Goal: Task Accomplishment & Management: Complete application form

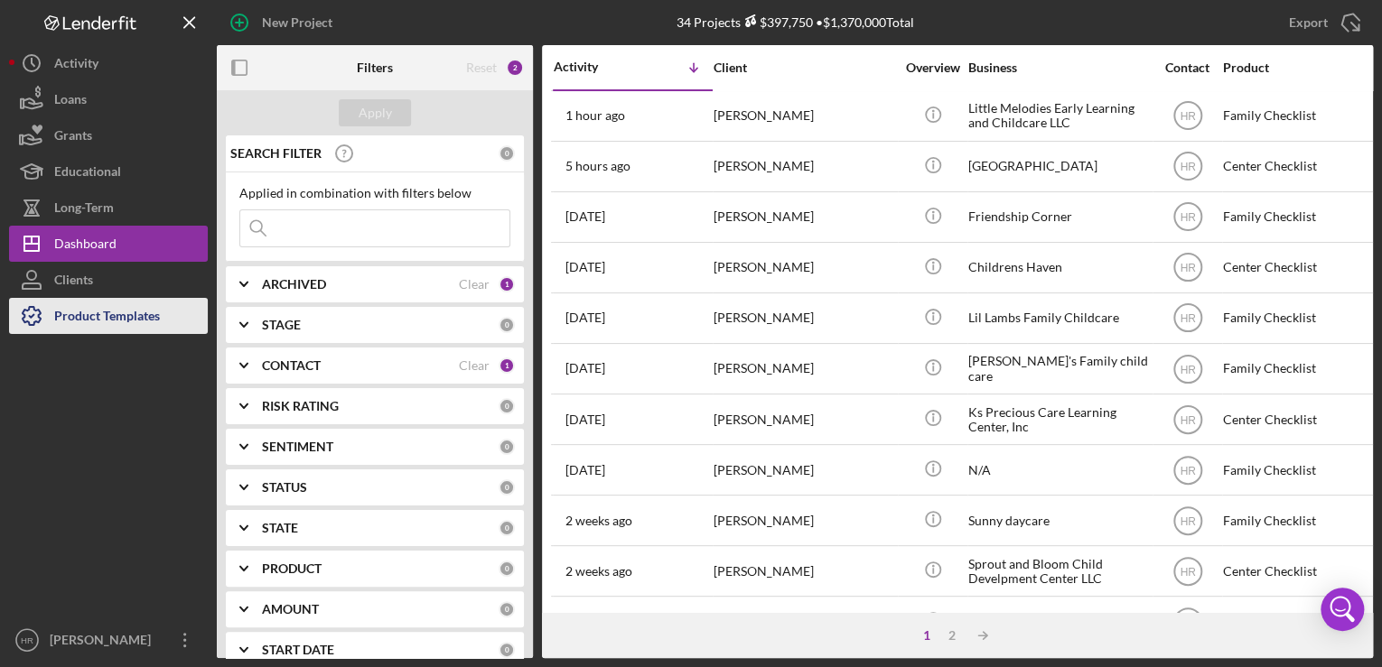
click at [96, 320] on div "Product Templates" at bounding box center [107, 318] width 106 height 41
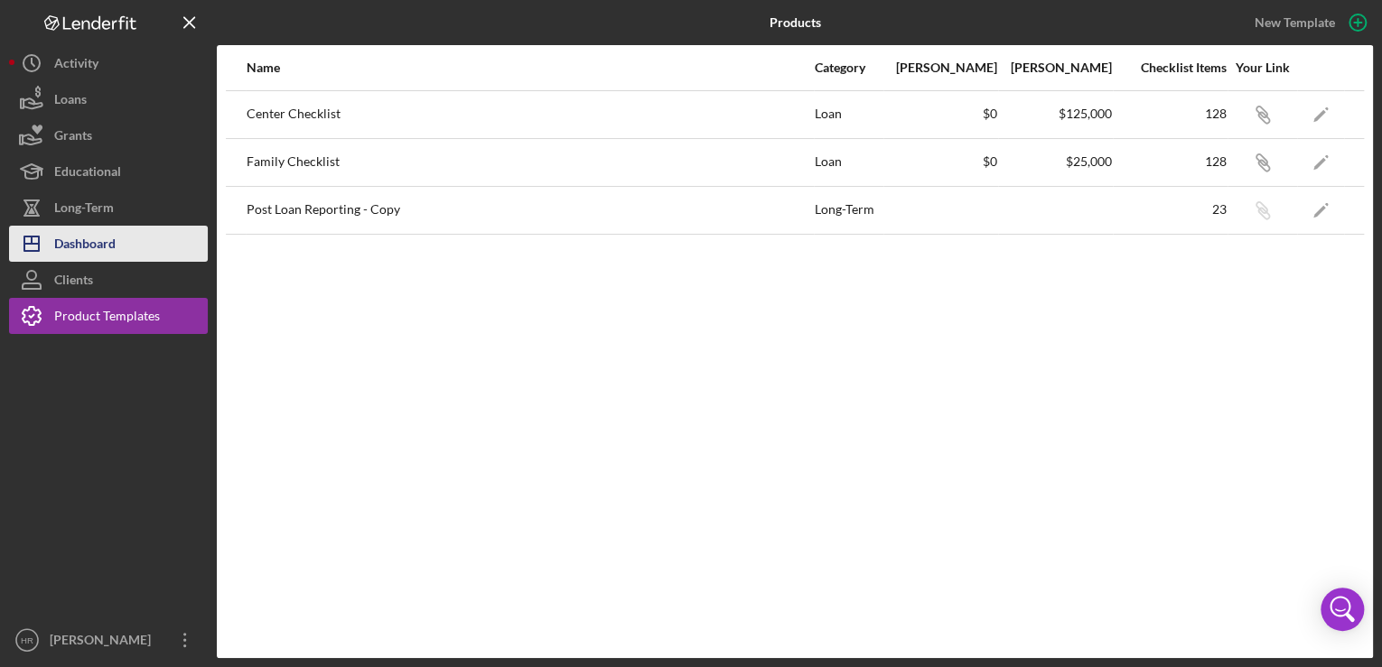
click at [95, 246] on div "Dashboard" at bounding box center [84, 246] width 61 height 41
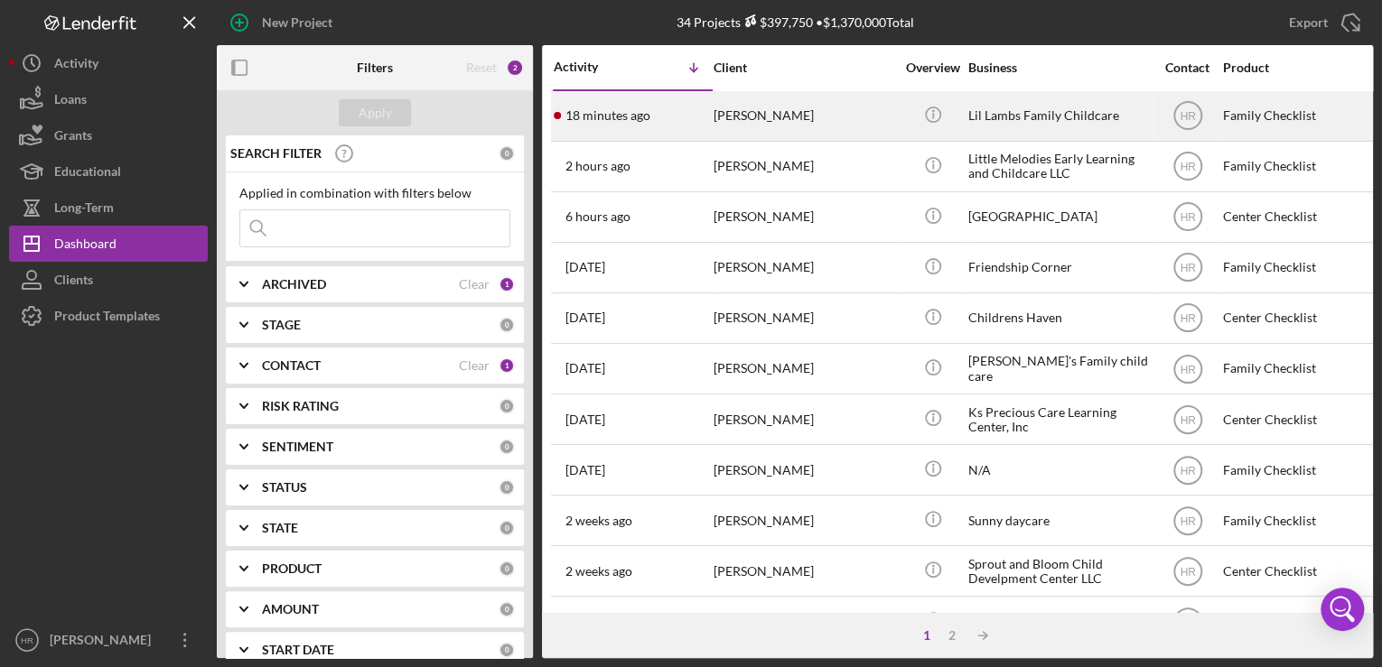
click at [789, 112] on div "[PERSON_NAME]" at bounding box center [804, 116] width 181 height 48
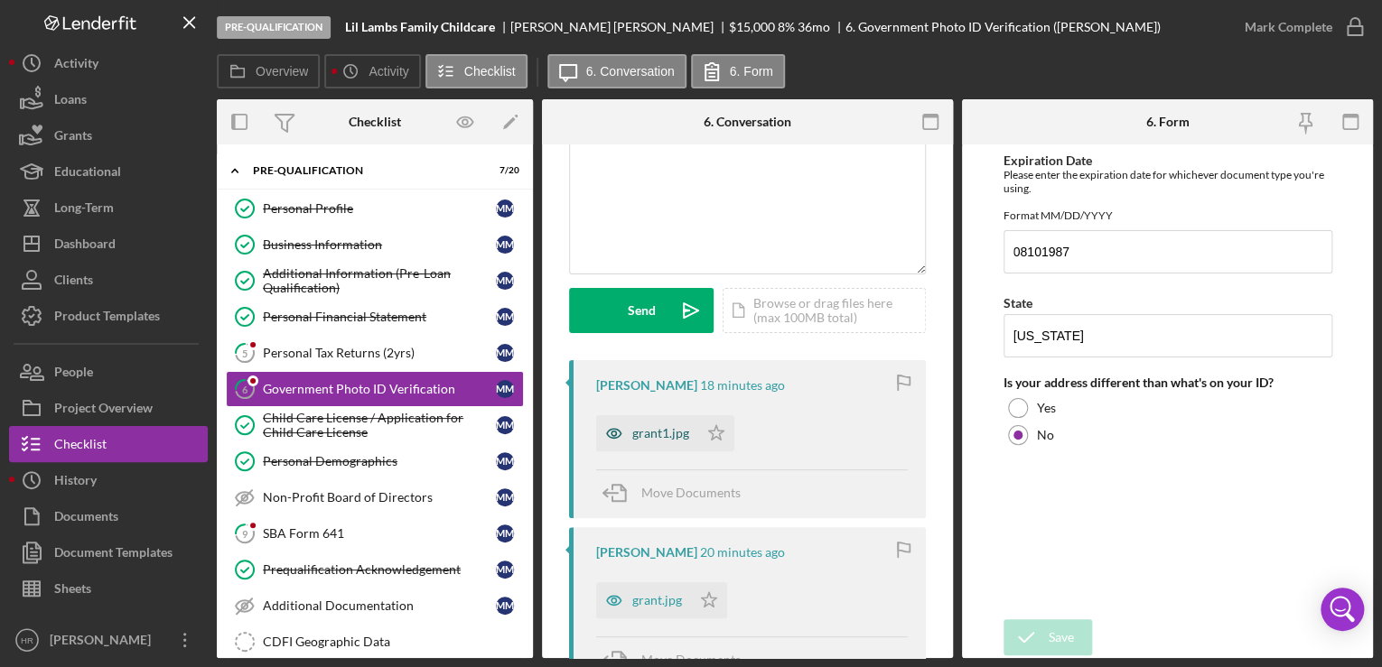
scroll to position [145, 0]
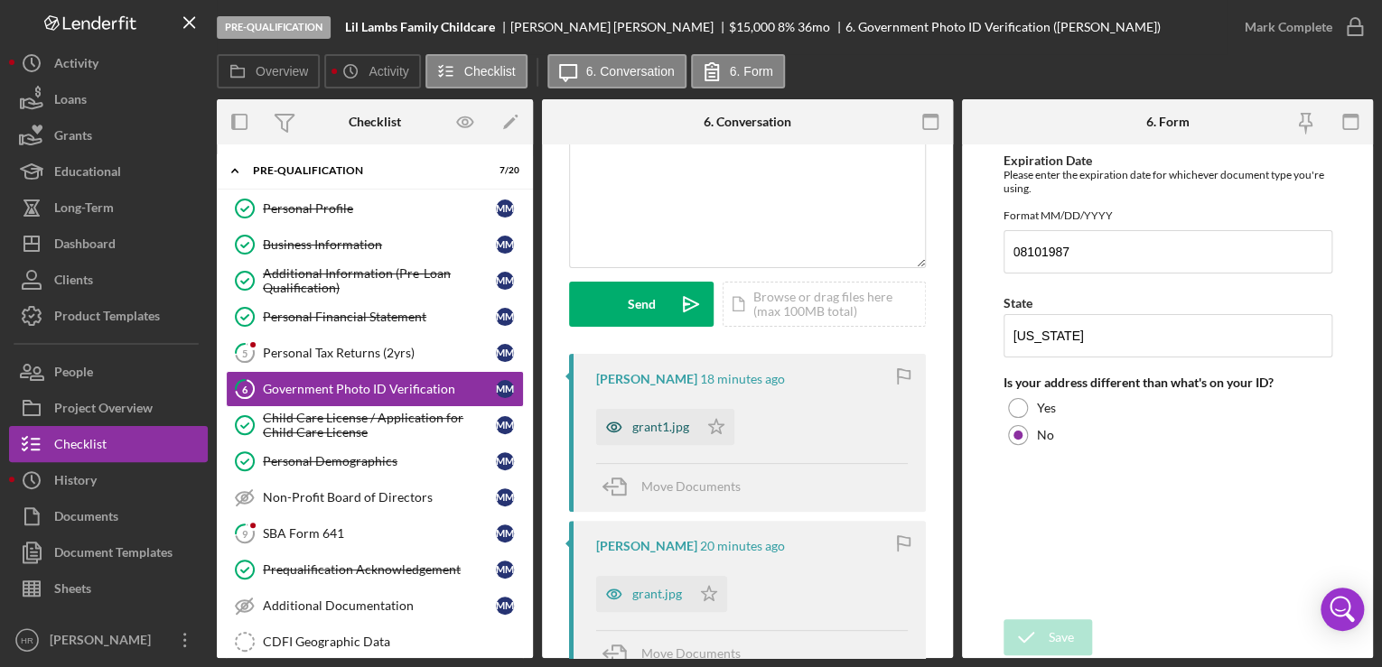
click at [658, 424] on div "grant1.jpg" at bounding box center [660, 427] width 57 height 14
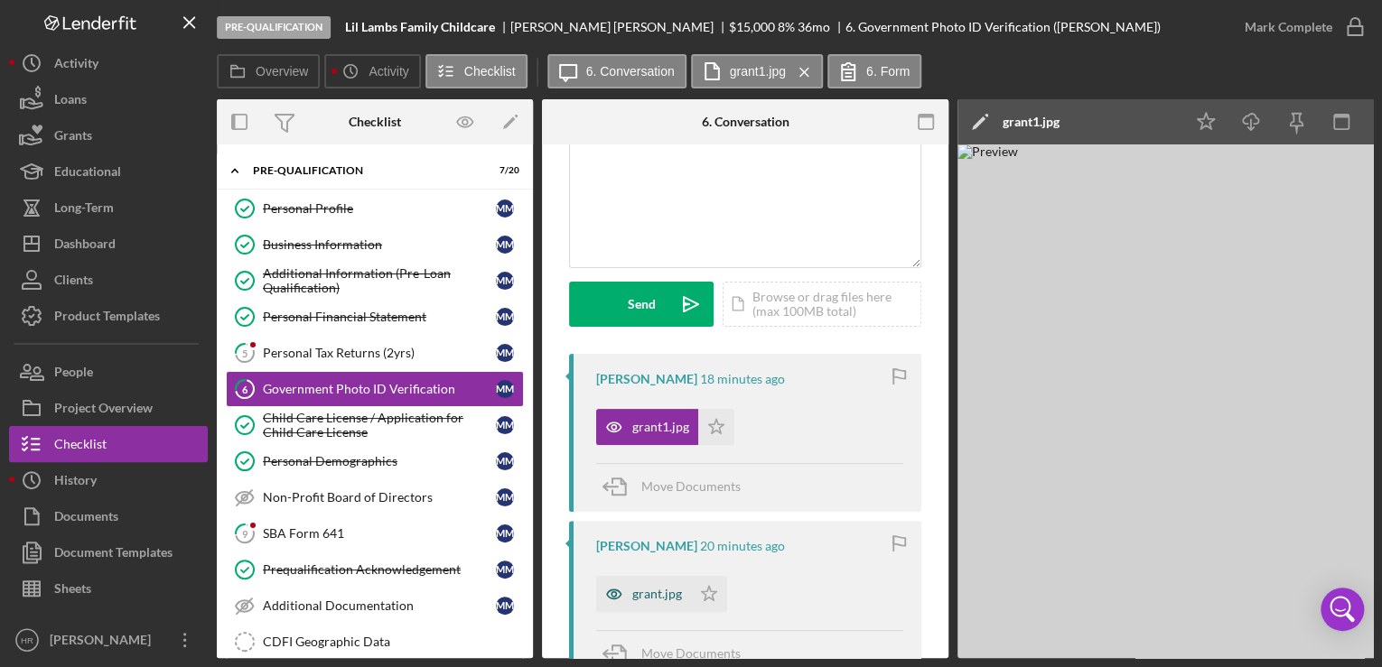
click at [647, 598] on div "grant.jpg" at bounding box center [657, 594] width 50 height 14
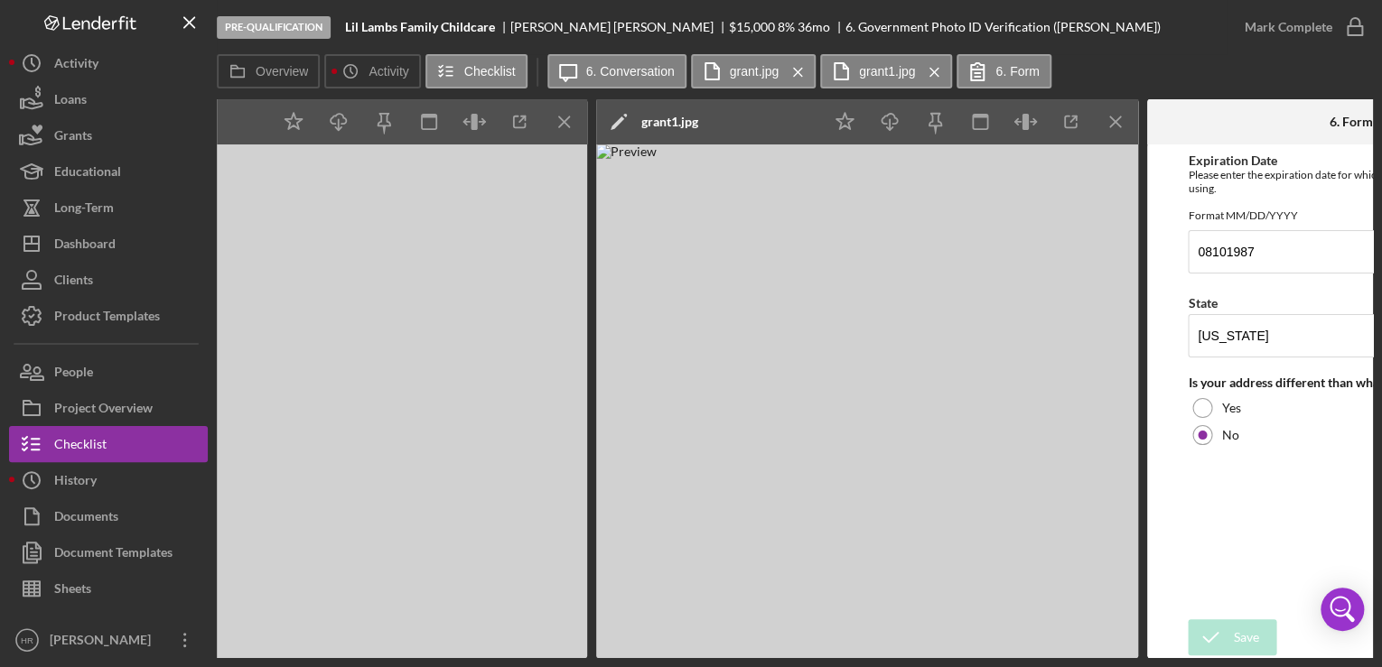
scroll to position [0, 913]
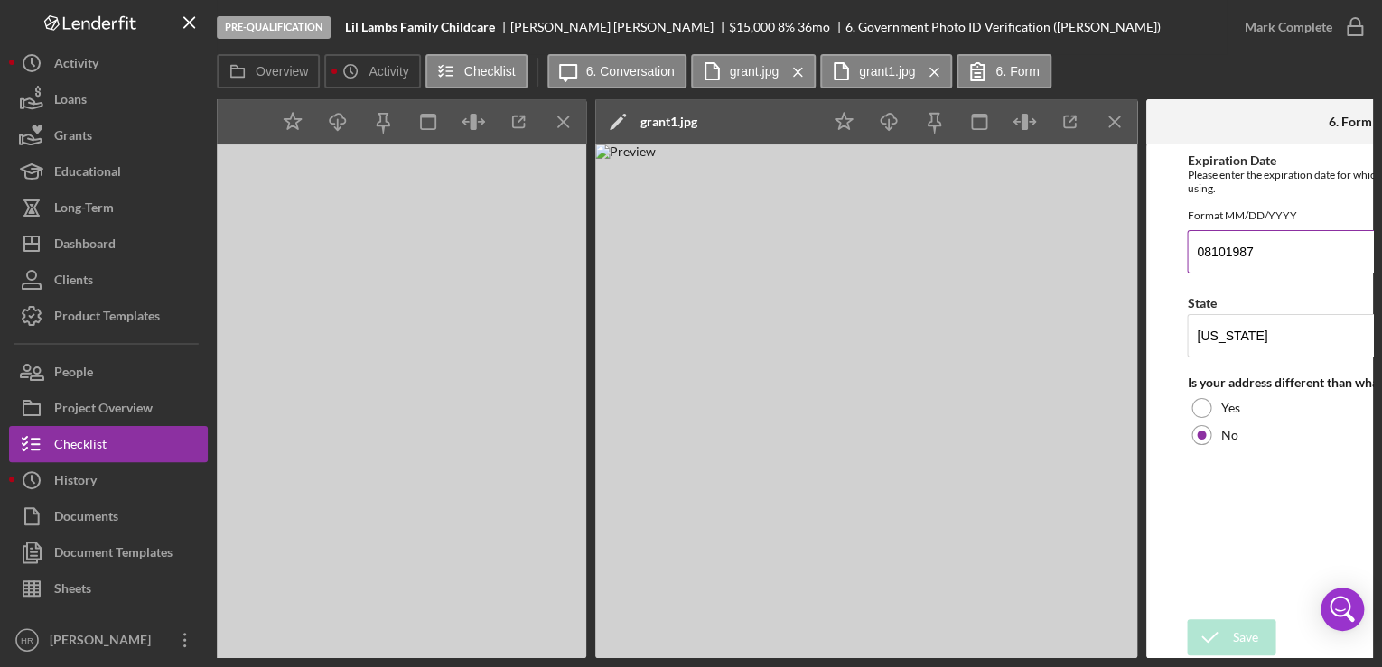
click at [1288, 259] on input "08101987" at bounding box center [1349, 251] width 325 height 43
type input "[DATE]"
click at [1246, 644] on div "Save" at bounding box center [1244, 638] width 25 height 36
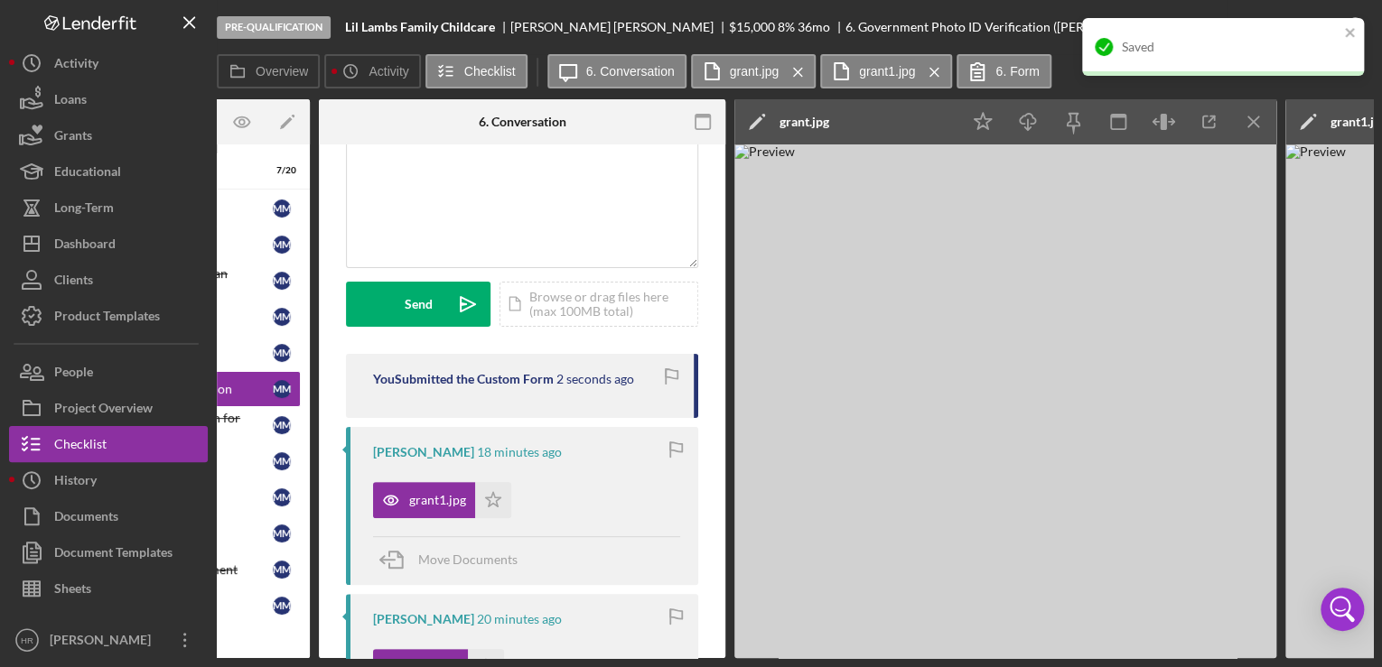
scroll to position [0, 219]
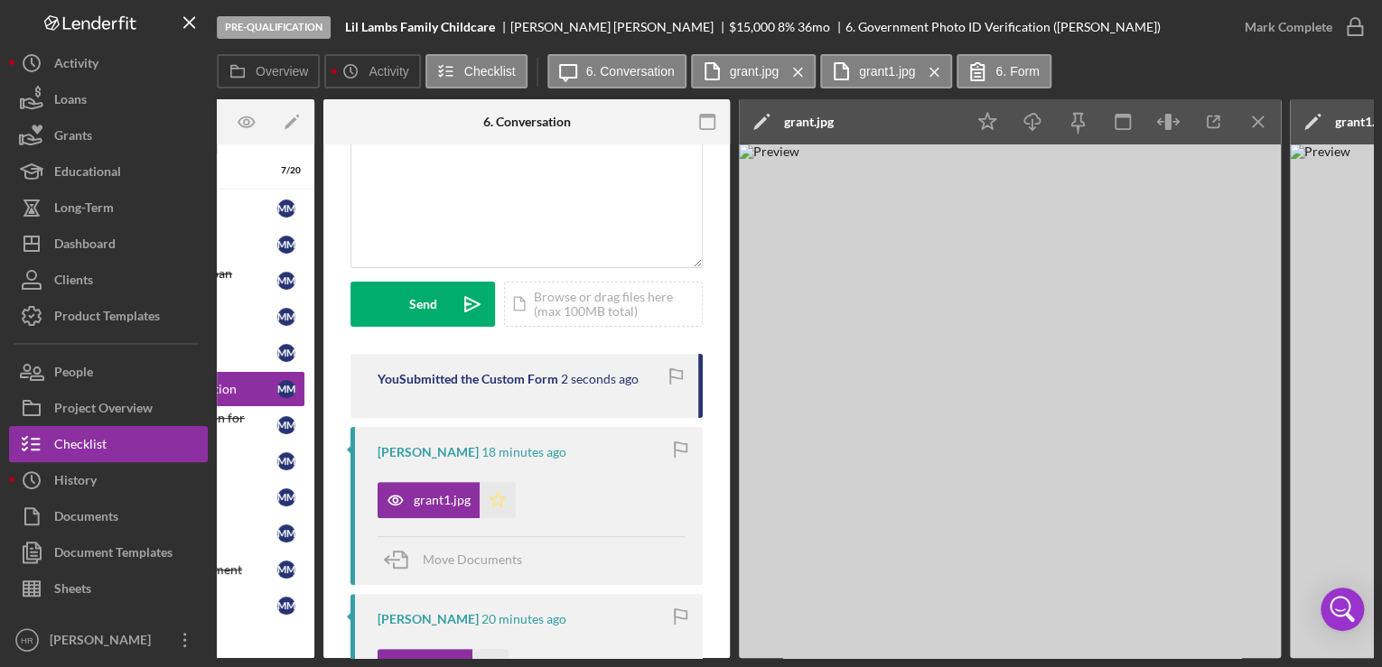
click at [495, 506] on icon "Icon/Star" at bounding box center [498, 500] width 36 height 36
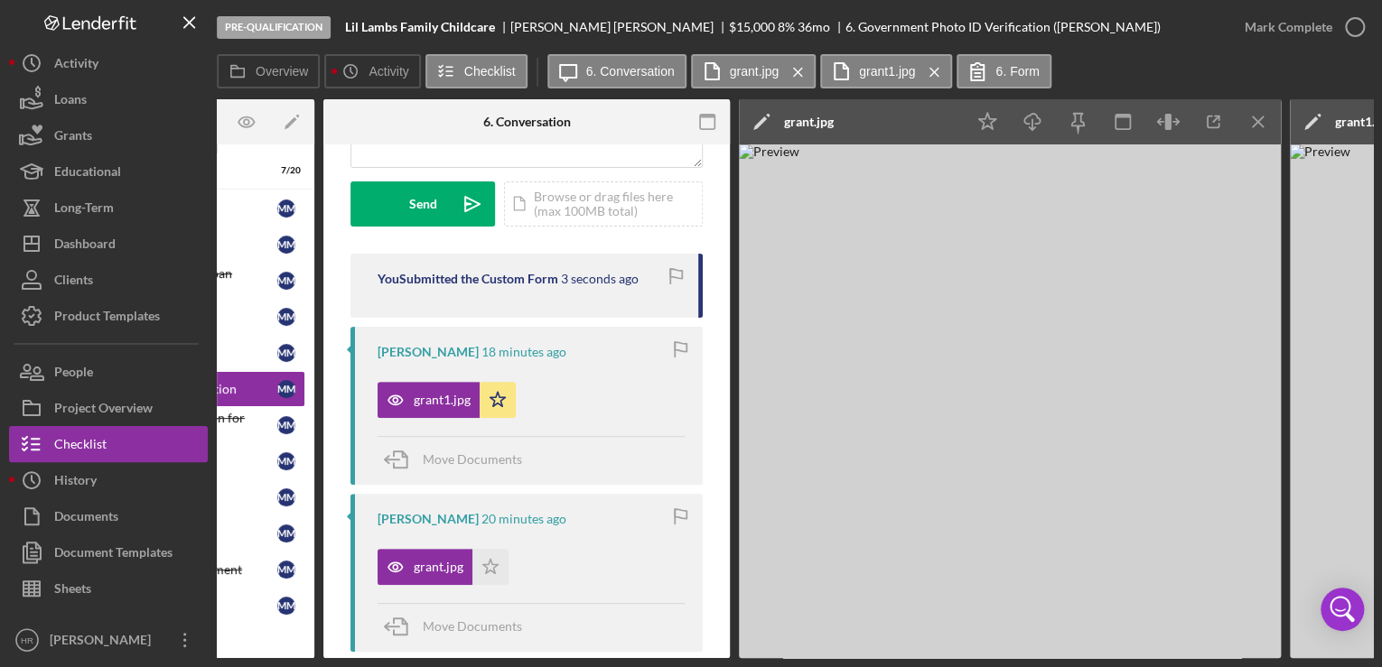
scroll to position [434, 0]
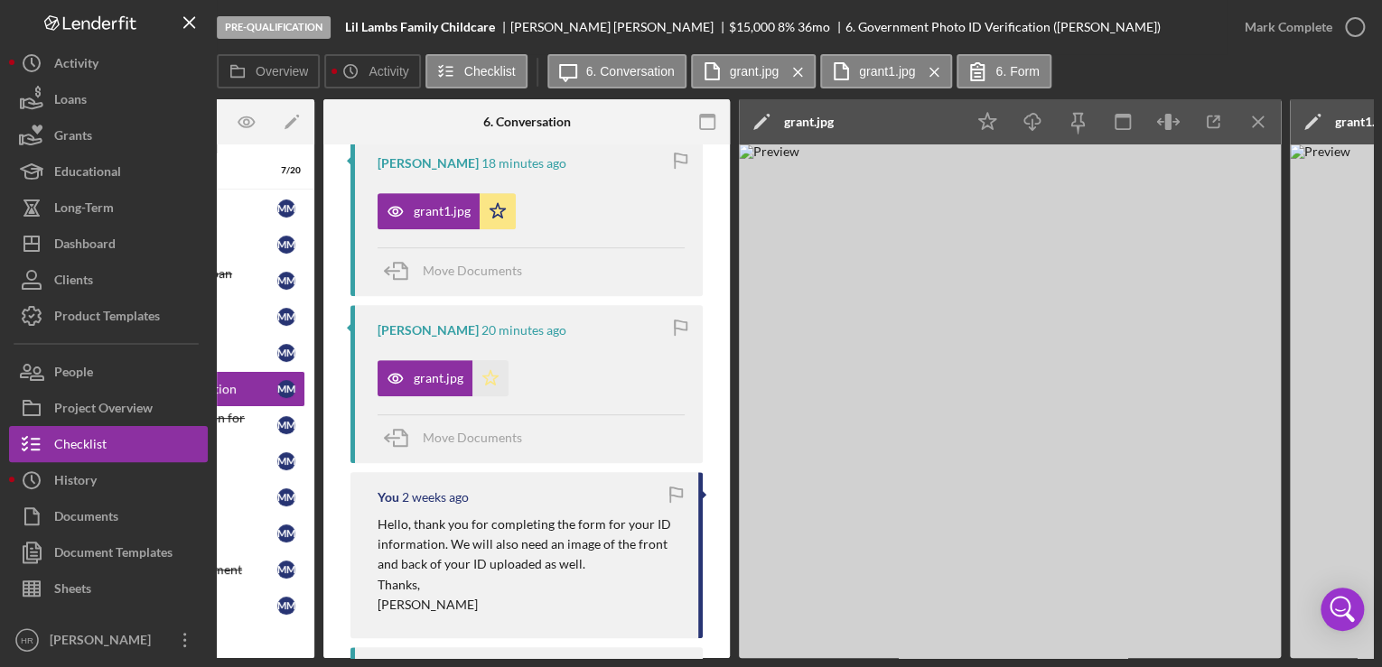
click at [489, 372] on polygon "button" at bounding box center [490, 378] width 15 height 14
click at [1353, 26] on icon "button" at bounding box center [1354, 27] width 45 height 45
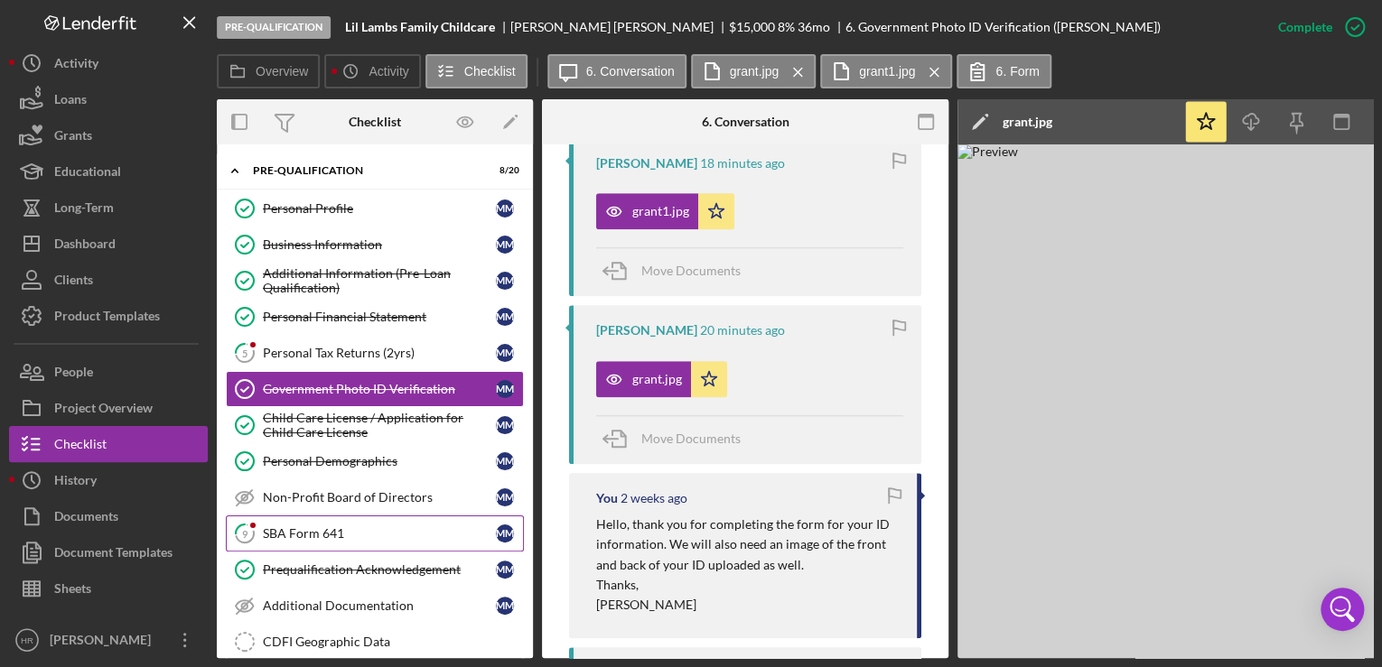
click at [315, 527] on div "SBA Form 641" at bounding box center [379, 534] width 233 height 14
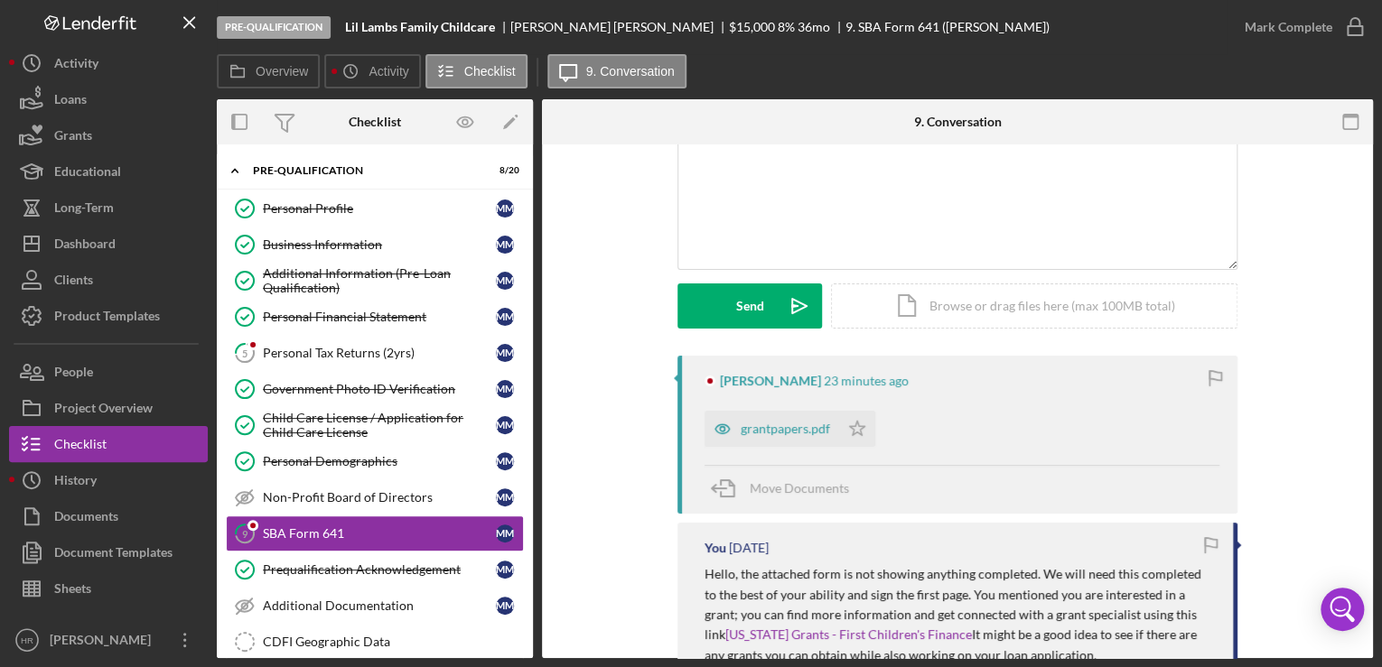
scroll to position [145, 0]
click at [758, 439] on div "grantpapers.pdf" at bounding box center [772, 427] width 135 height 36
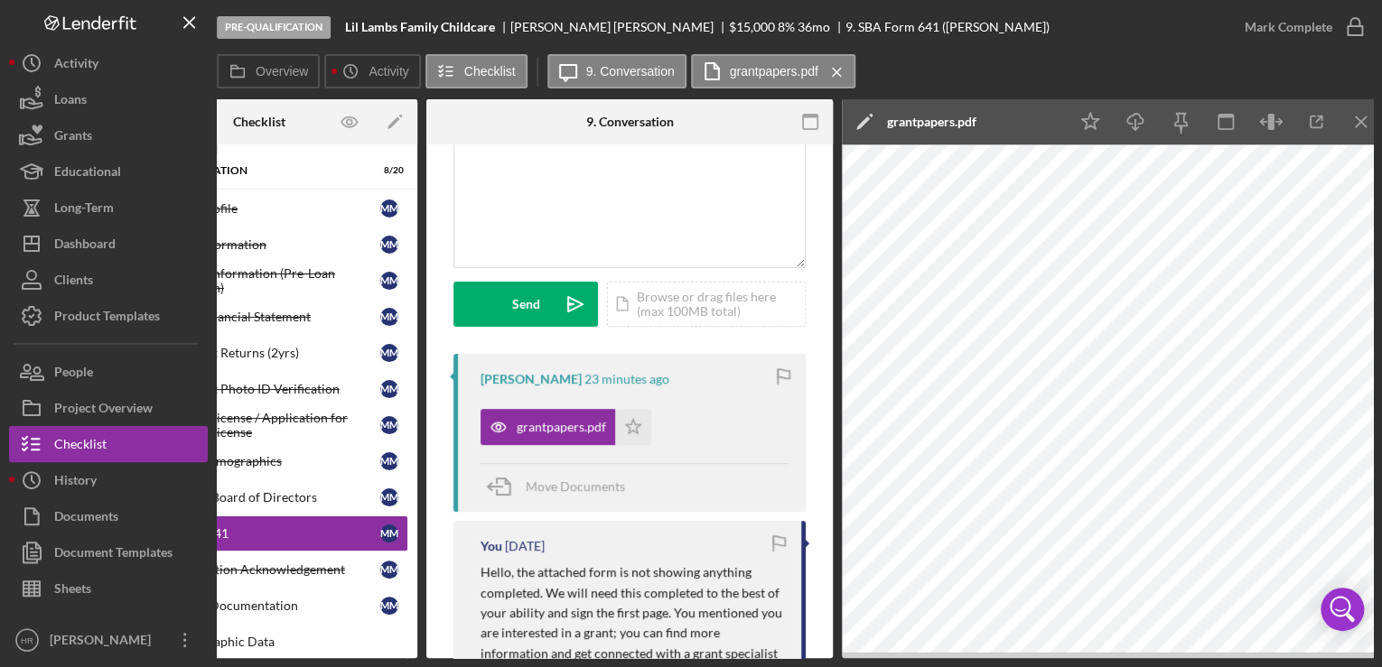
scroll to position [0, 126]
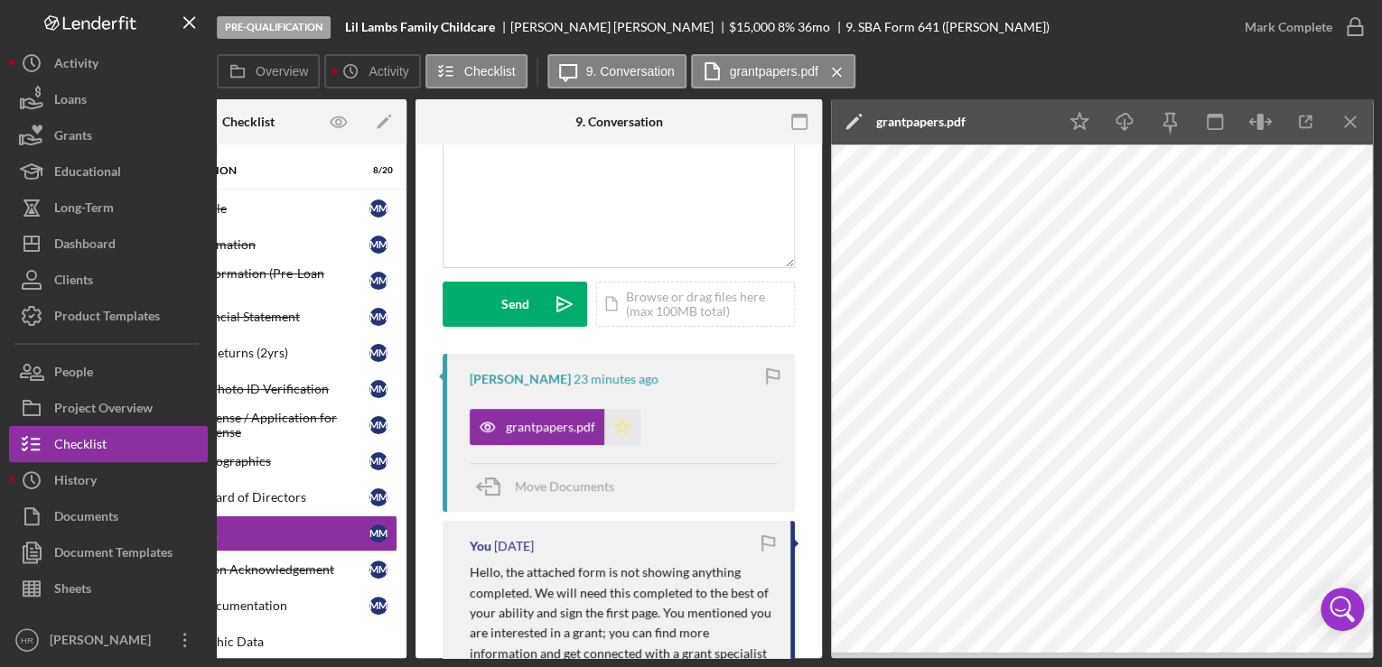
click at [625, 423] on icon "Icon/Star" at bounding box center [622, 427] width 36 height 36
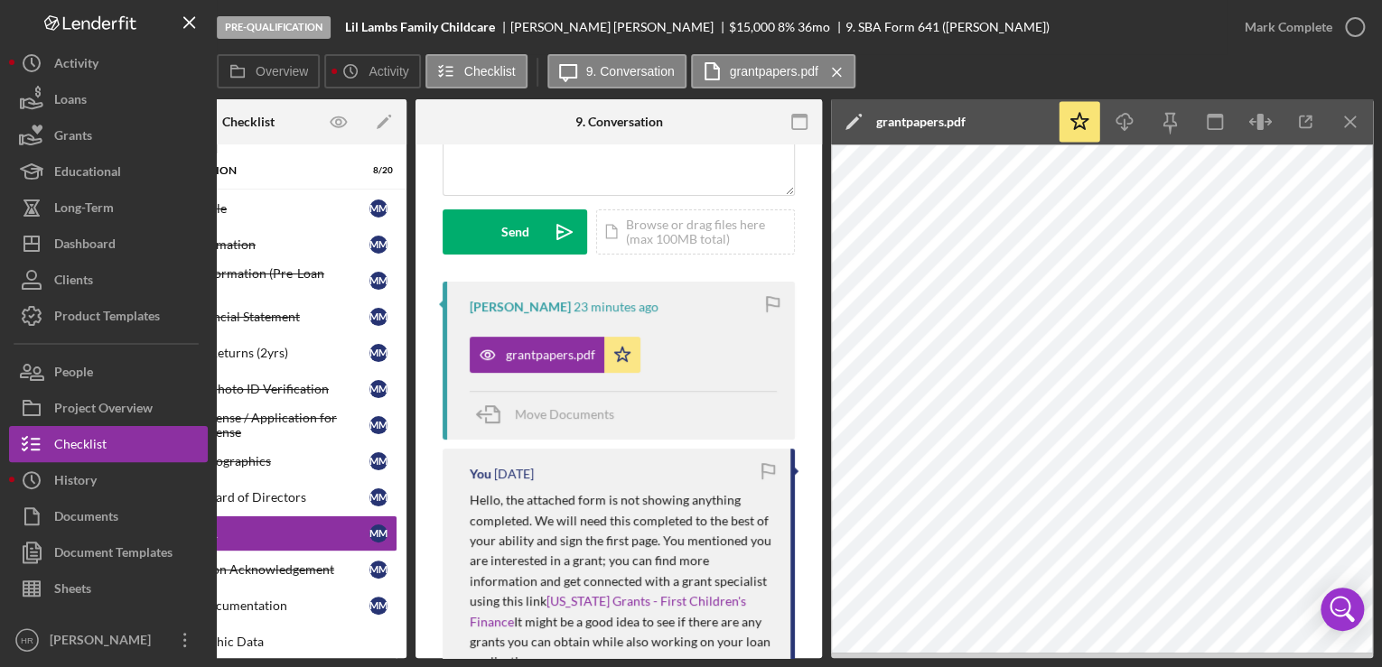
scroll to position [0, 0]
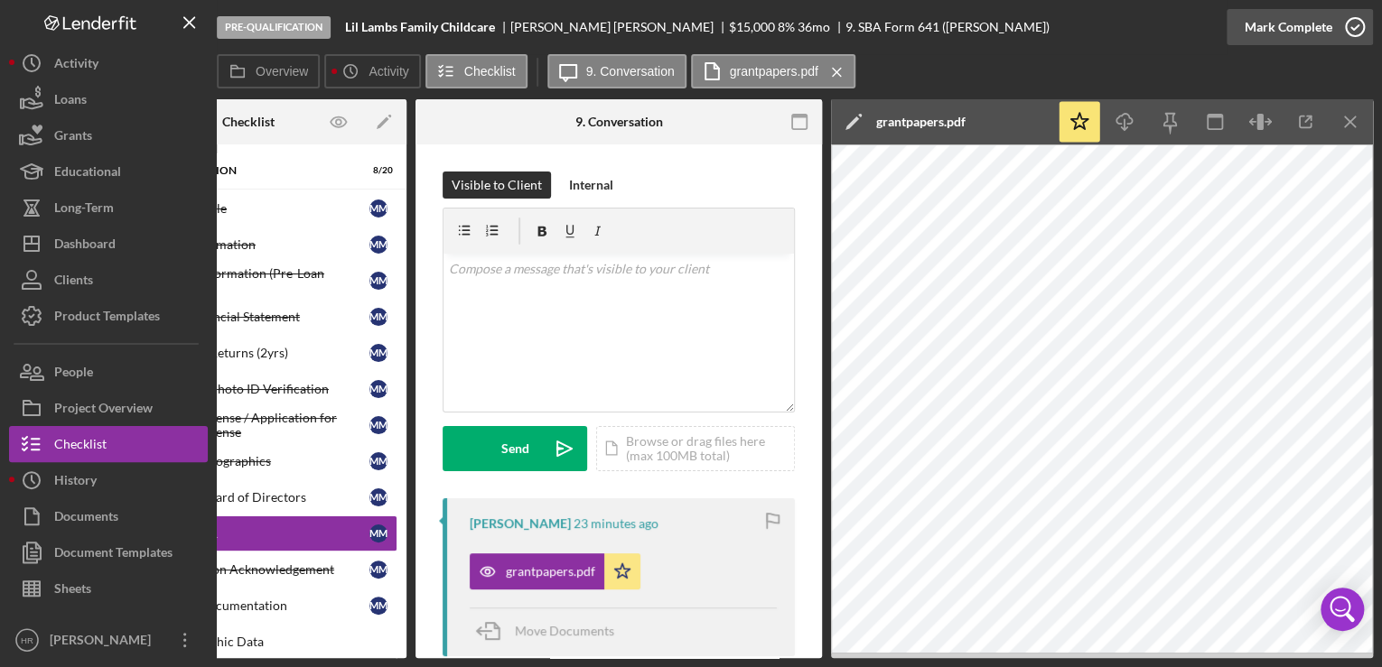
click at [1347, 36] on icon "button" at bounding box center [1354, 27] width 45 height 45
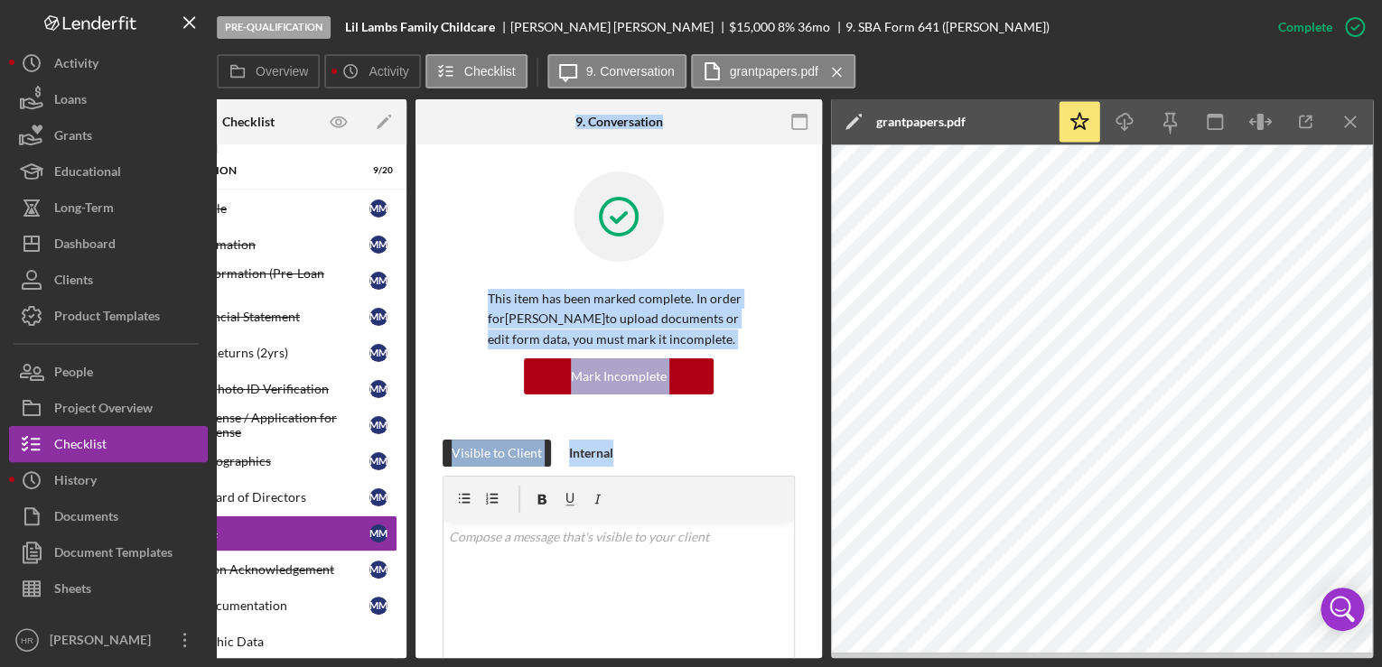
drag, startPoint x: 422, startPoint y: 661, endPoint x: 343, endPoint y: 672, distance: 79.3
click at [343, 667] on html "Pre-Qualification Lil Lambs Family Childcare [PERSON_NAME] $15,000 $3,750 8 % 3…" at bounding box center [691, 333] width 1382 height 667
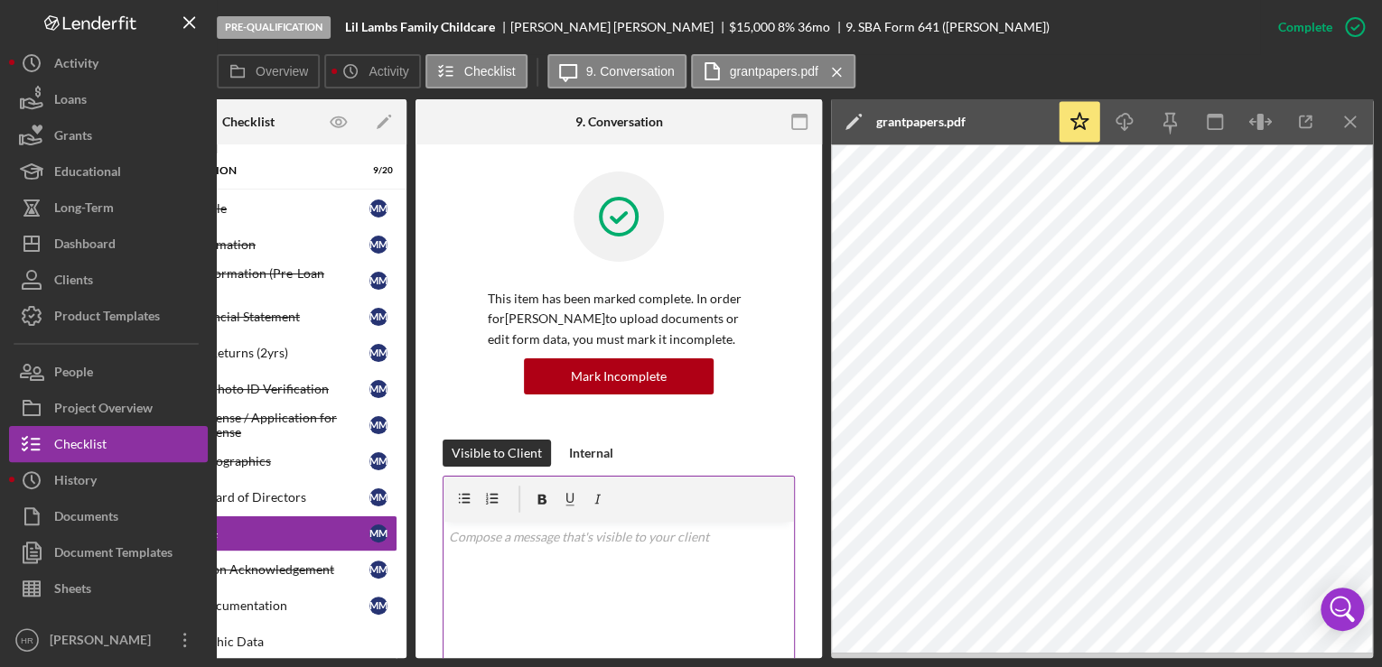
drag, startPoint x: 343, startPoint y: 672, endPoint x: 527, endPoint y: 614, distance: 193.1
click at [549, 611] on div "v Color teal Color pink Remove color Add row above Add row below Add column bef…" at bounding box center [618, 601] width 350 height 158
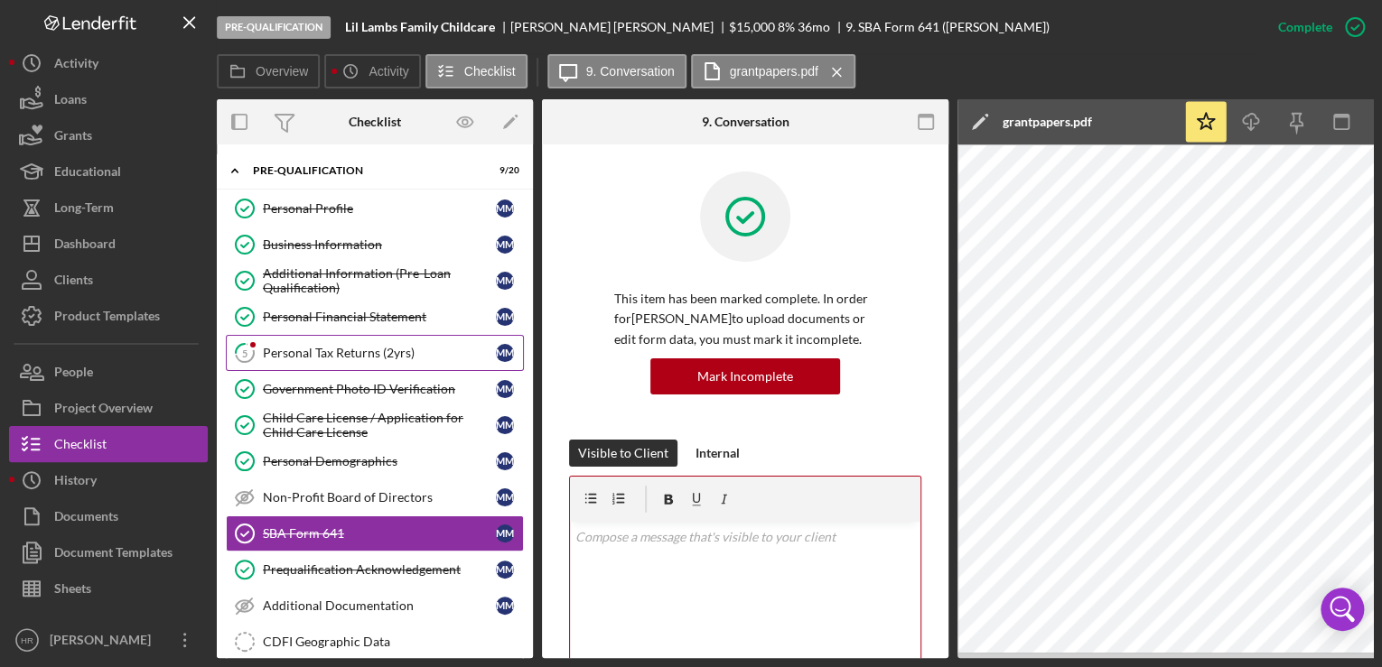
click at [278, 343] on link "5 Personal Tax Returns (2yrs) M M" at bounding box center [375, 353] width 298 height 36
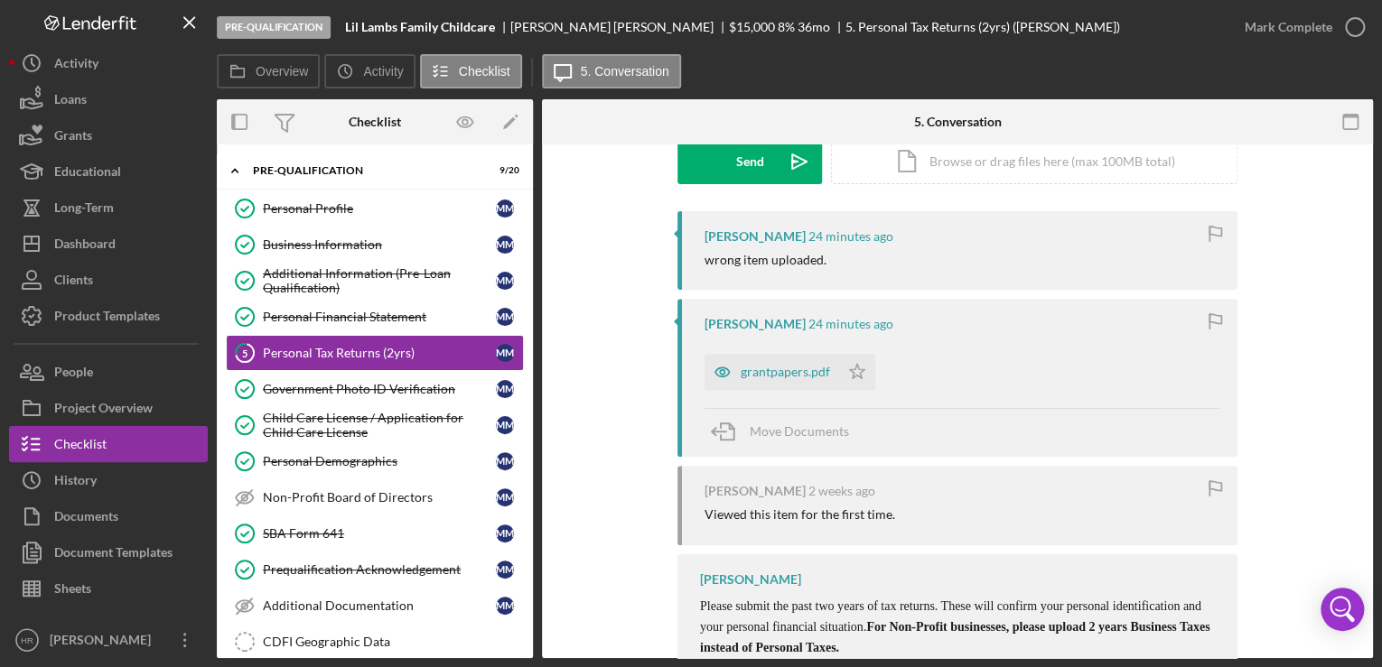
scroll to position [289, 0]
click at [780, 372] on div "grantpapers.pdf" at bounding box center [785, 370] width 89 height 14
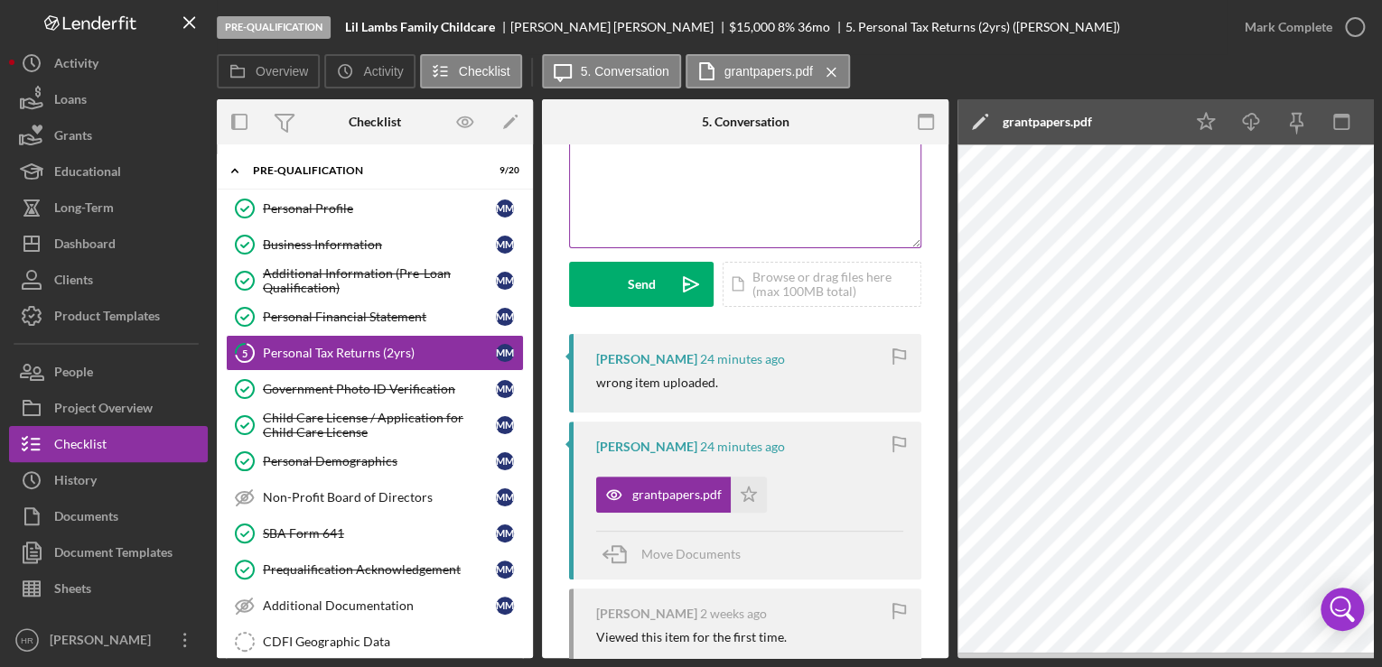
scroll to position [0, 0]
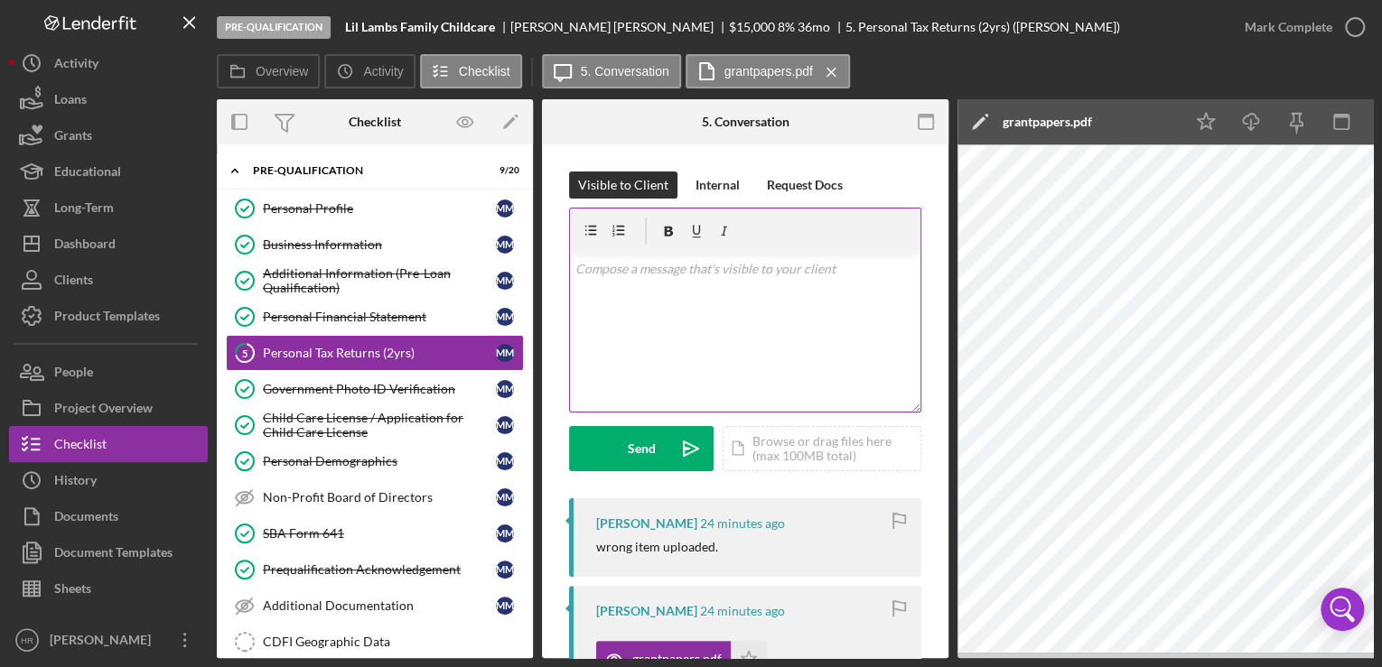
click at [665, 289] on div "v Color teal Color pink Remove color Add row above Add row below Add column bef…" at bounding box center [745, 333] width 350 height 158
click at [799, 265] on p "I noticed you have your documents saved as grant papers" at bounding box center [745, 269] width 341 height 20
click at [892, 272] on p "I noticed you have your documents named grant papers" at bounding box center [745, 269] width 341 height 20
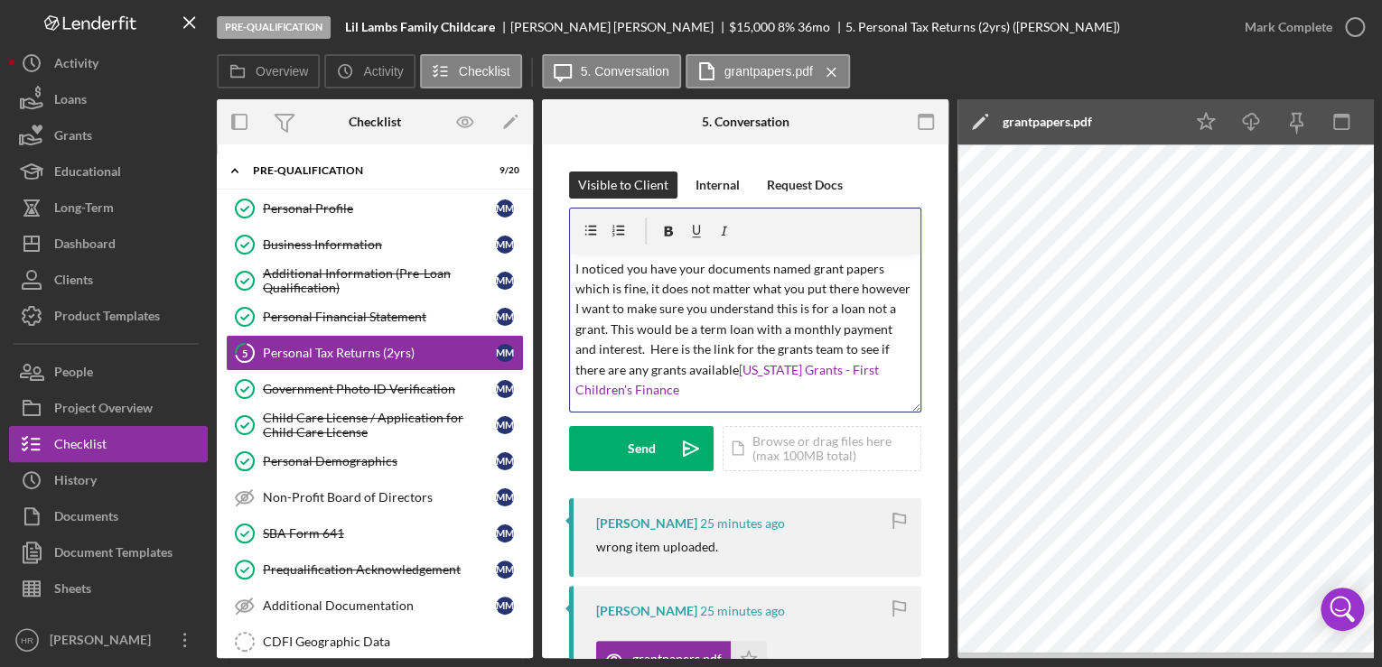
click at [856, 287] on p "I noticed you have your documents named grant papers which is fine, it does not…" at bounding box center [745, 330] width 341 height 142
click at [857, 289] on p "I noticed you have your documents named grant papers which is fine, it does not…" at bounding box center [745, 330] width 341 height 142
click at [597, 331] on p "I noticed you have your documents named grant papers which is fine, it does not…" at bounding box center [745, 330] width 341 height 142
click at [745, 393] on p "I noticed you have your documents named grant papers which is fine, it does not…" at bounding box center [745, 330] width 341 height 142
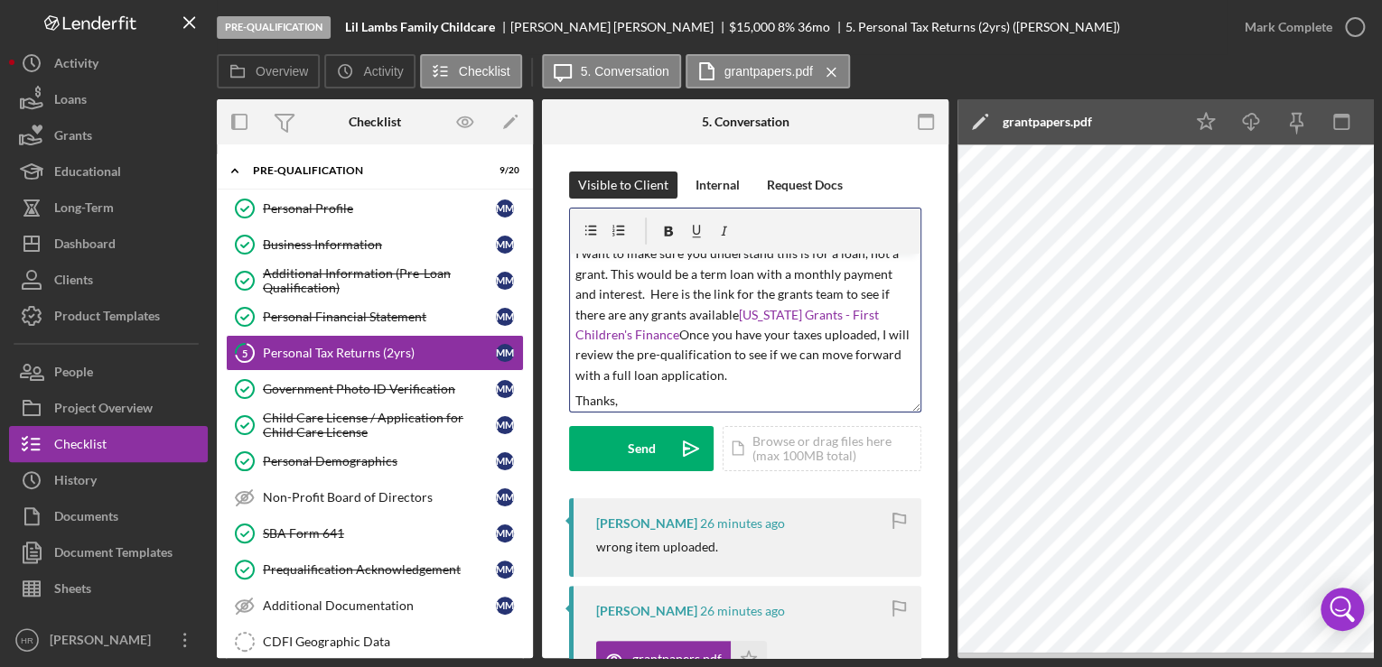
scroll to position [80, 0]
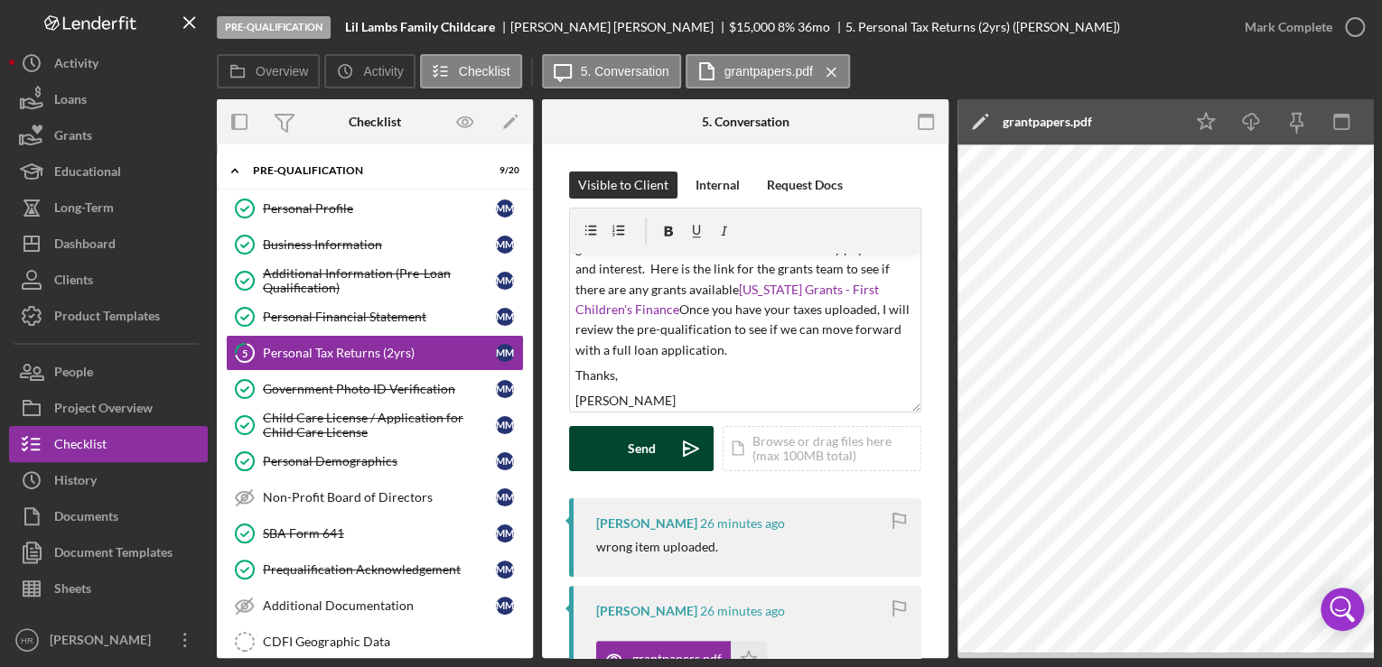
click at [637, 449] on div "Send" at bounding box center [642, 448] width 28 height 45
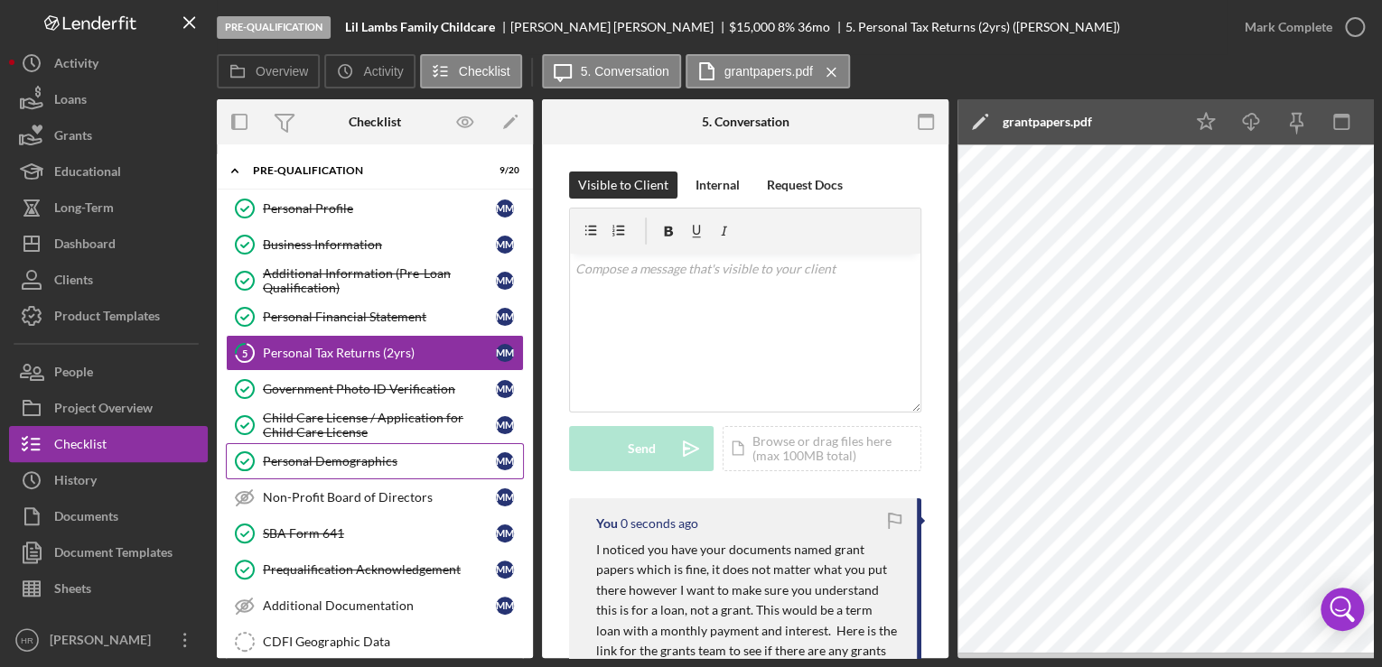
scroll to position [0, 0]
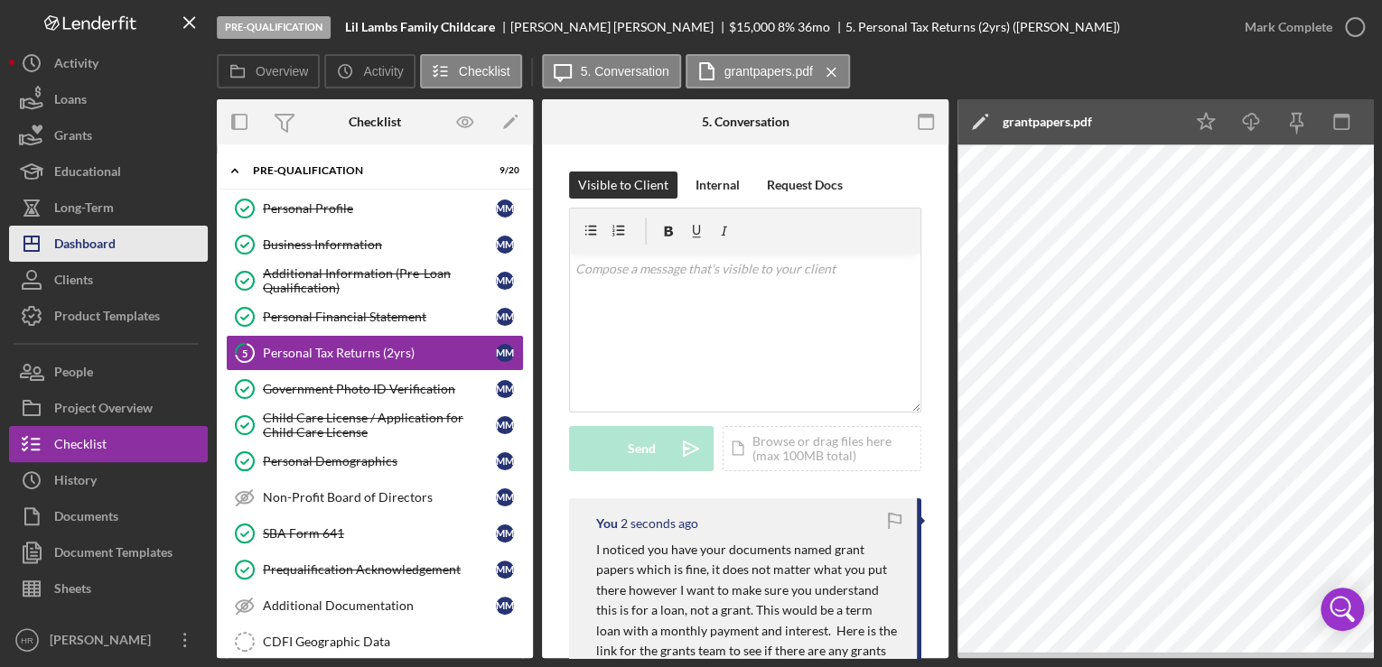
click at [84, 244] on div "Dashboard" at bounding box center [84, 246] width 61 height 41
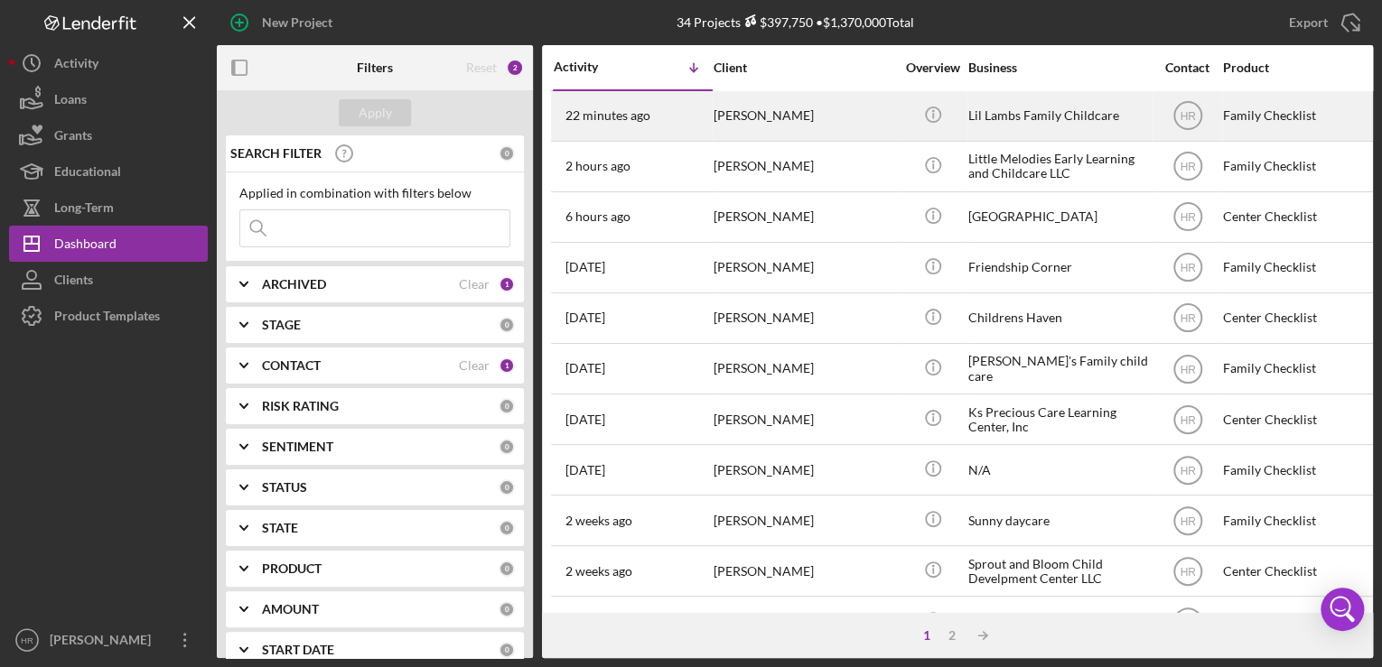
click at [845, 113] on div "[PERSON_NAME]" at bounding box center [804, 116] width 181 height 48
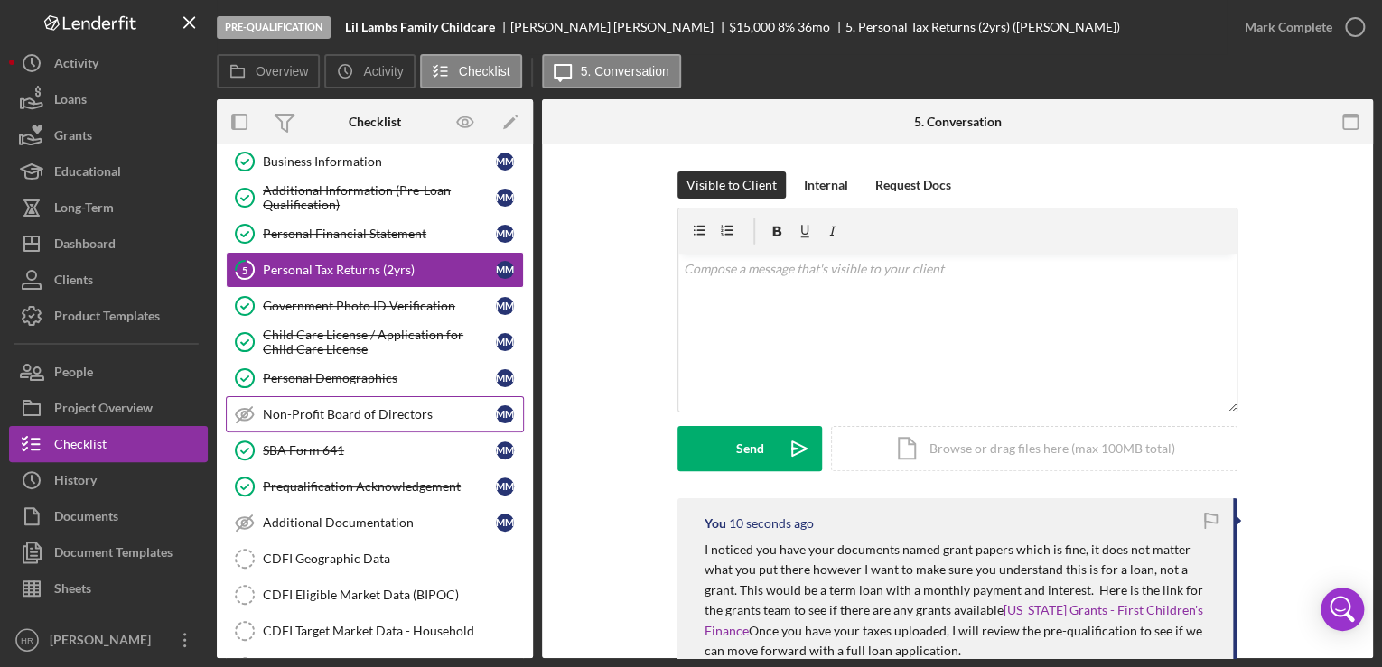
scroll to position [72, 0]
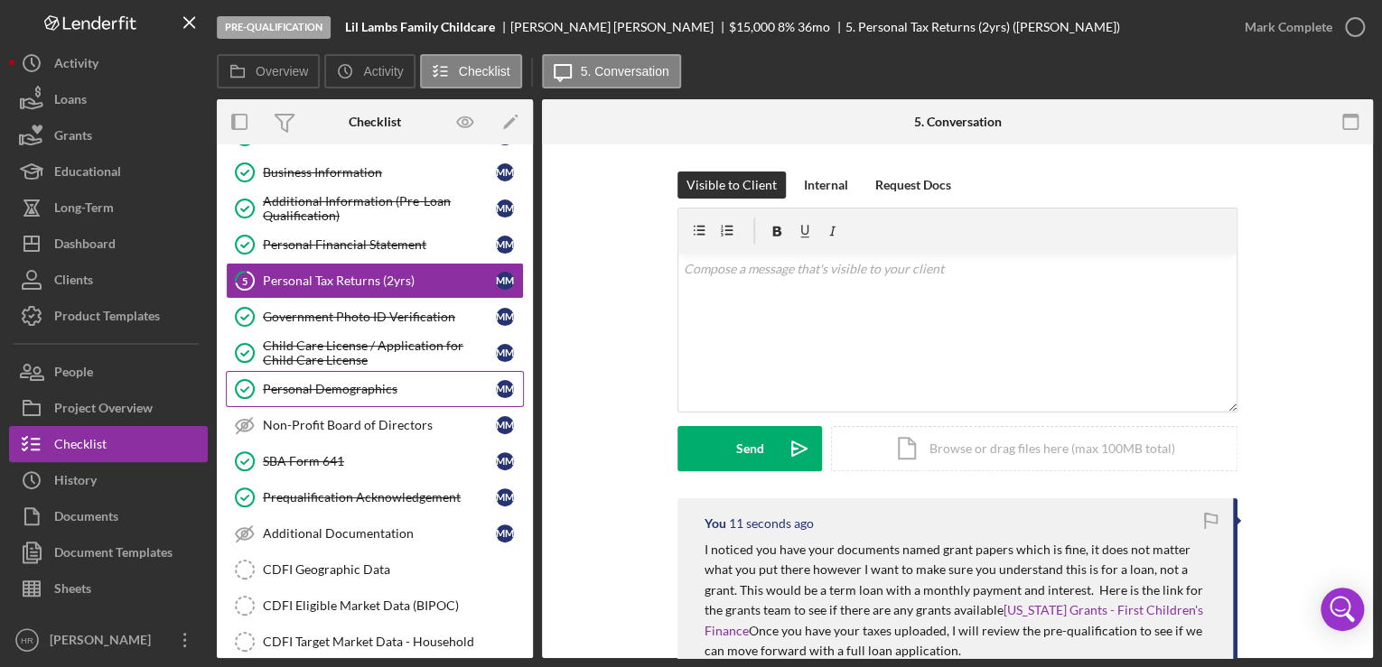
click at [303, 386] on div "Personal Demographics" at bounding box center [379, 389] width 233 height 14
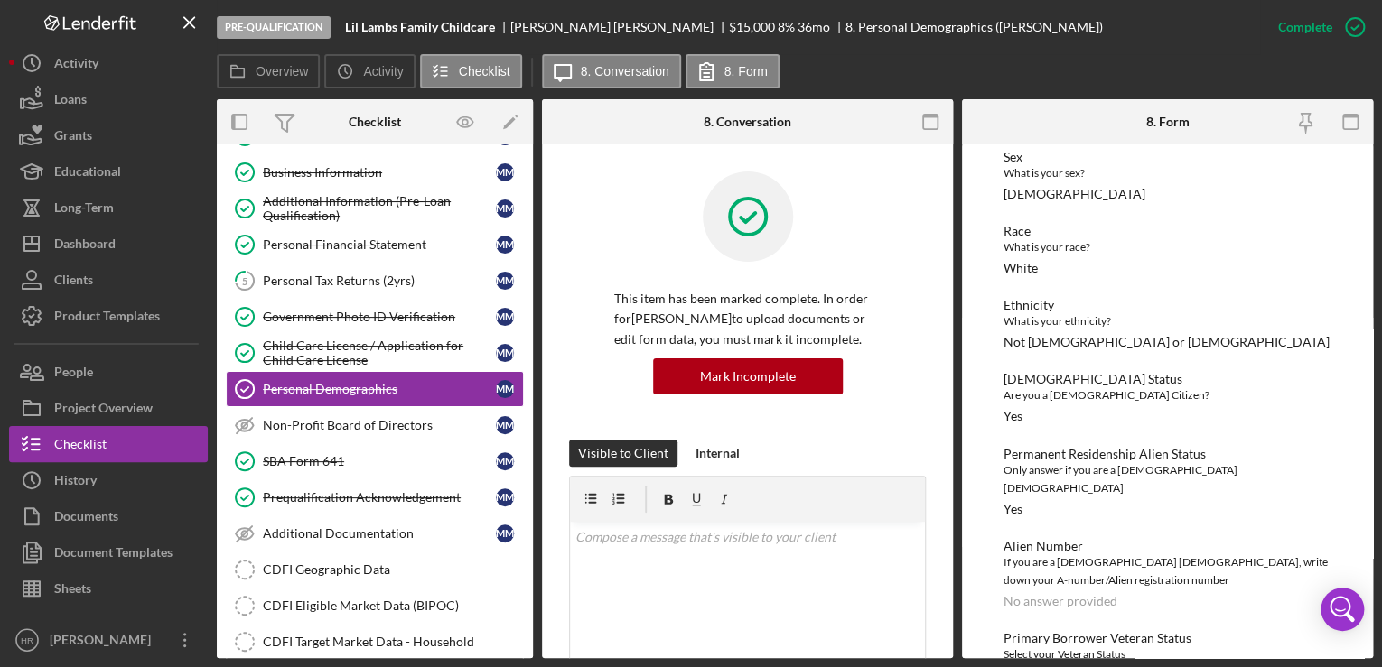
scroll to position [1228, 0]
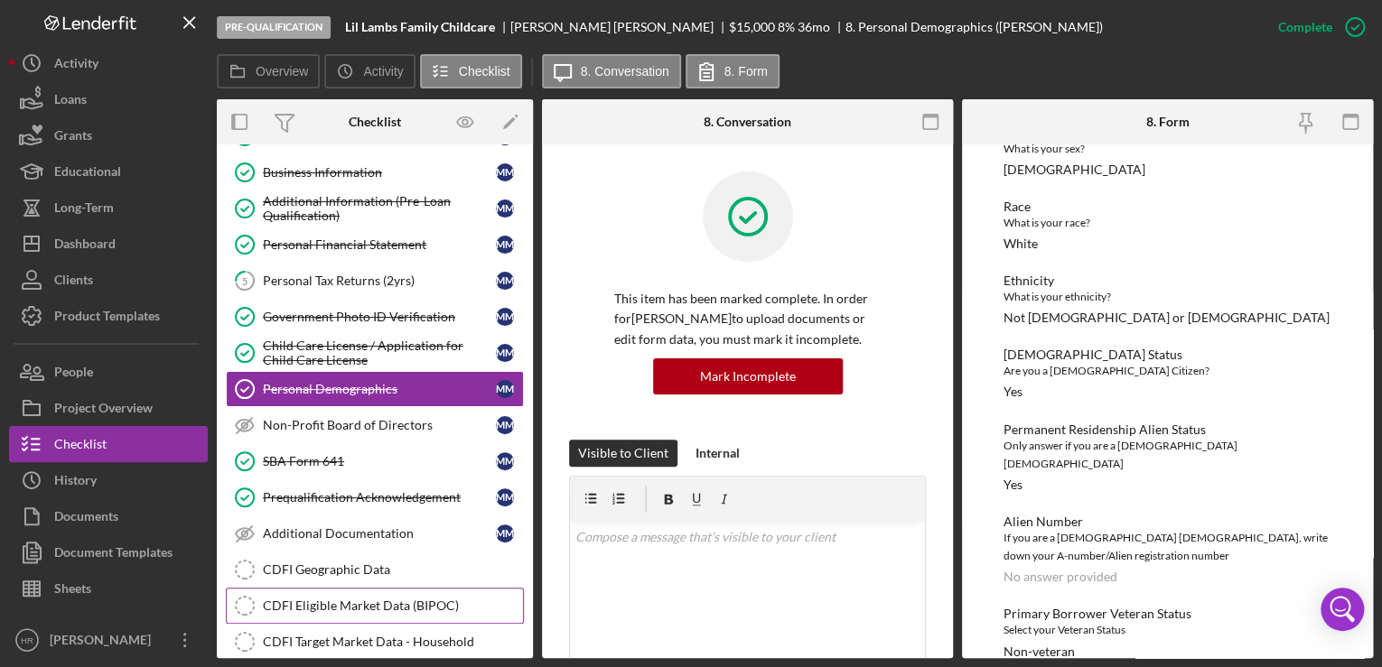
click at [320, 602] on div "CDFI Eligible Market Data (BIPOC)" at bounding box center [393, 606] width 260 height 14
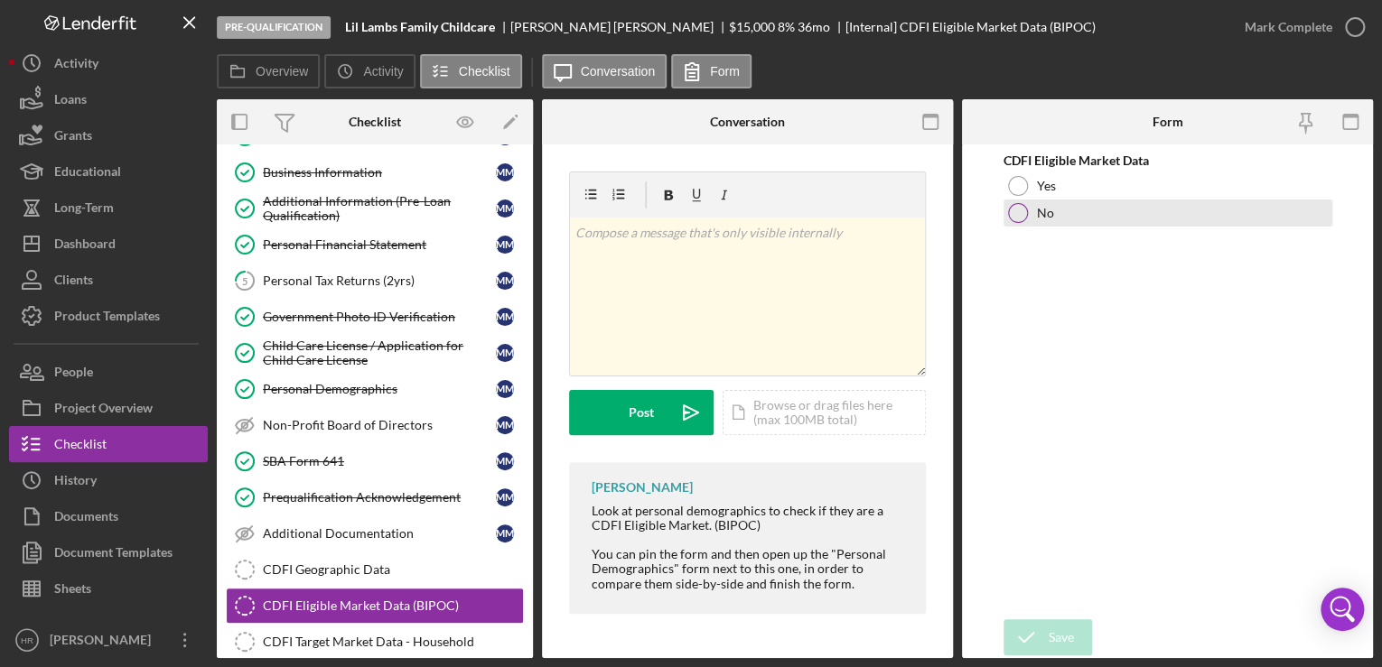
click at [1015, 217] on div at bounding box center [1018, 213] width 20 height 20
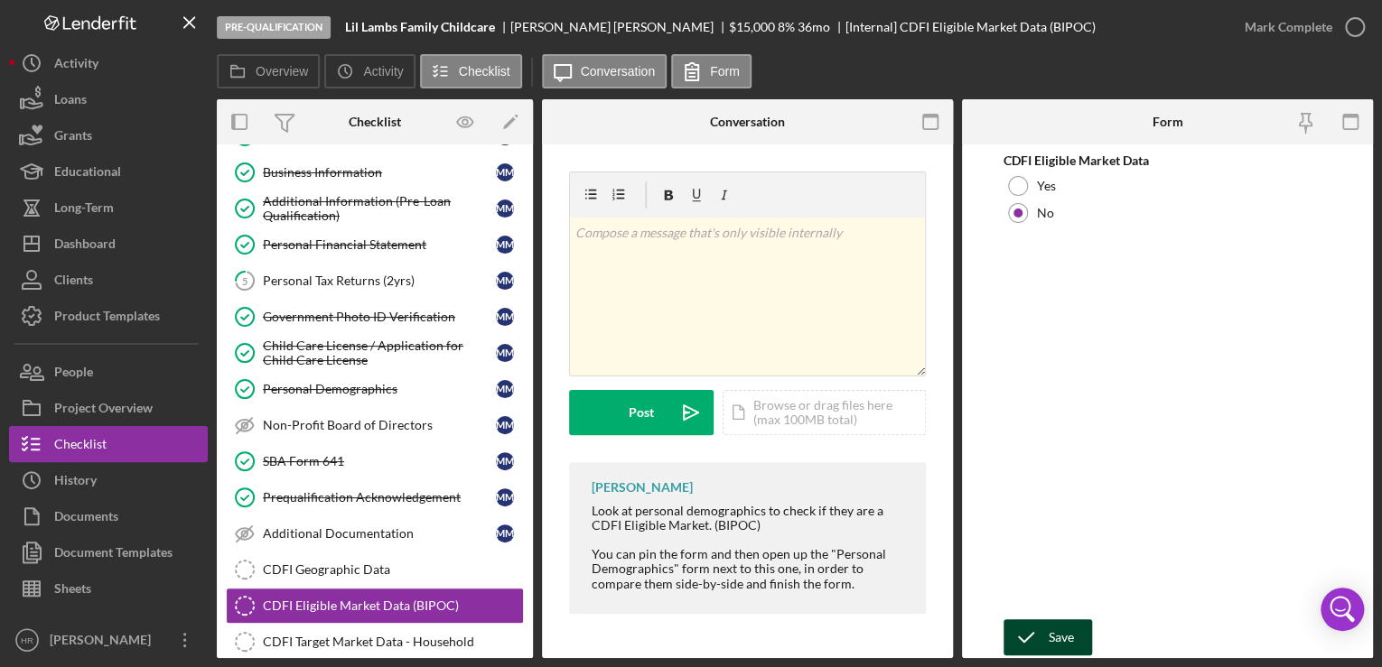
click at [1071, 635] on div "Save" at bounding box center [1061, 638] width 25 height 36
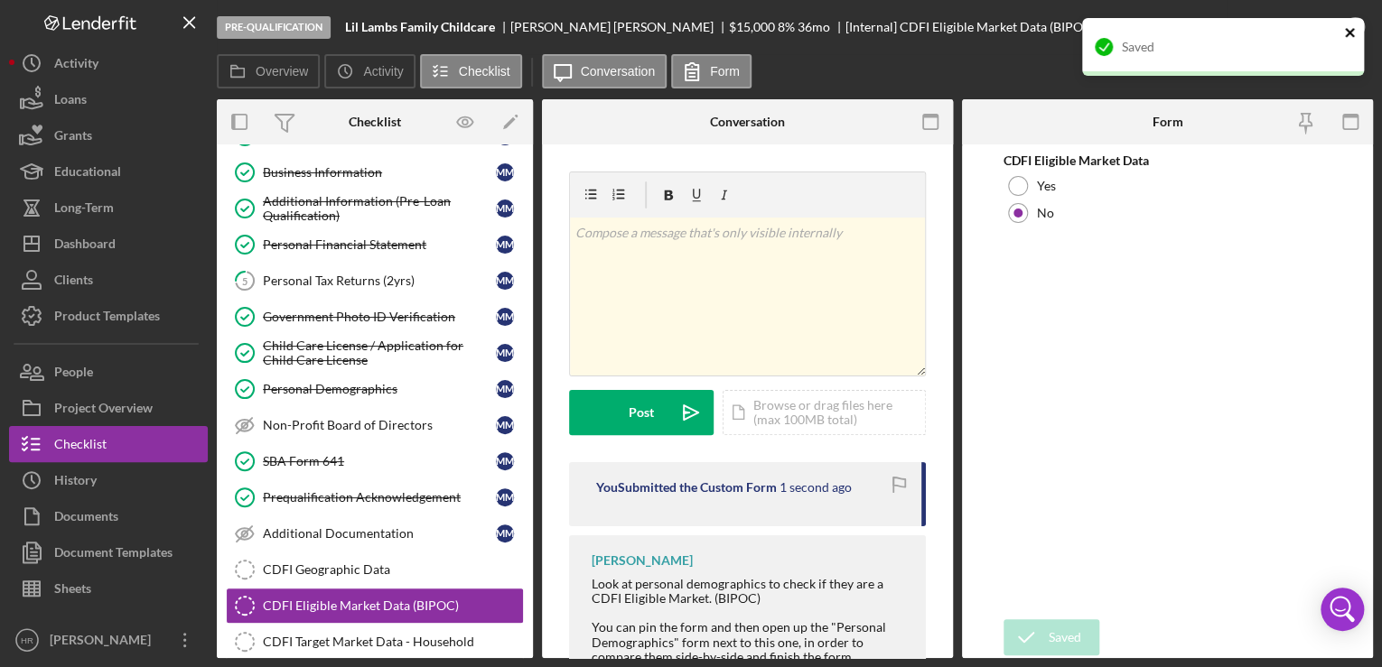
click at [1352, 32] on icon "close" at bounding box center [1350, 32] width 13 height 14
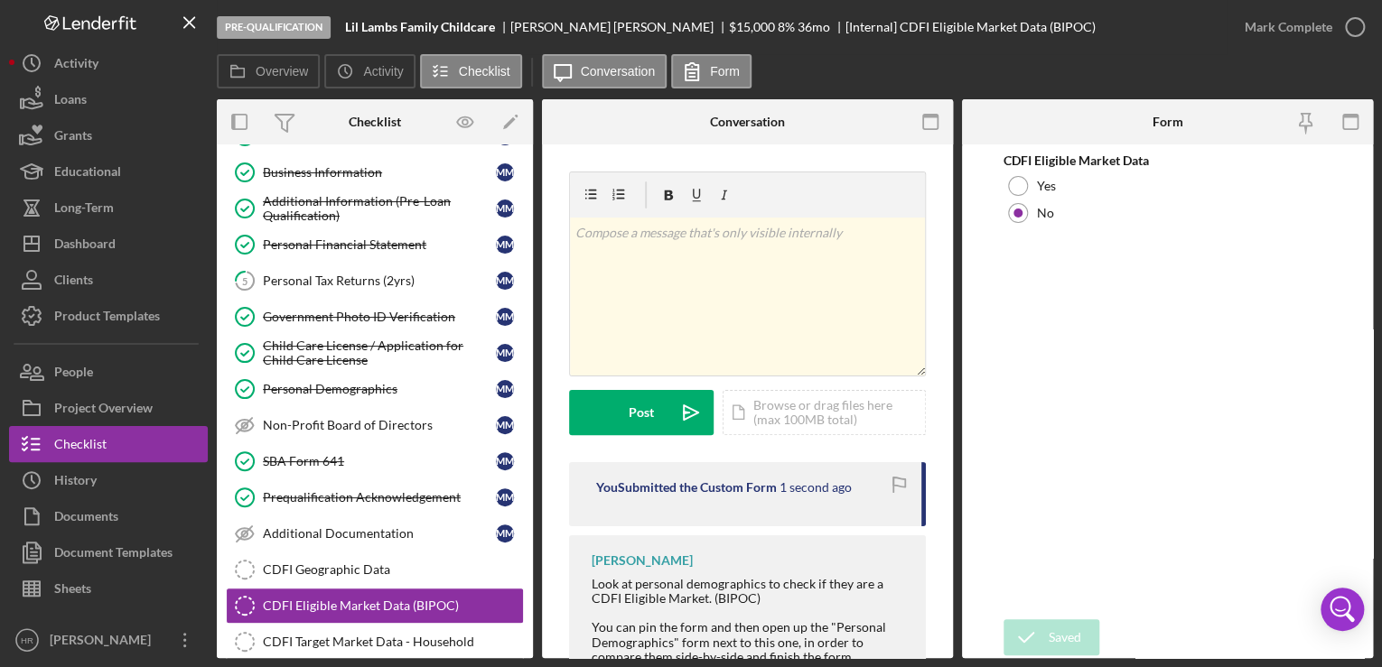
click at [1351, 30] on div "Saved" at bounding box center [1222, 53] width 289 height 79
click at [0, 0] on icon "button" at bounding box center [0, 0] width 0 height 0
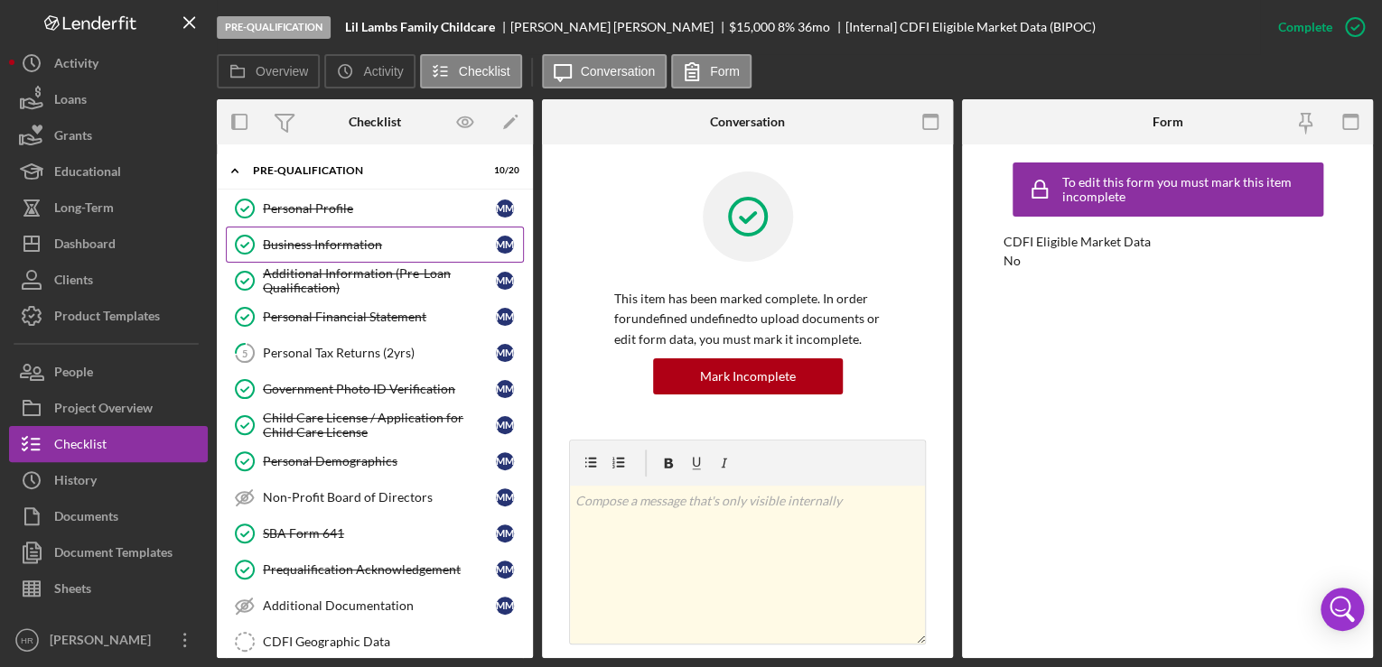
click at [303, 238] on div "Business Information" at bounding box center [379, 245] width 233 height 14
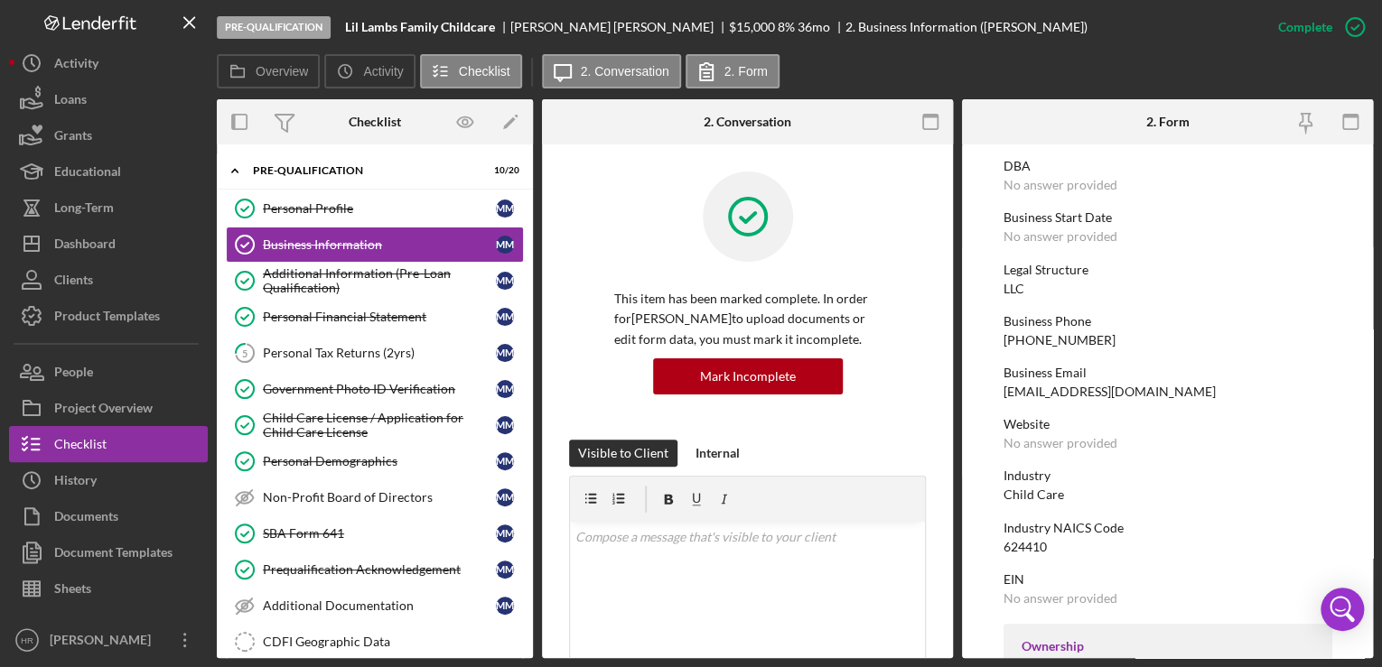
scroll to position [145, 0]
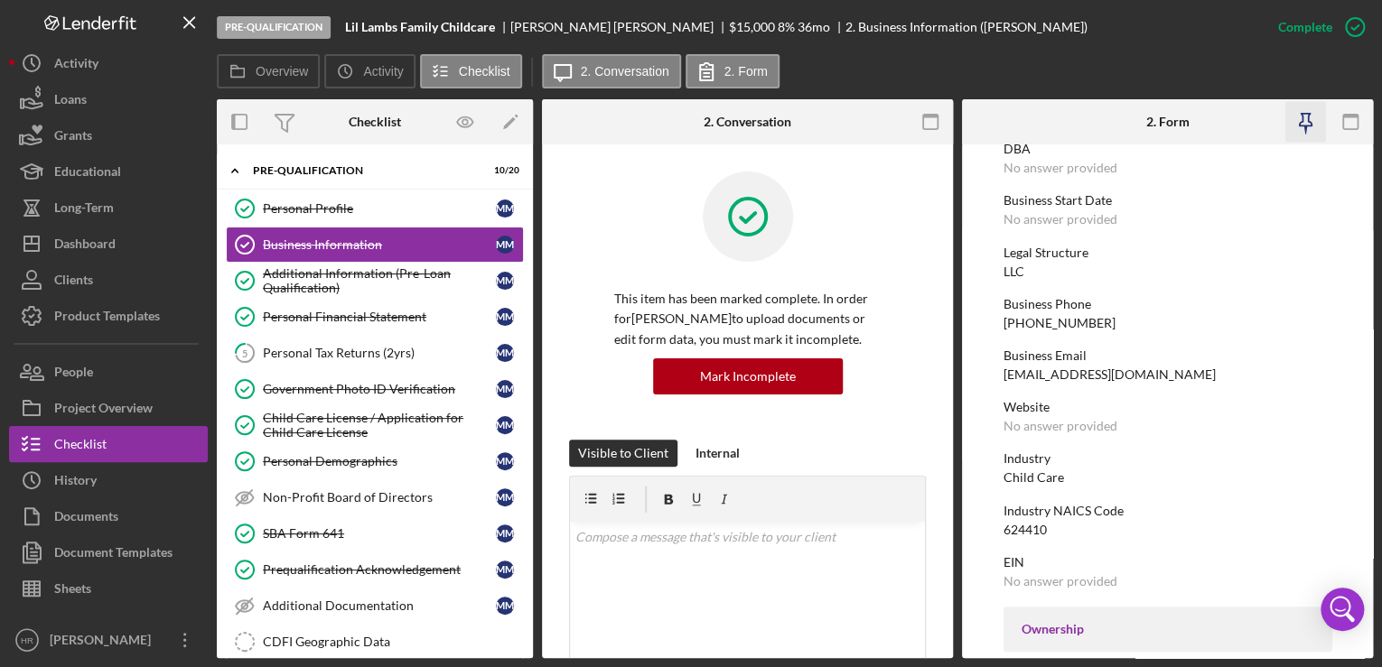
click at [1295, 131] on icon "button" at bounding box center [1305, 122] width 41 height 41
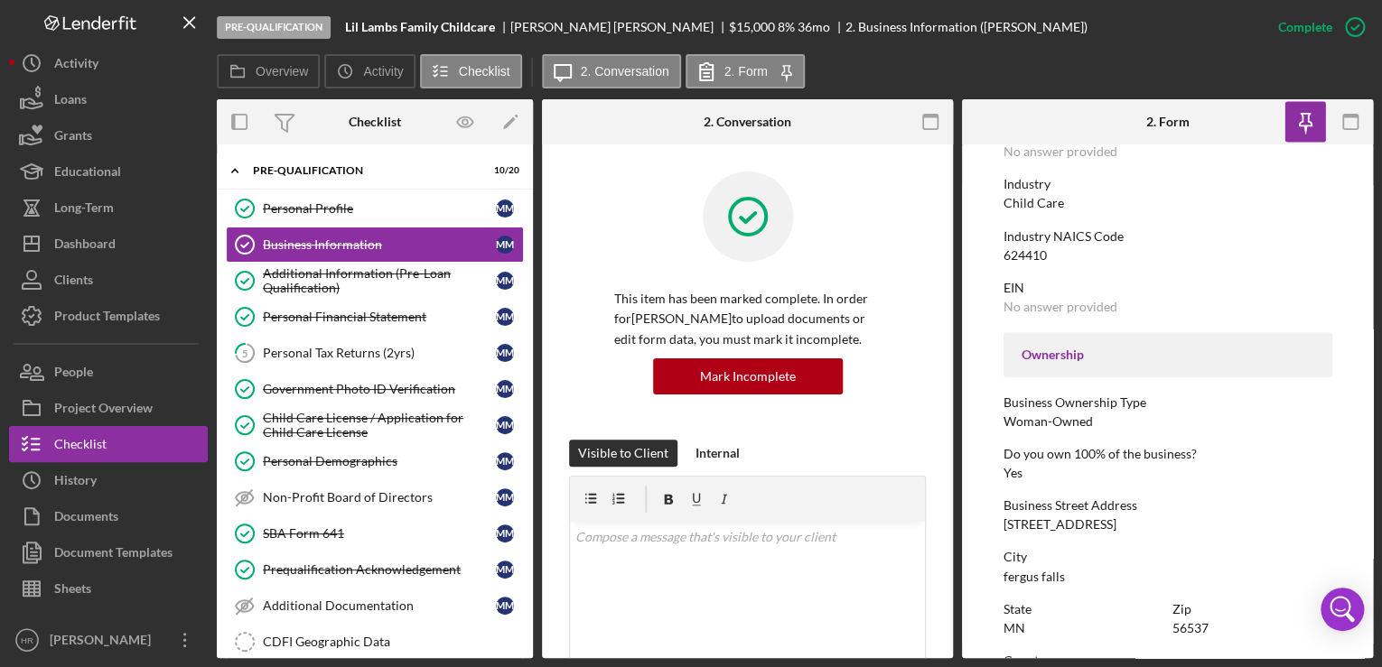
scroll to position [506, 0]
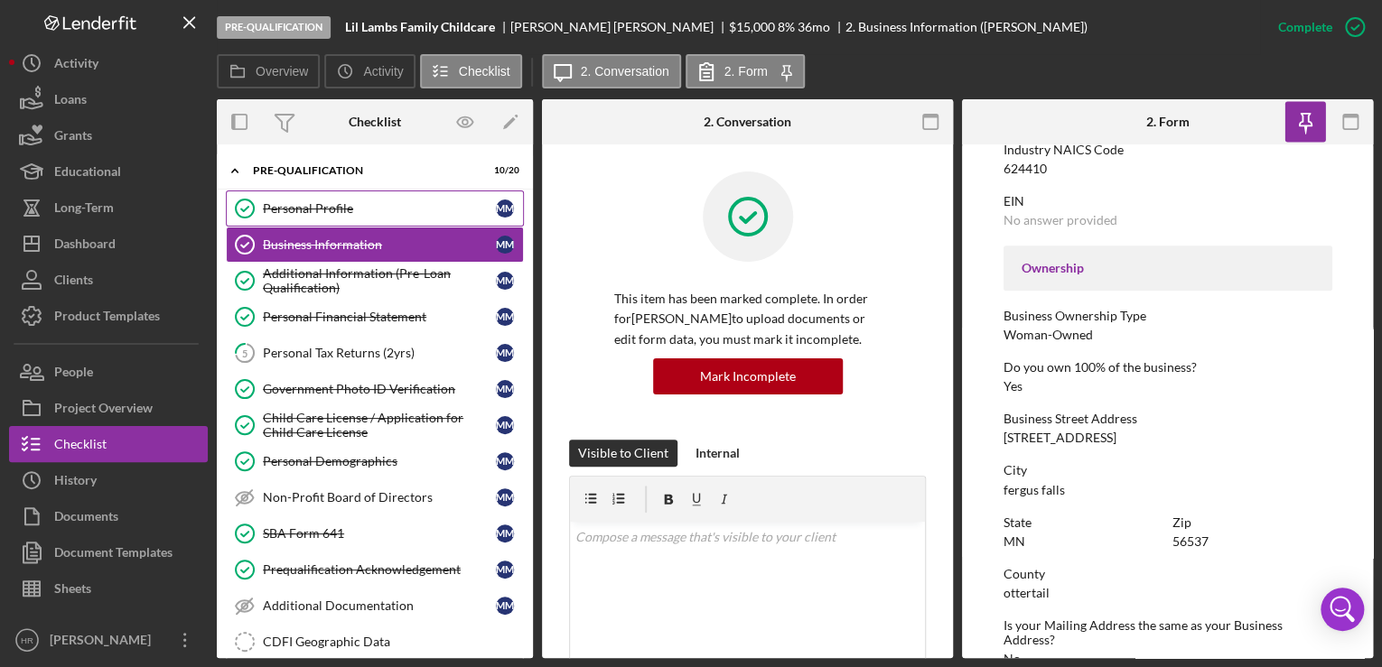
click at [289, 200] on link "Personal Profile Personal Profile M M" at bounding box center [375, 209] width 298 height 36
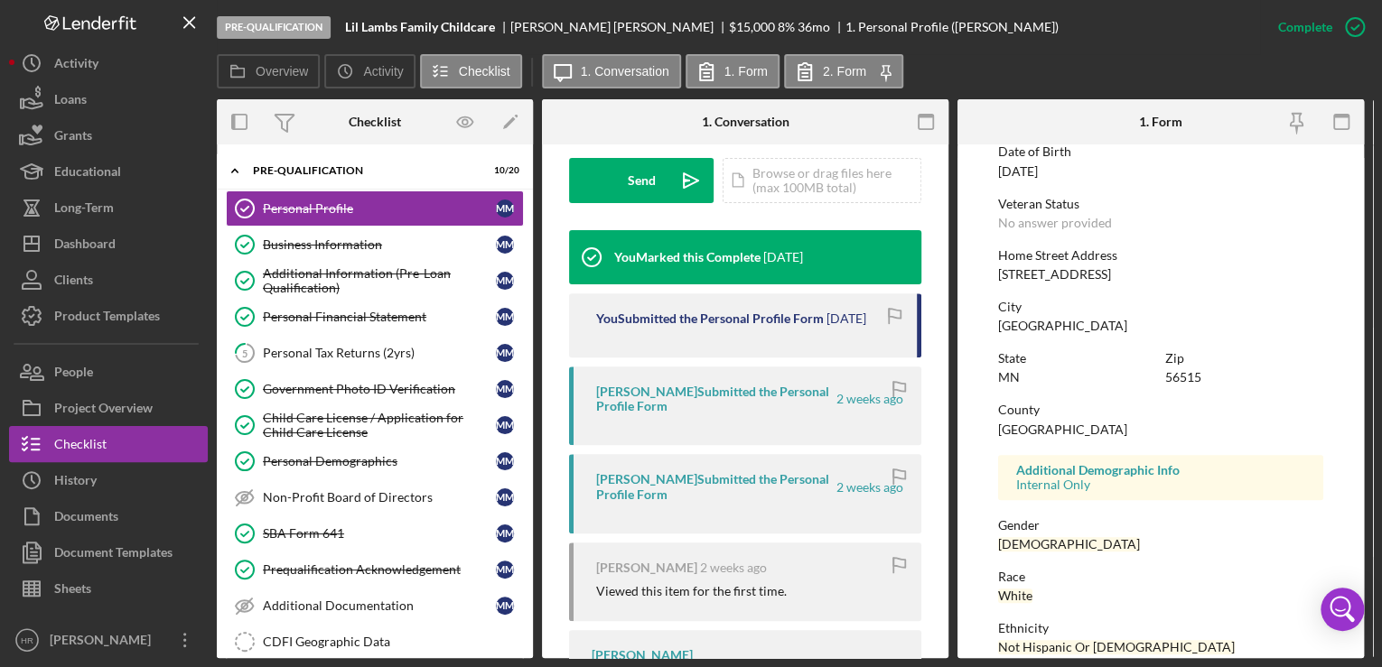
scroll to position [578, 0]
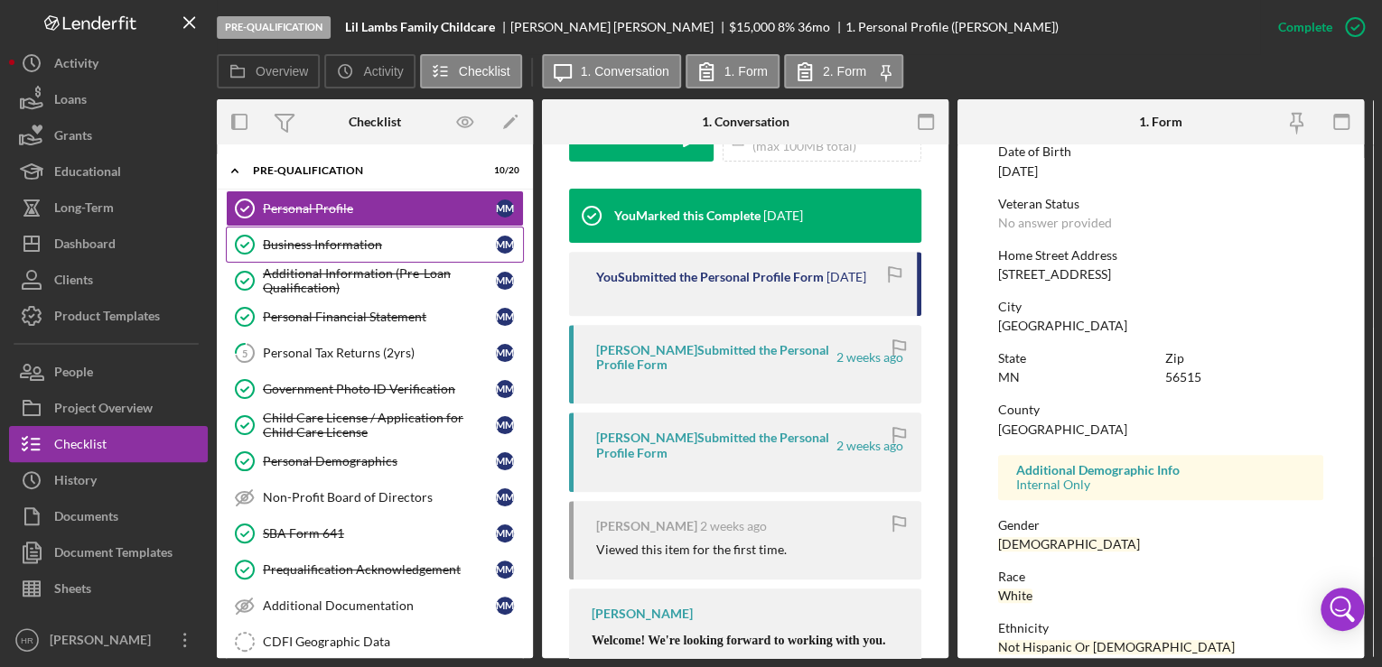
click at [342, 247] on div "Business Information" at bounding box center [379, 245] width 233 height 14
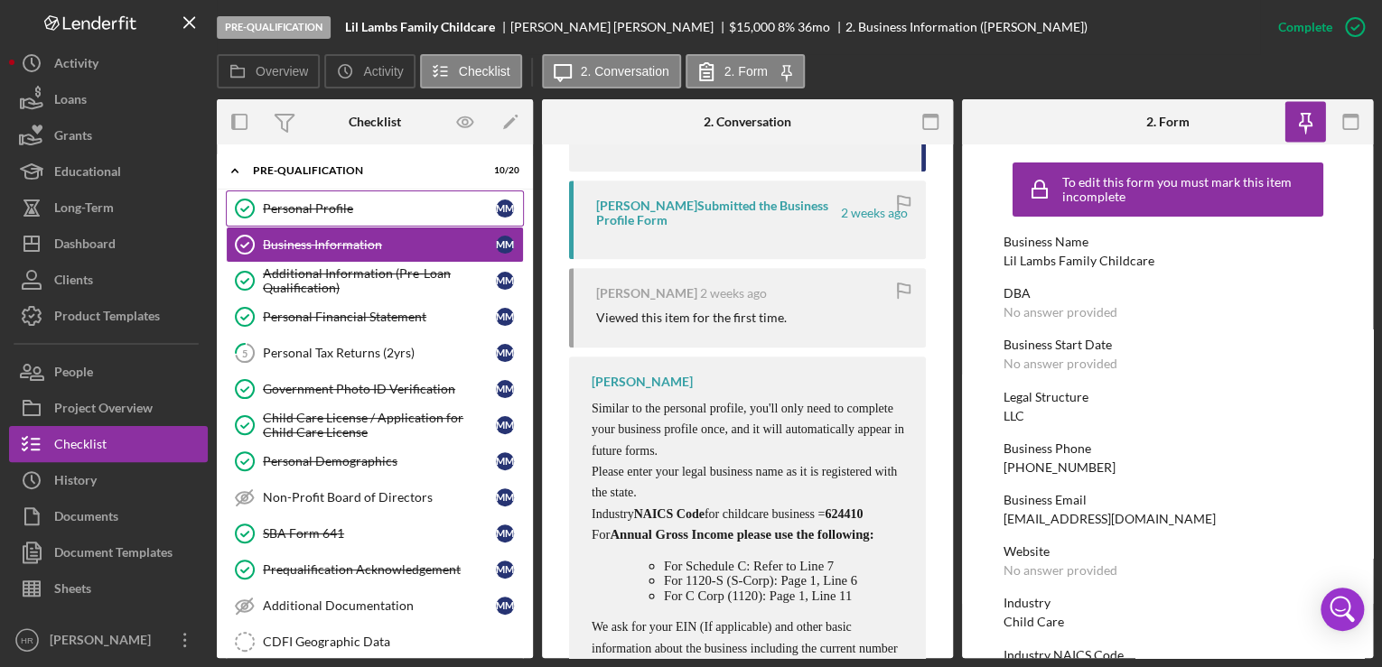
click at [314, 202] on div "Personal Profile" at bounding box center [379, 208] width 233 height 14
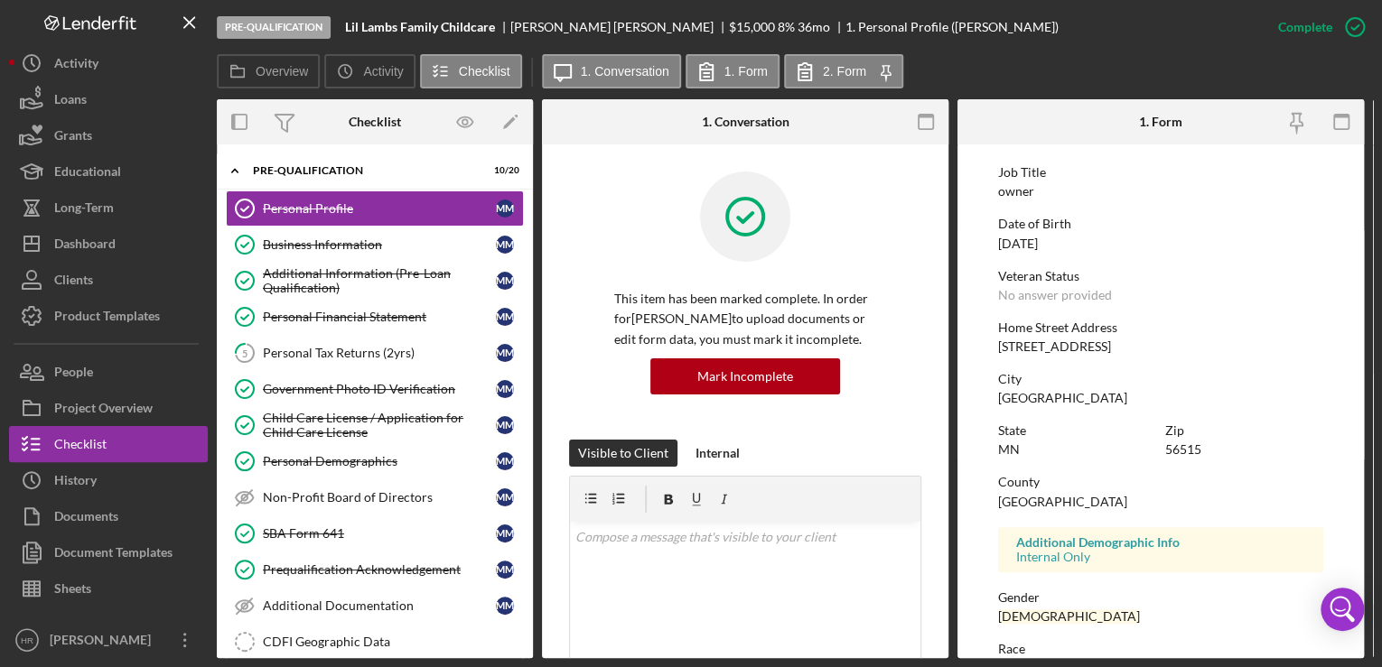
scroll to position [217, 0]
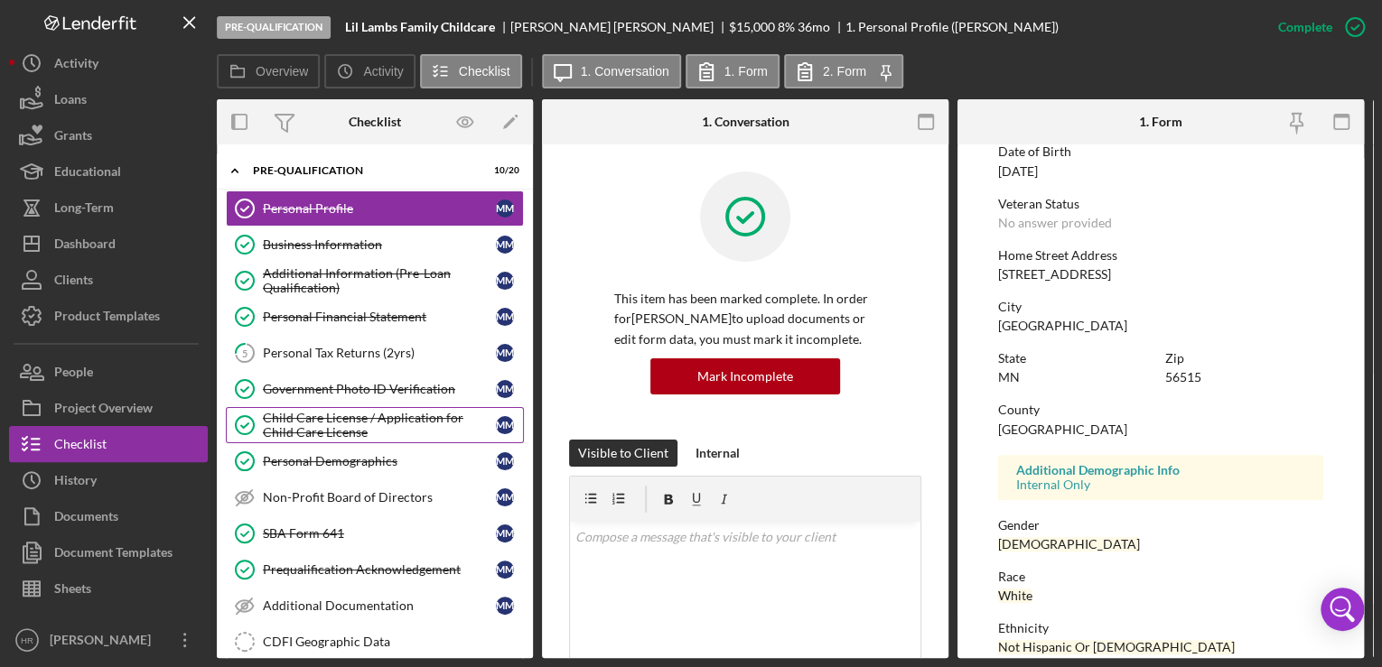
click at [308, 411] on div "Child Care License / Application for Child Care License" at bounding box center [379, 425] width 233 height 29
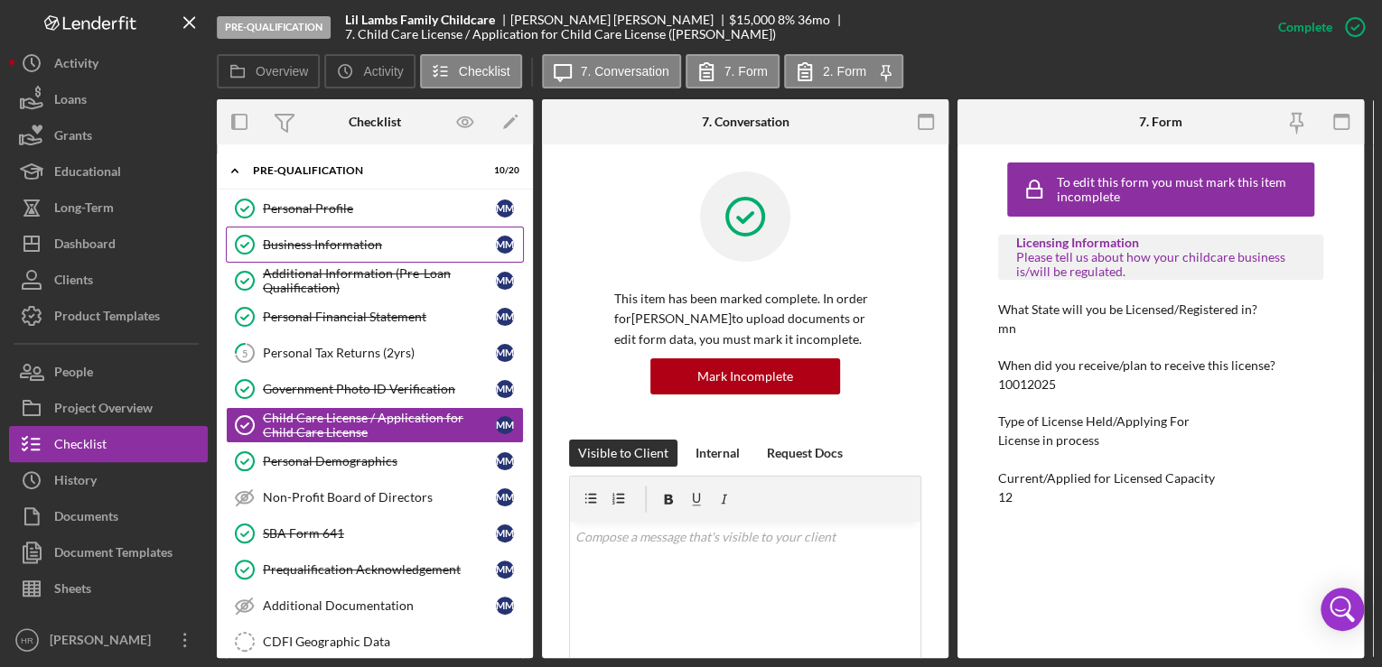
click at [318, 235] on link "Business Information Business Information M M" at bounding box center [375, 245] width 298 height 36
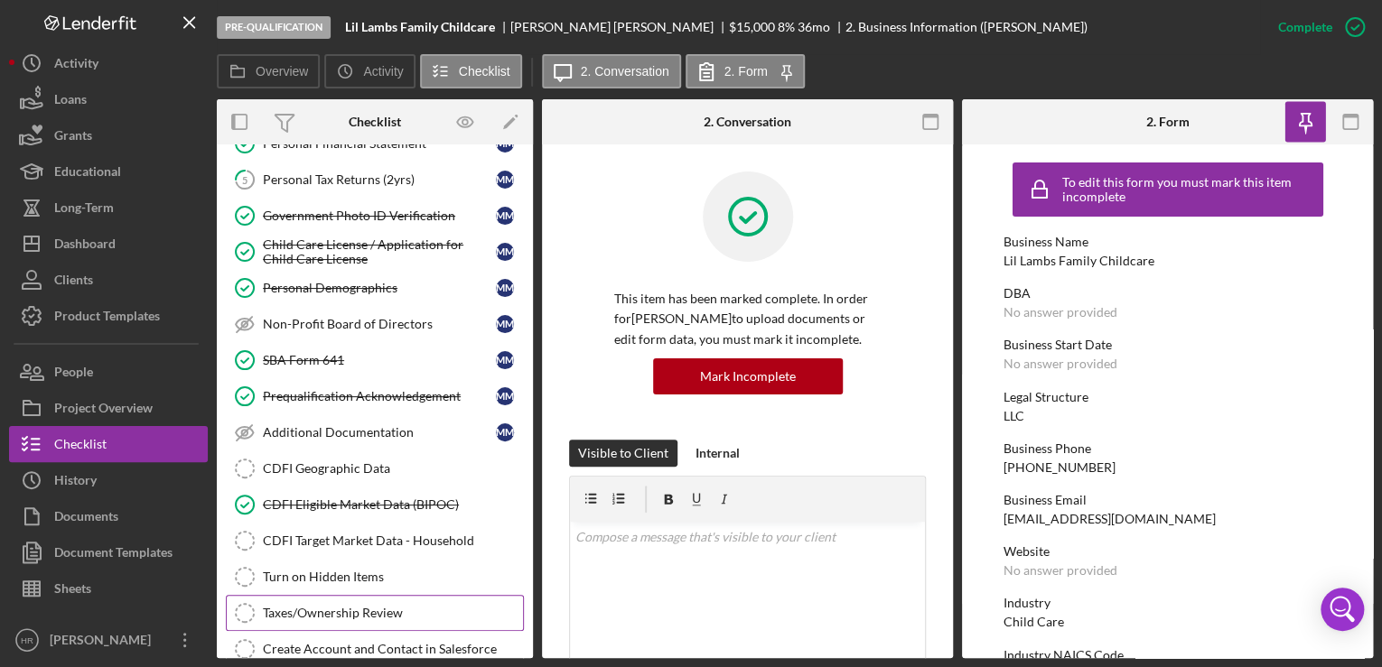
scroll to position [434, 0]
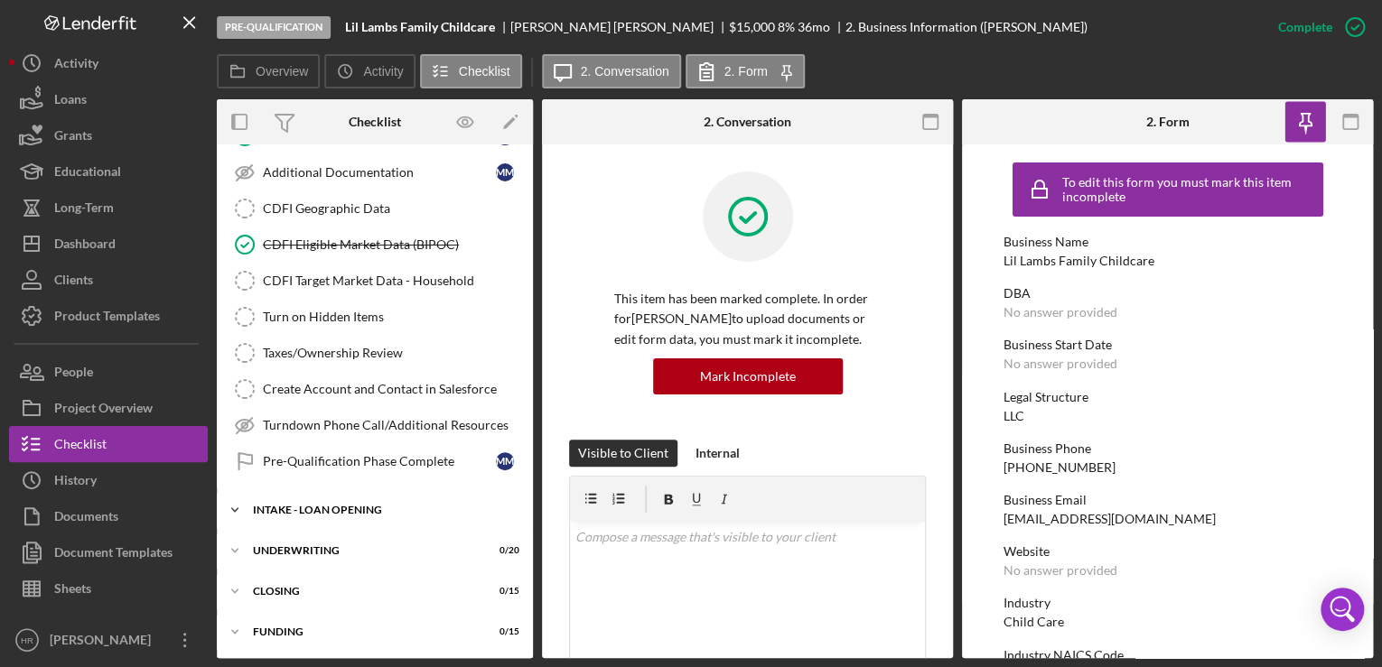
click at [341, 505] on div "INTAKE - LOAN OPENING" at bounding box center [381, 510] width 257 height 11
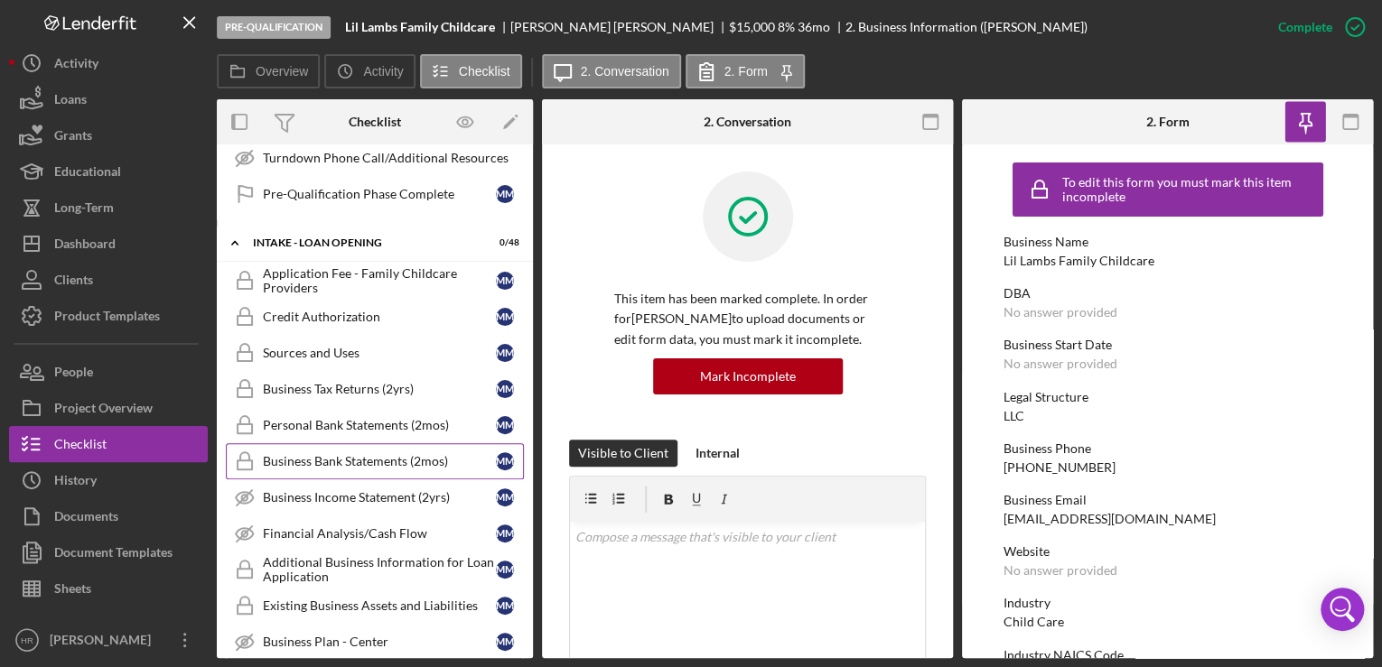
scroll to position [723, 0]
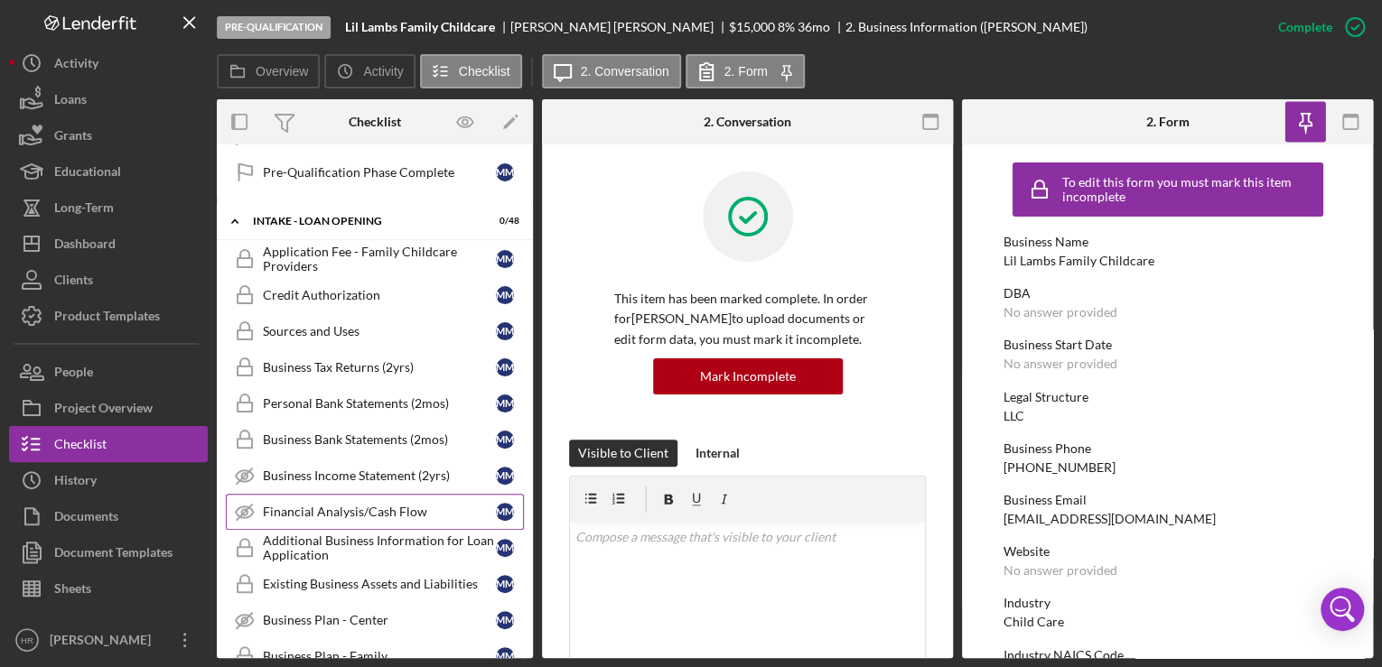
click at [360, 506] on div "Financial Analysis/Cash Flow" at bounding box center [379, 512] width 233 height 14
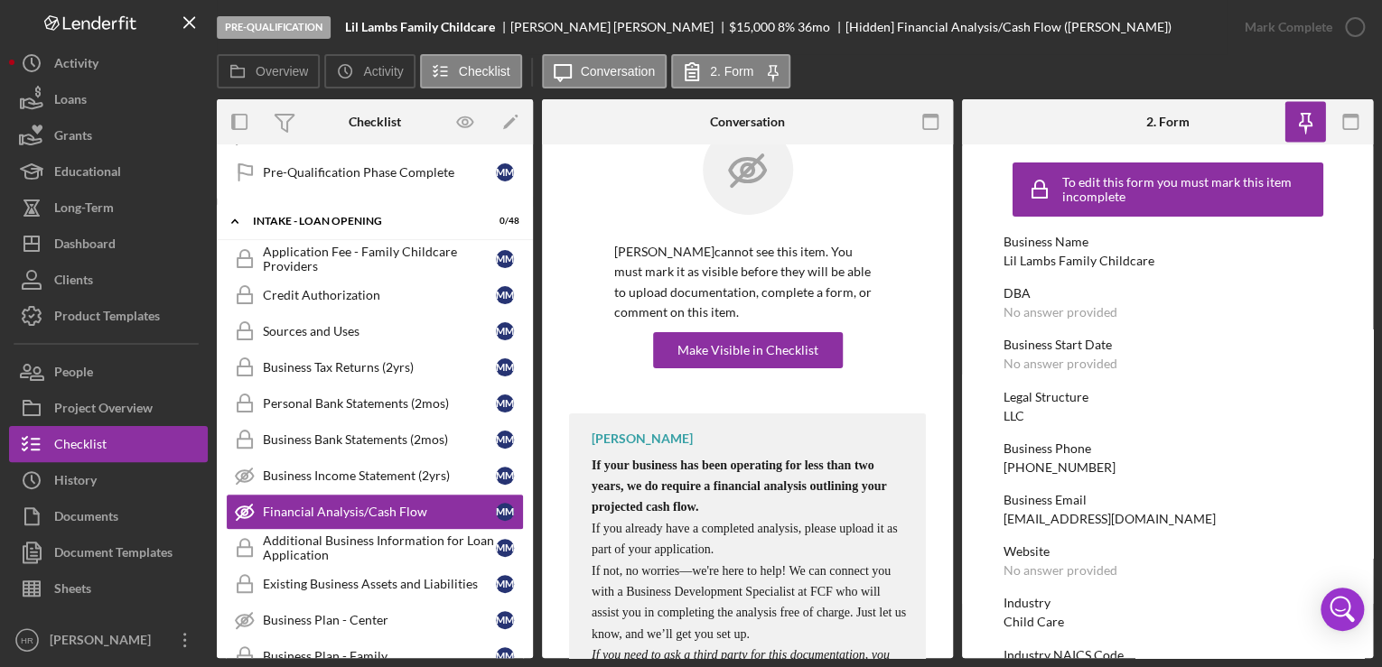
scroll to position [72, 0]
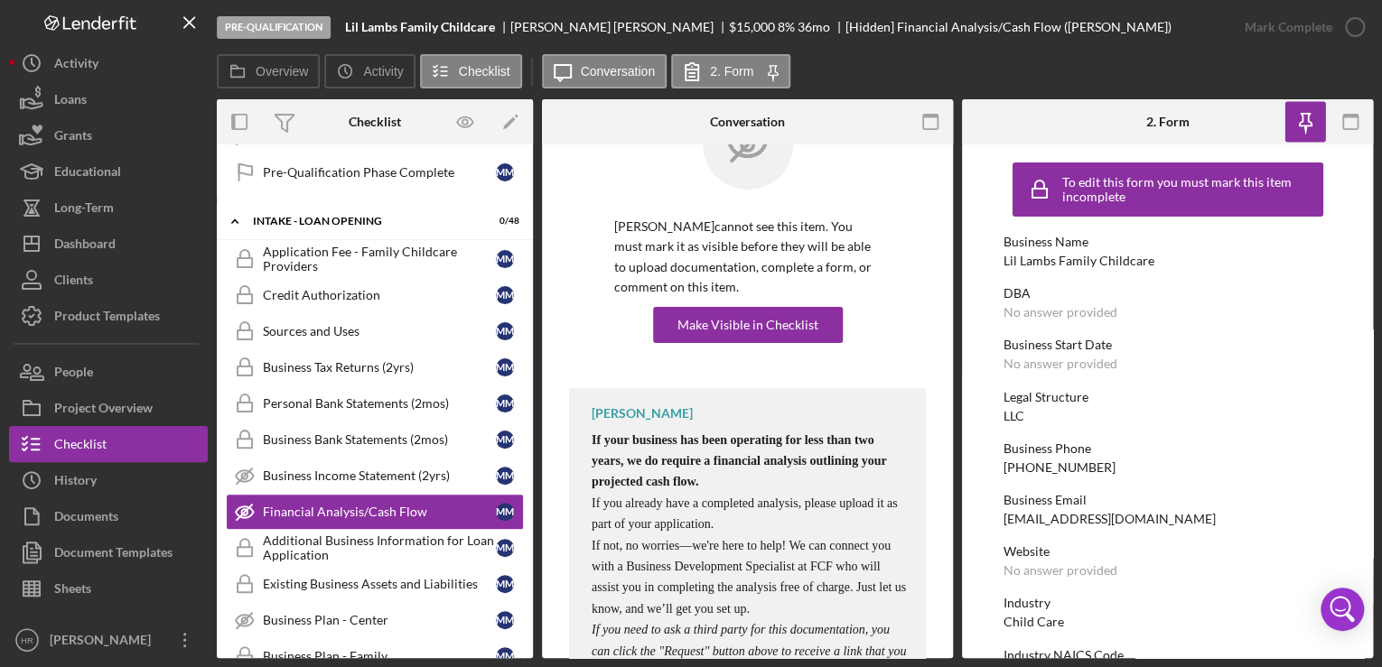
click at [723, 401] on div "[PERSON_NAME] If your business has been operating for less than two years, we d…" at bounding box center [747, 568] width 357 height 360
click at [738, 298] on div "[PERSON_NAME] cannot see this item. You must mark it as visible before they wil…" at bounding box center [747, 280] width 266 height 126
click at [738, 314] on div "Make Visible in Checklist" at bounding box center [747, 325] width 141 height 36
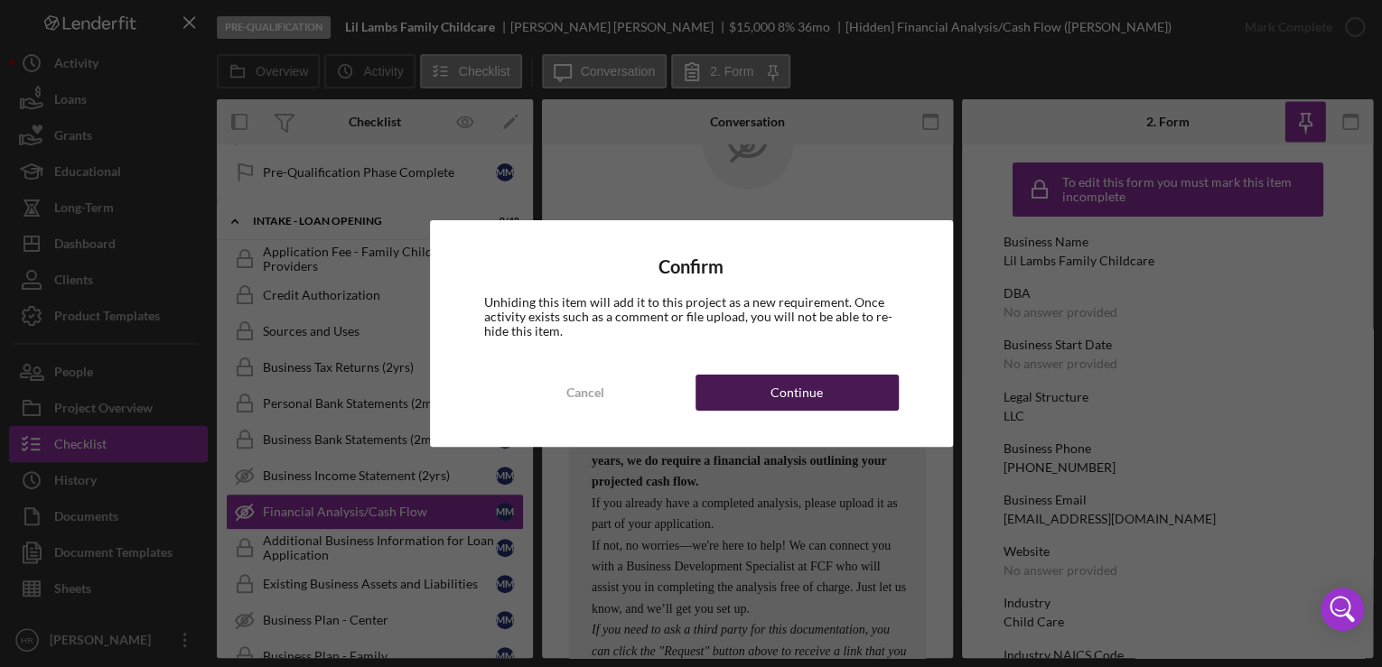
click at [774, 382] on div "Continue" at bounding box center [796, 393] width 52 height 36
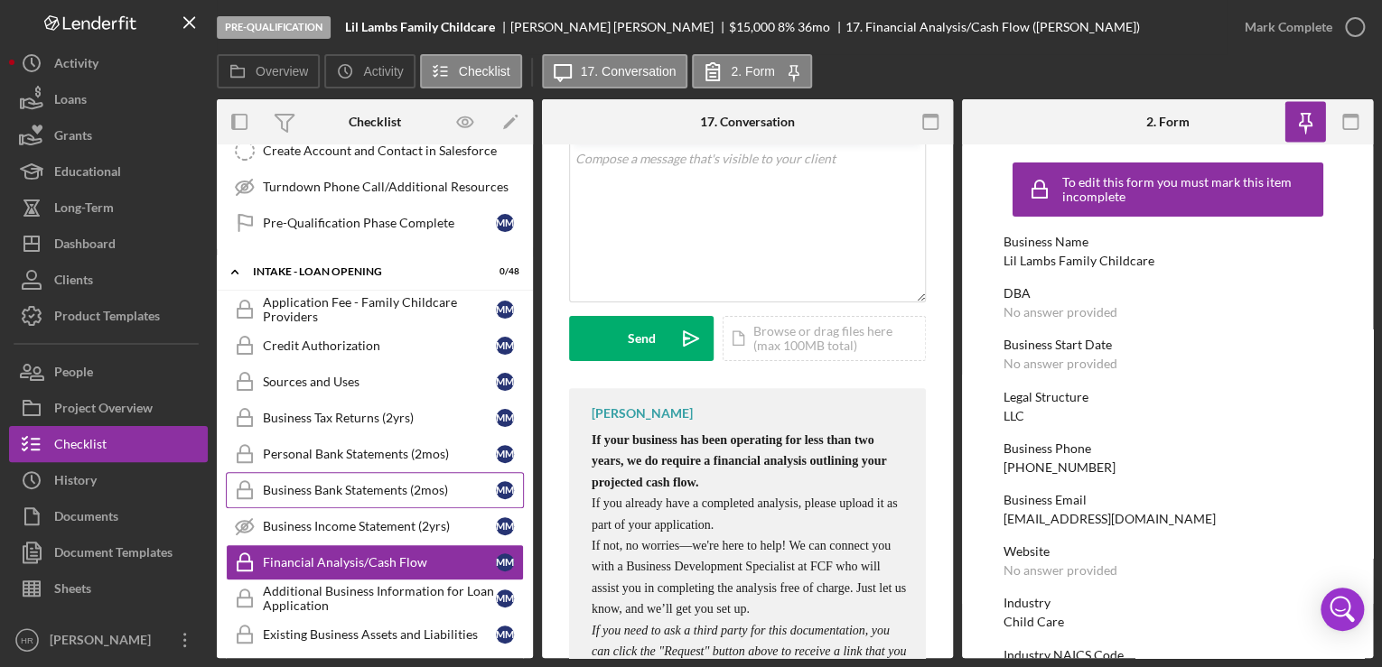
scroll to position [650, 0]
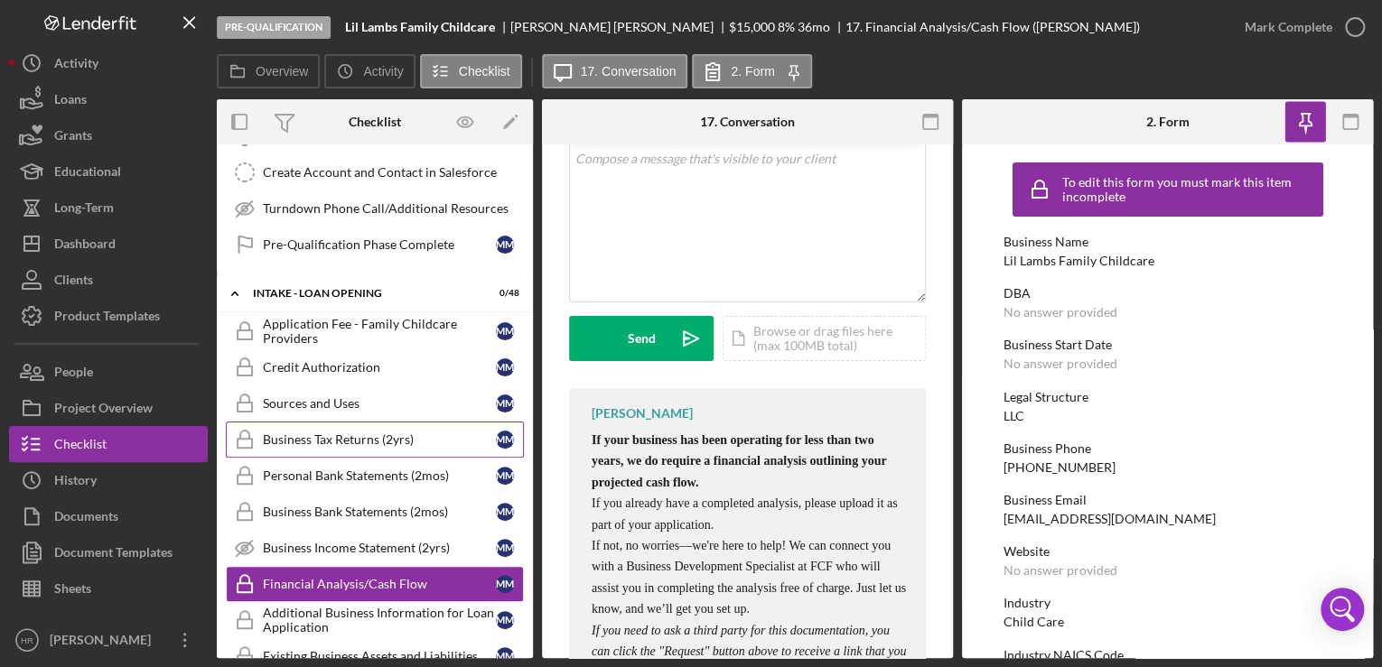
click at [307, 422] on link "Business Tax Returns (2yrs) Business Tax Returns (2yrs) M M" at bounding box center [375, 440] width 298 height 36
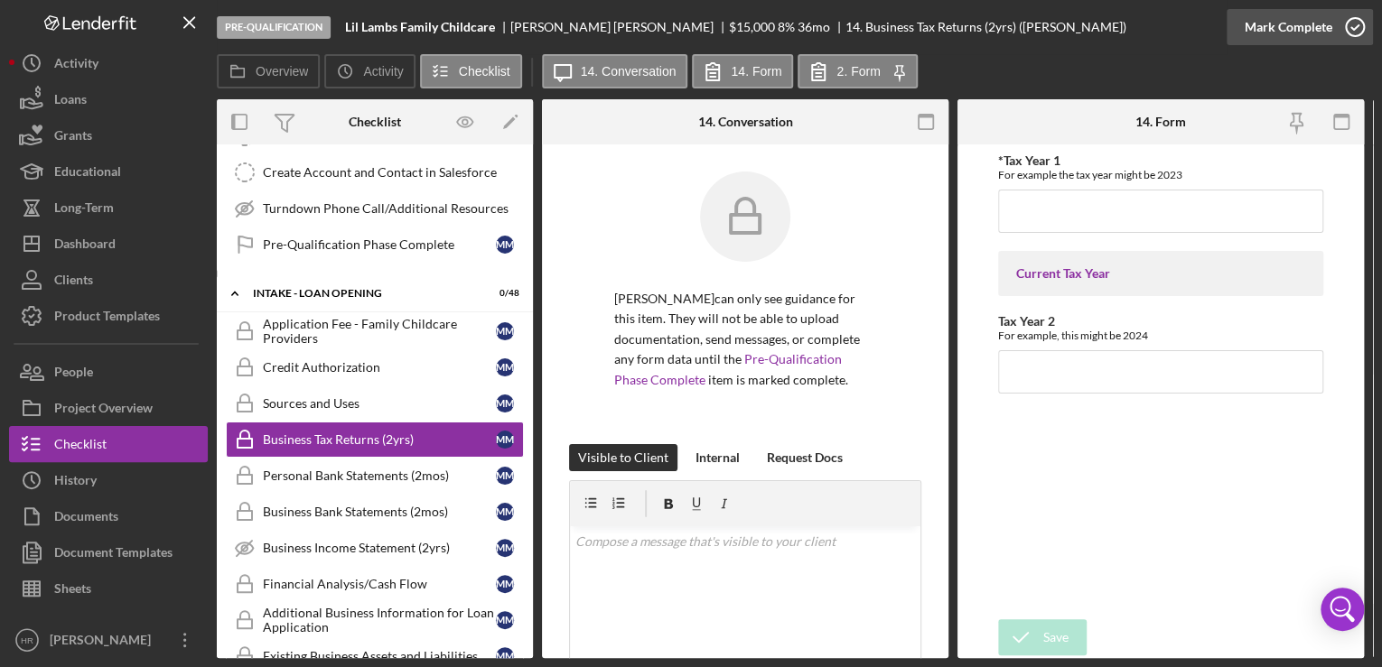
click at [1347, 25] on icon "button" at bounding box center [1354, 27] width 45 height 45
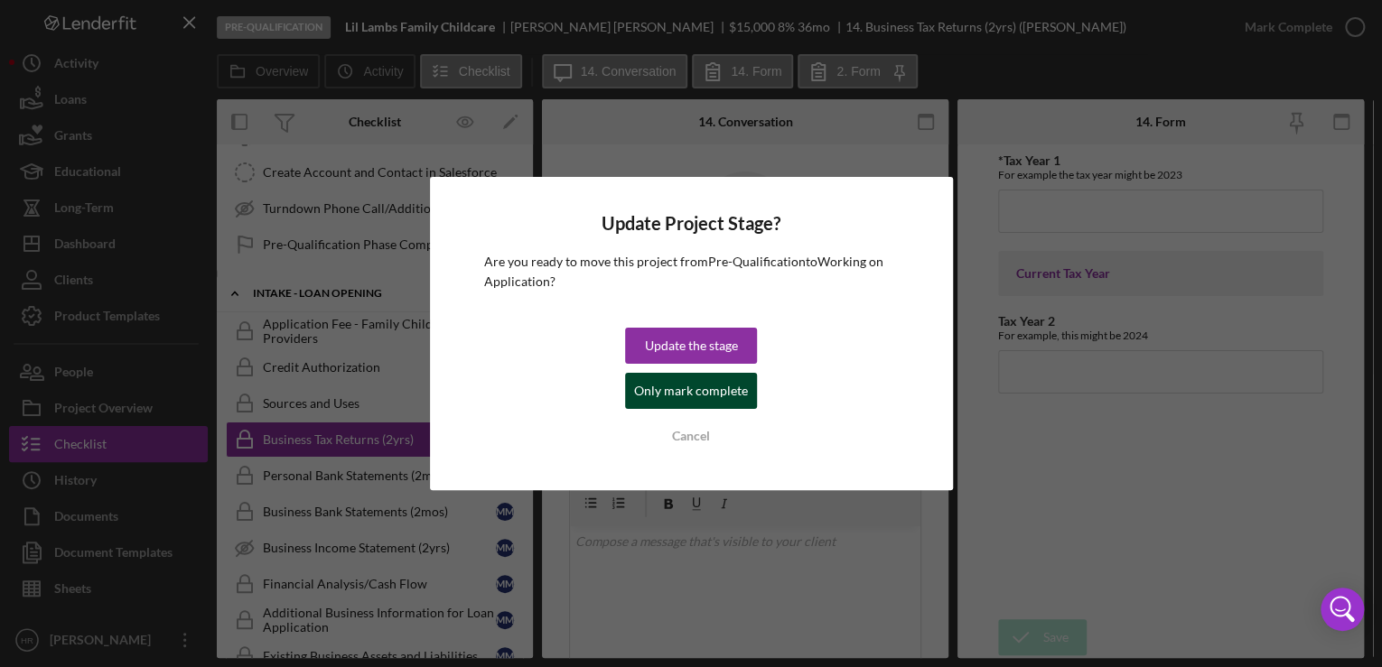
click at [671, 385] on div "Only mark complete" at bounding box center [691, 391] width 114 height 36
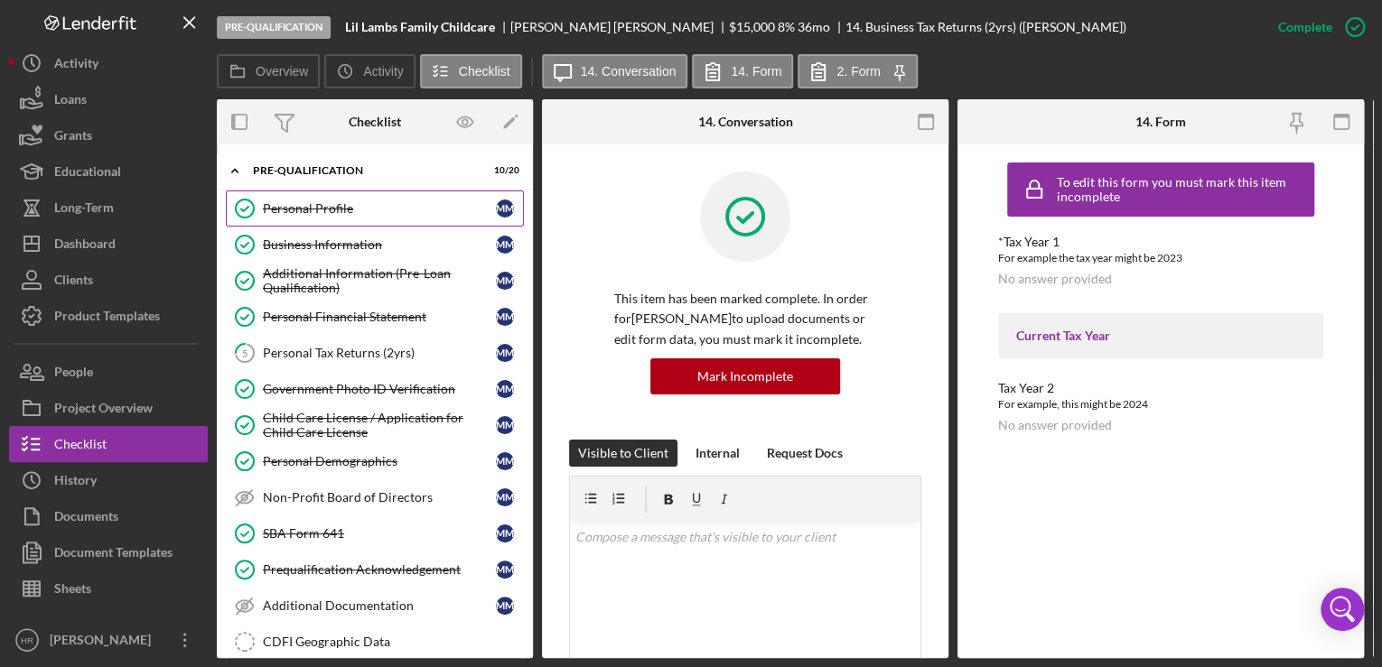
click at [322, 210] on div "Personal Profile" at bounding box center [379, 208] width 233 height 14
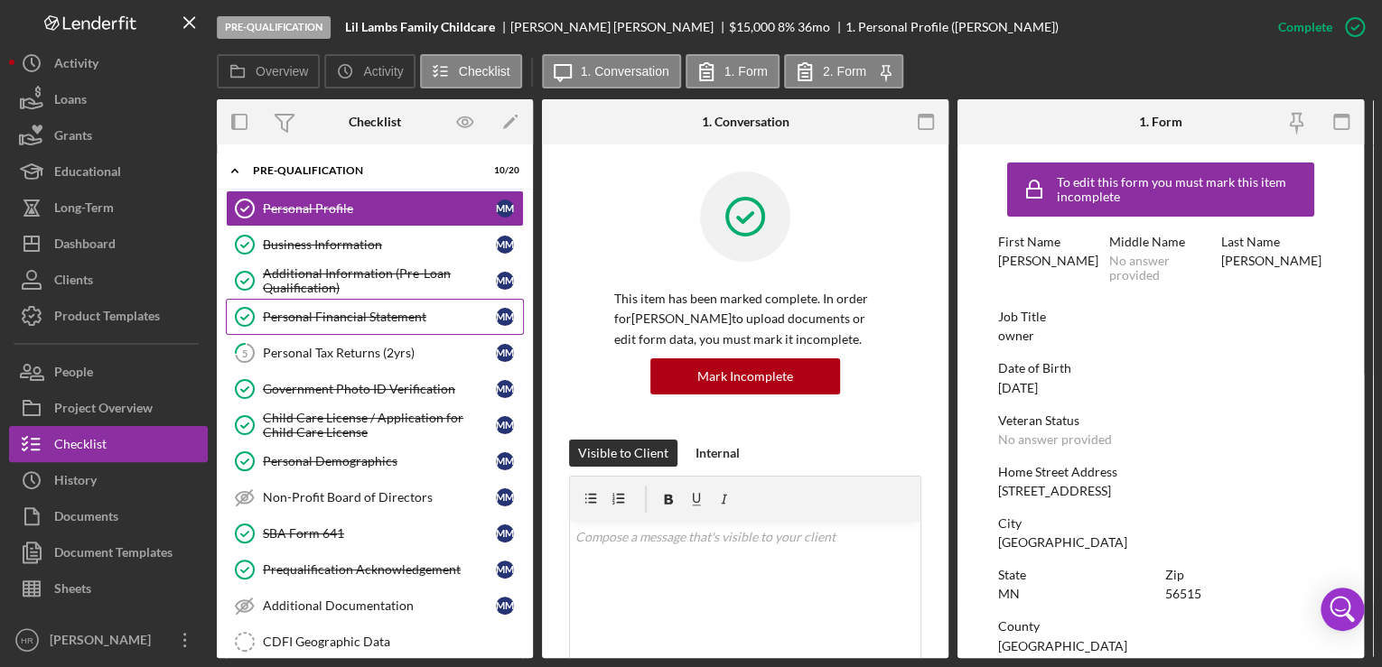
click at [359, 322] on div "Personal Financial Statement" at bounding box center [379, 317] width 233 height 14
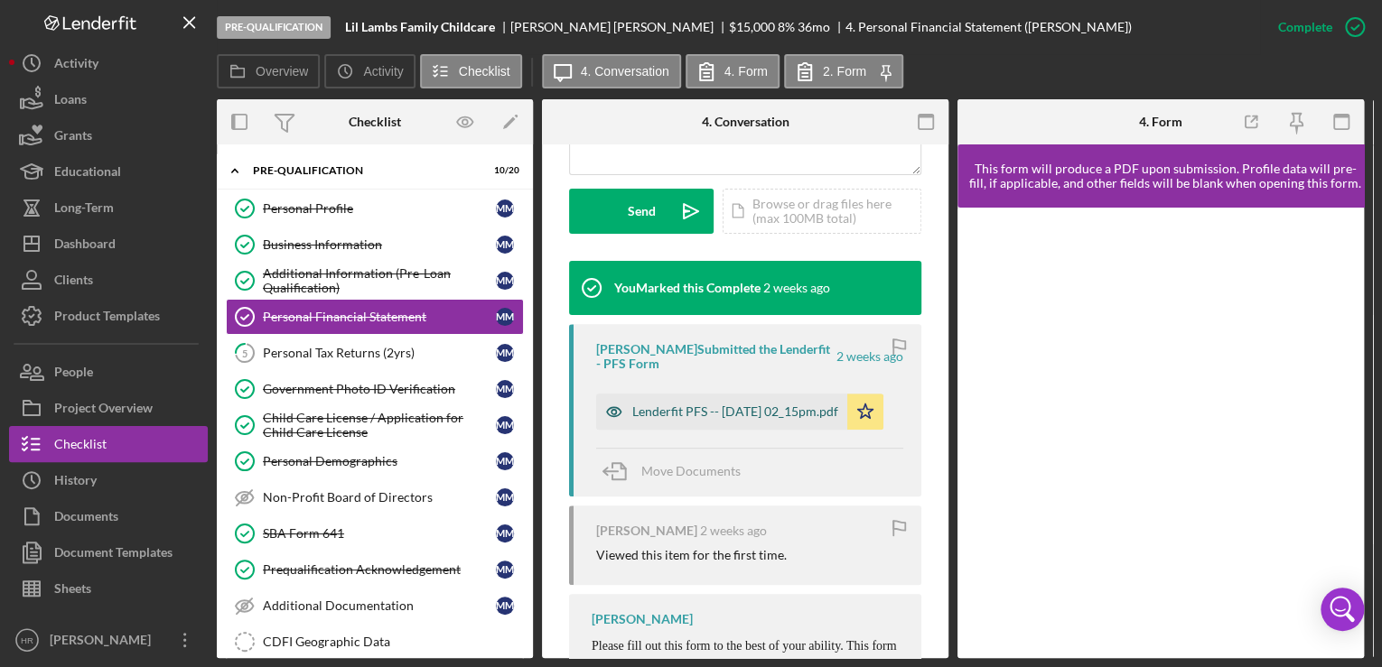
scroll to position [497, 0]
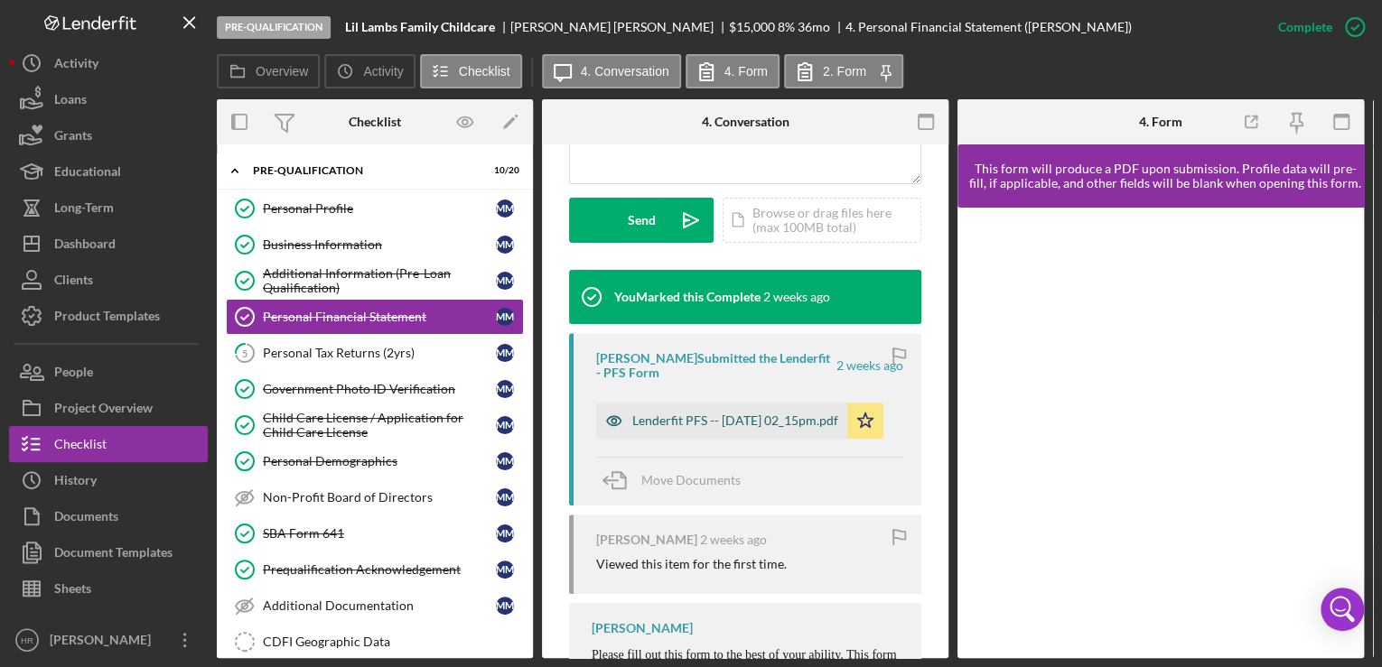
click at [661, 427] on div "Lenderfit PFS -- [DATE] 02_15pm.pdf" at bounding box center [735, 421] width 206 height 14
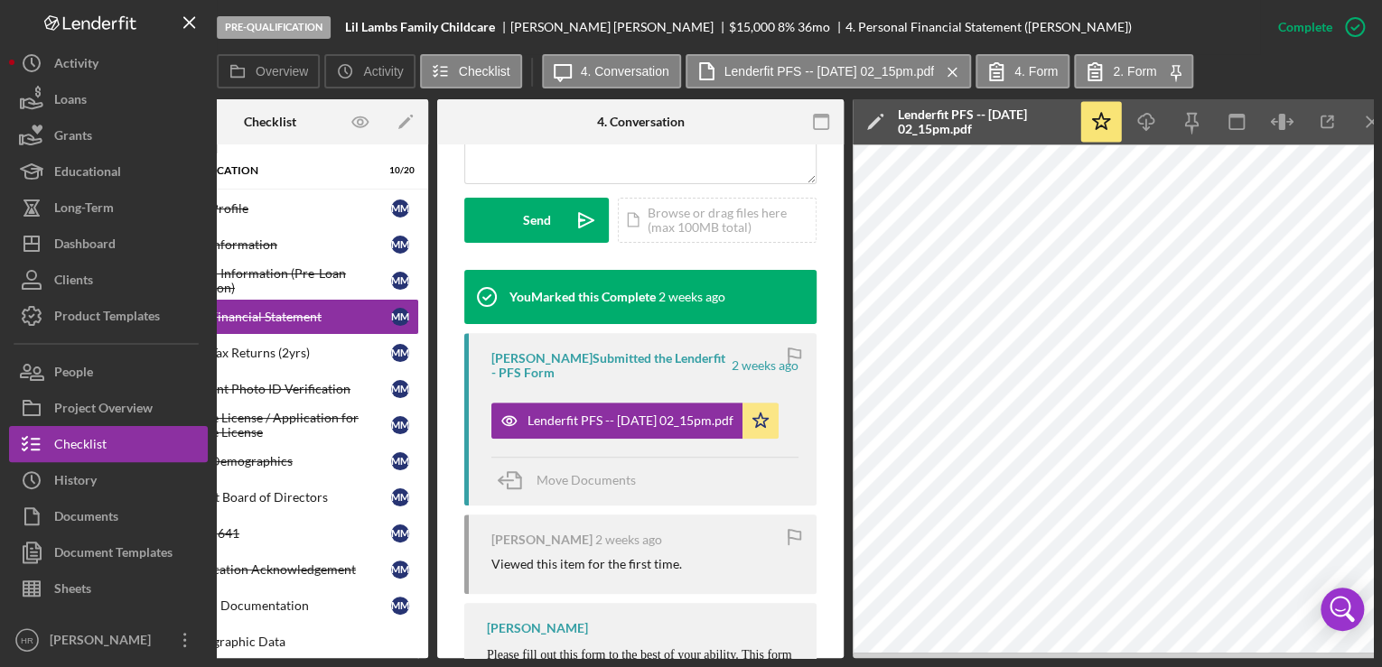
scroll to position [0, 0]
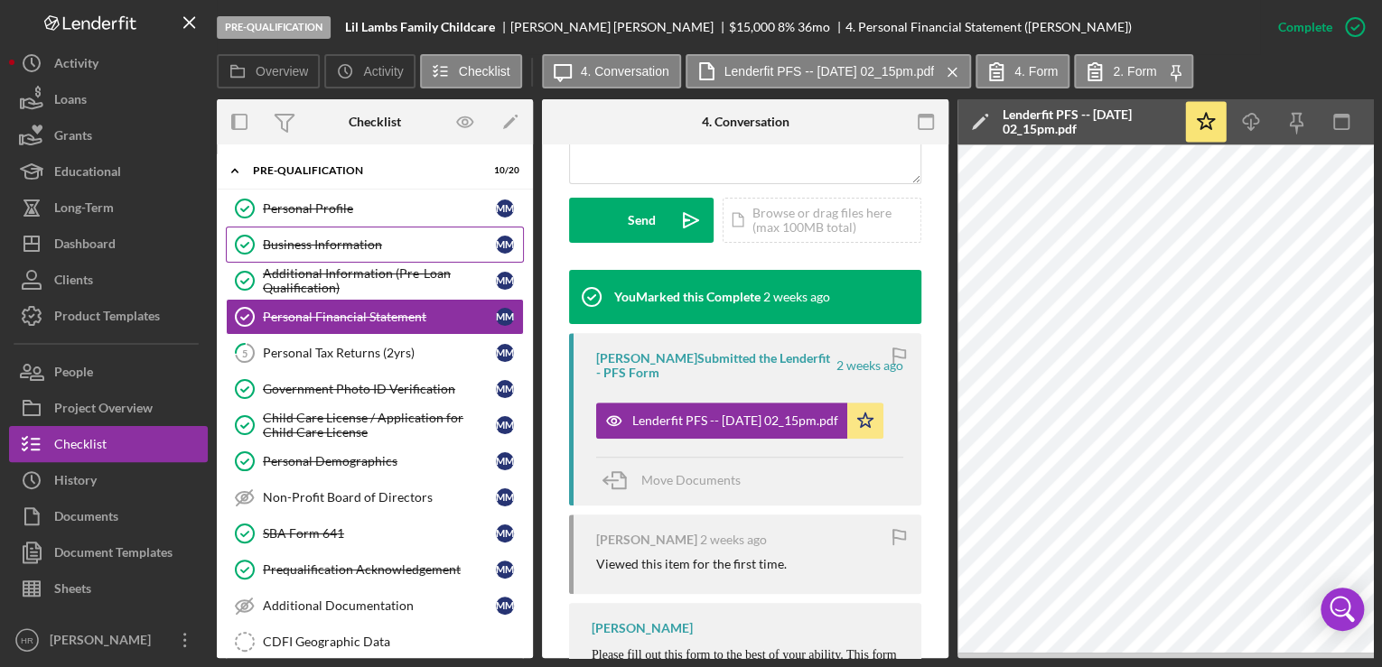
click at [327, 250] on div "Business Information" at bounding box center [379, 245] width 233 height 14
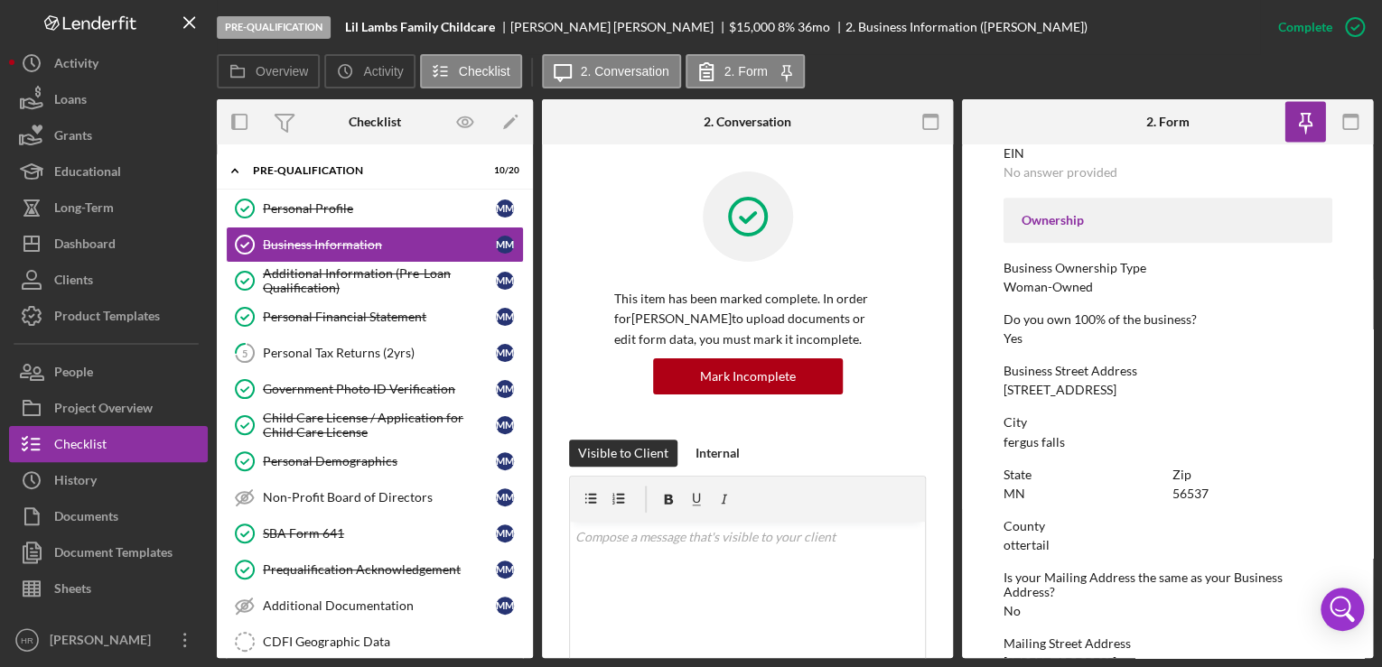
scroll to position [578, 0]
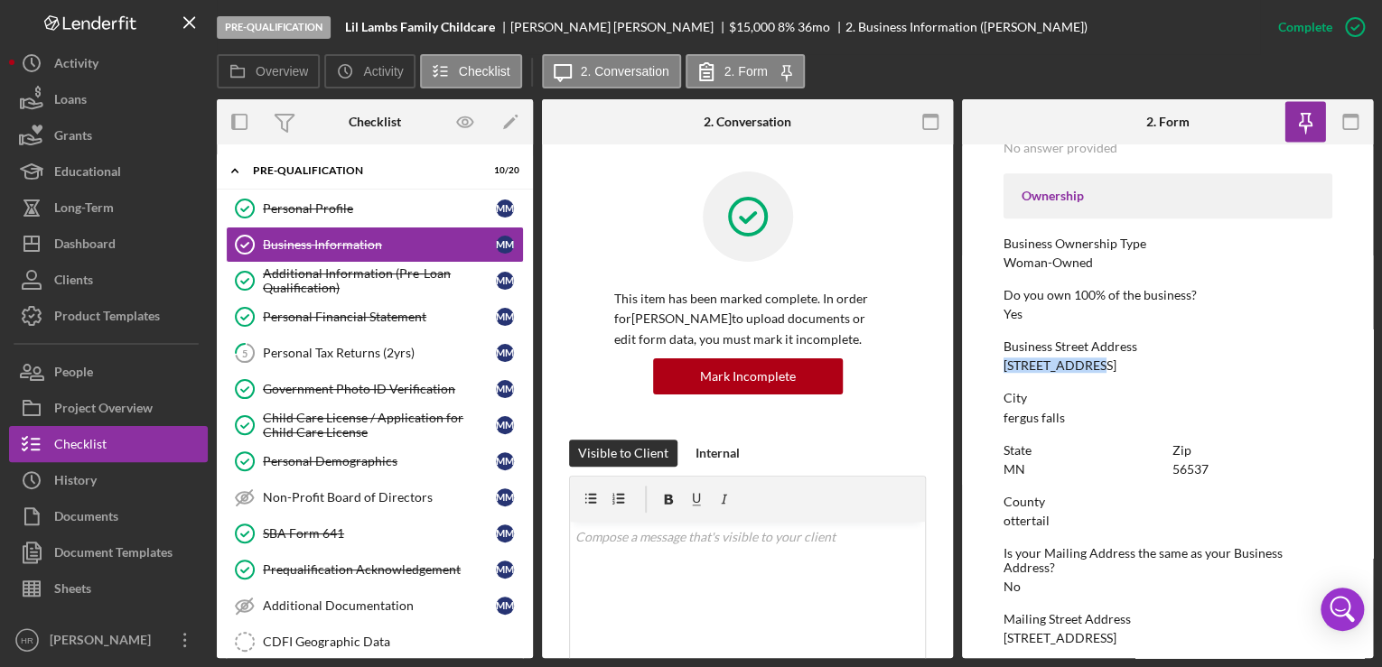
drag, startPoint x: 1003, startPoint y: 365, endPoint x: 1093, endPoint y: 365, distance: 90.3
click at [1093, 365] on div "Business Street Address [STREET_ADDRESS]" at bounding box center [1167, 356] width 329 height 33
drag, startPoint x: 1093, startPoint y: 365, endPoint x: 1077, endPoint y: 365, distance: 16.3
copy div "[STREET_ADDRESS]"
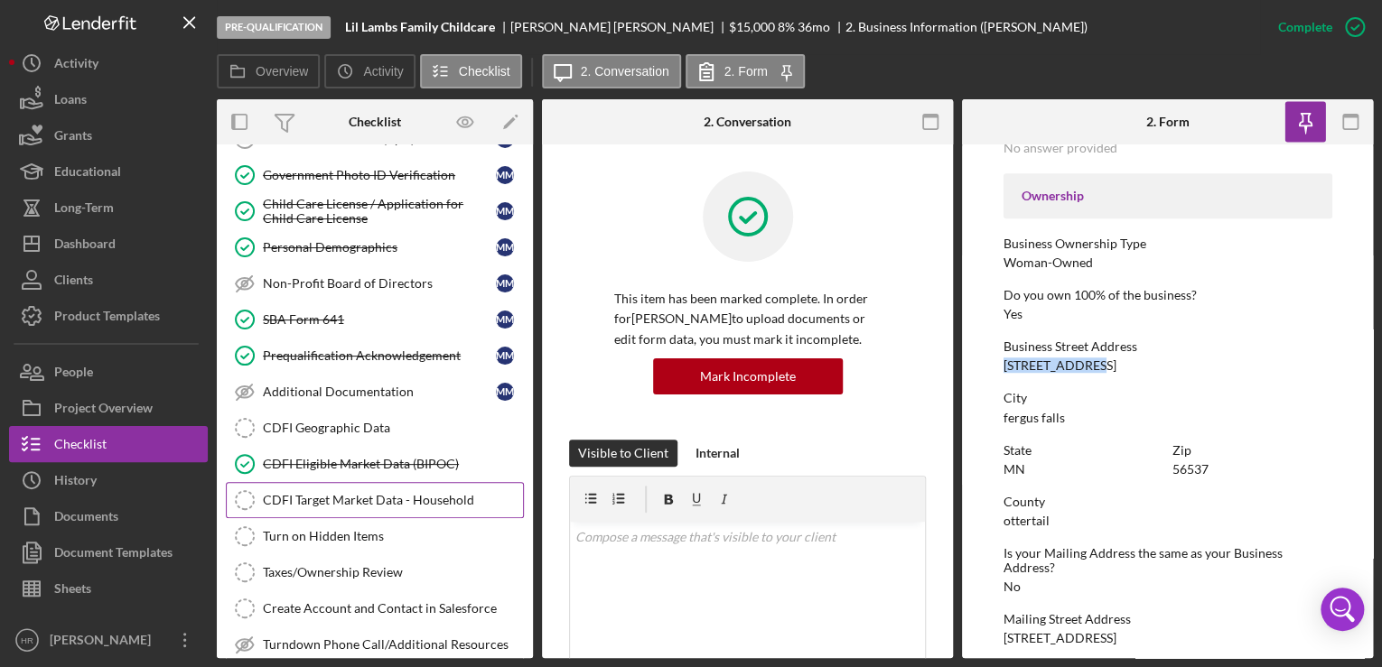
scroll to position [217, 0]
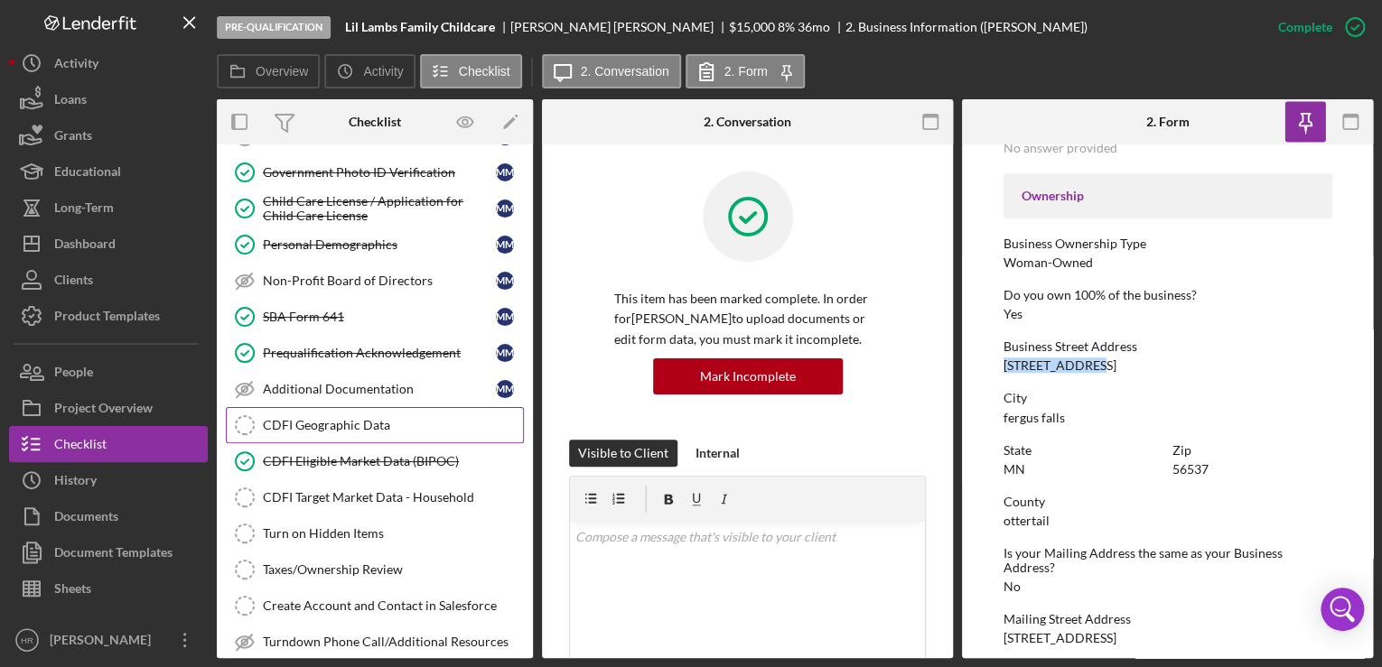
click at [340, 418] on div "CDFI Geographic Data" at bounding box center [393, 425] width 260 height 14
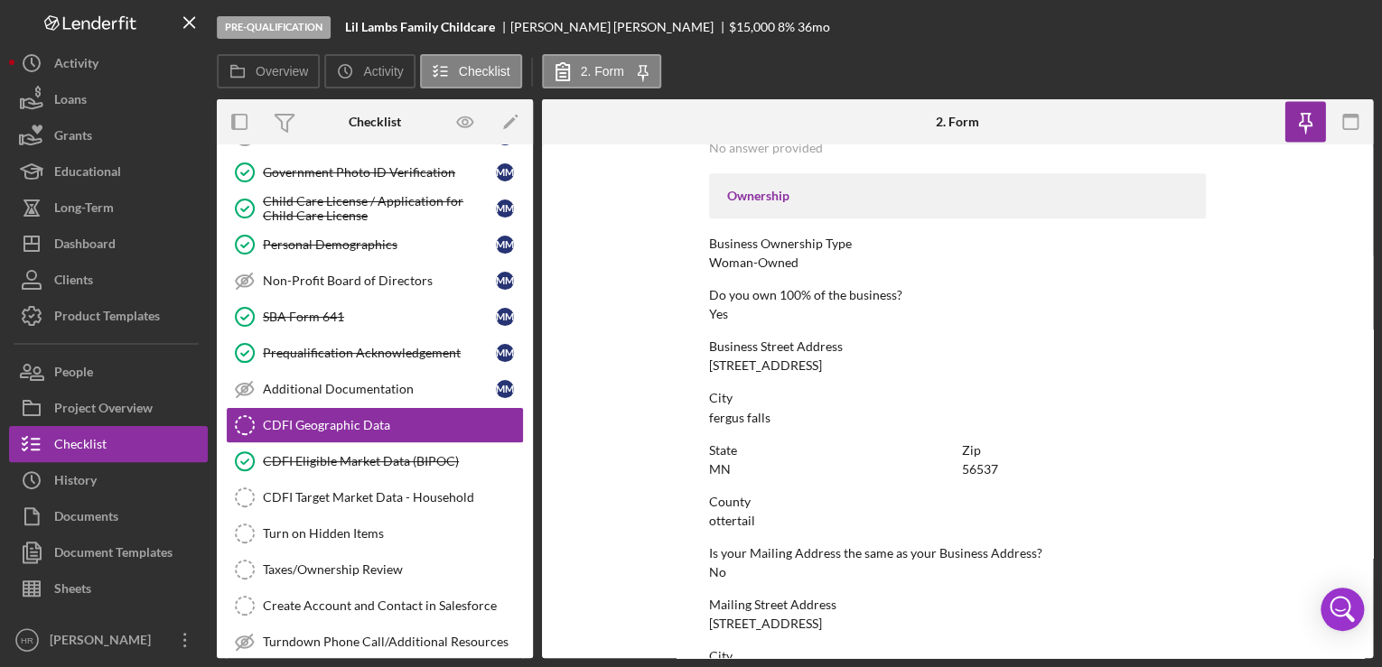
click at [811, 433] on div "To edit this form you must mark this item incomplete Business Name [PERSON_NAME…" at bounding box center [957, 350] width 497 height 1551
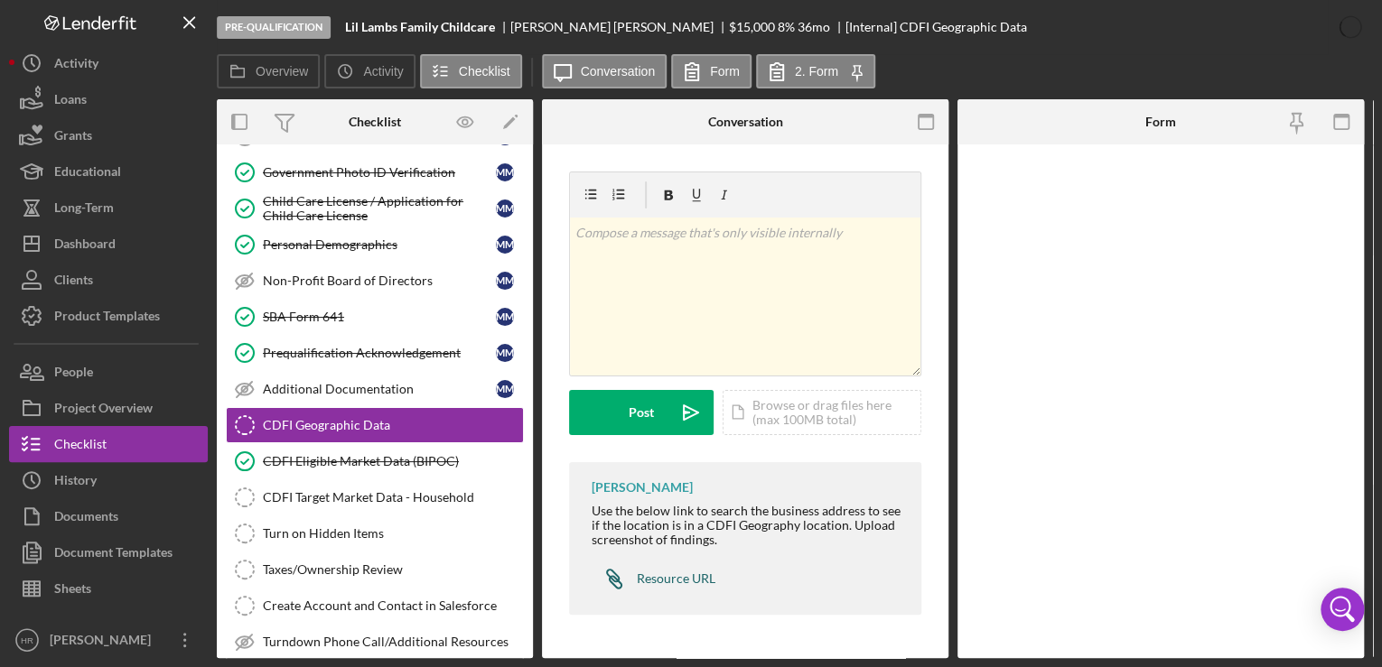
click at [674, 574] on div "Resource URL" at bounding box center [676, 579] width 79 height 14
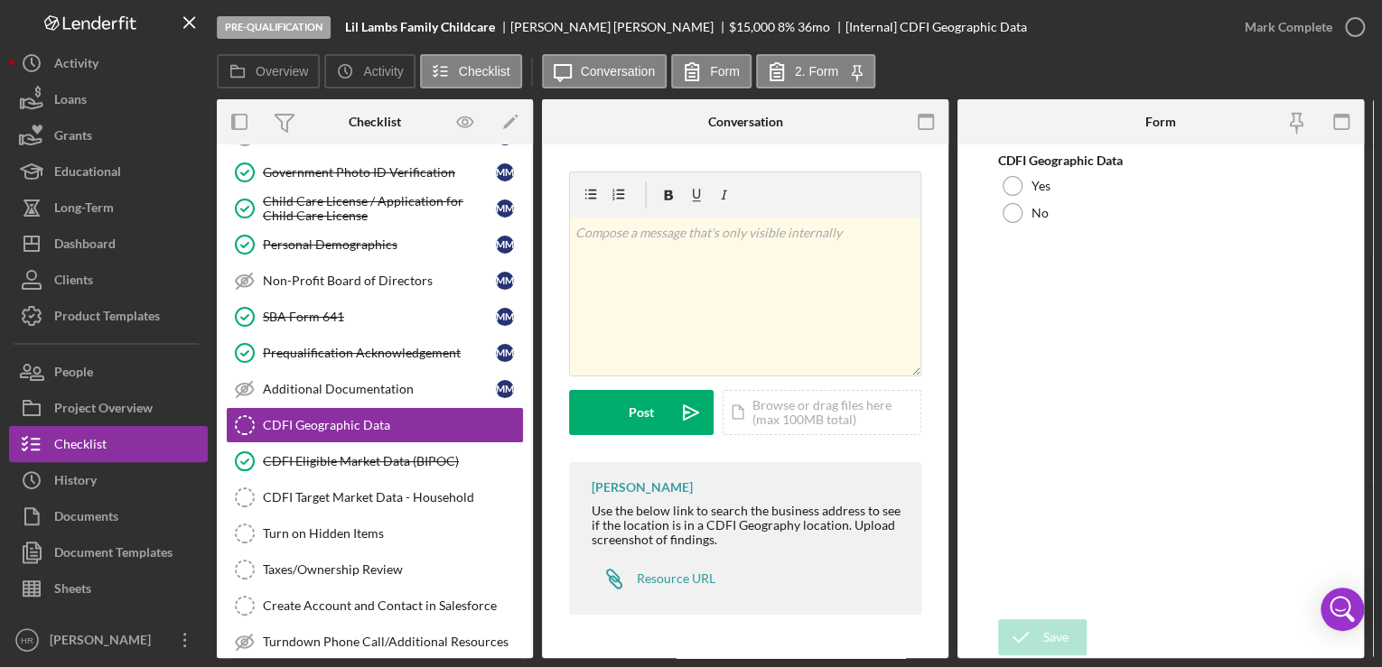
scroll to position [0, 406]
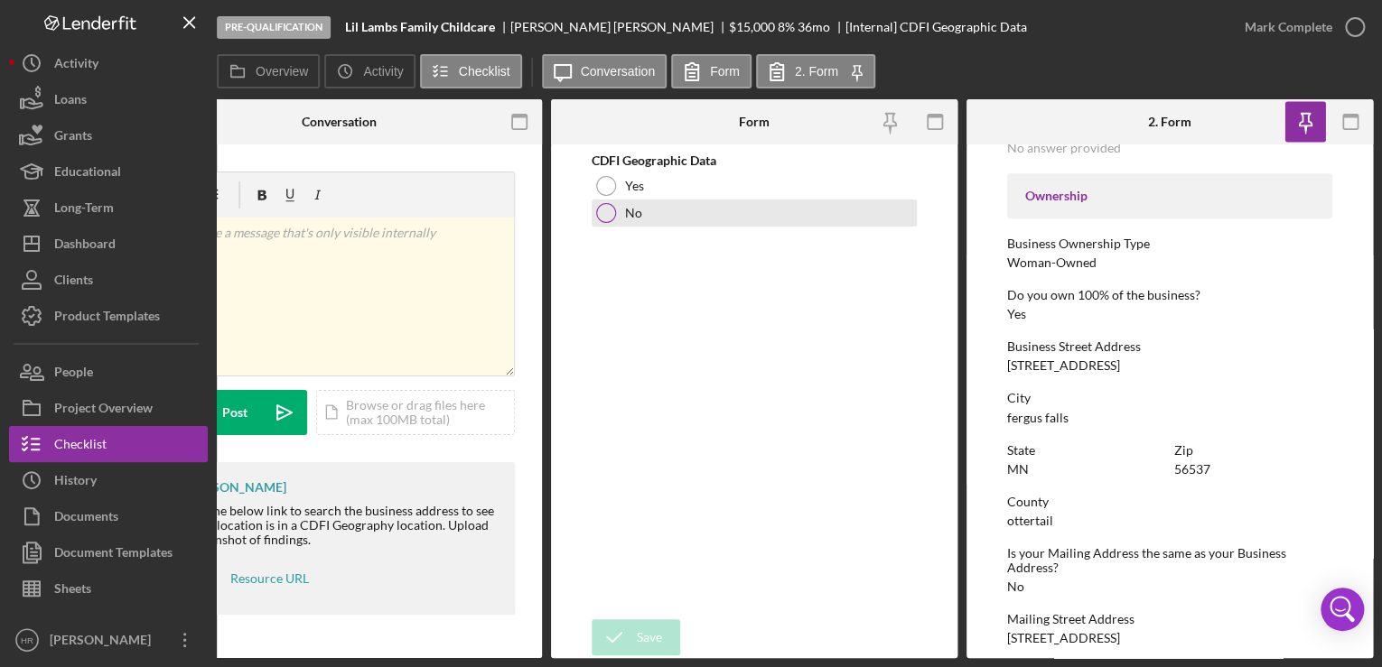
click at [611, 220] on div at bounding box center [606, 213] width 20 height 20
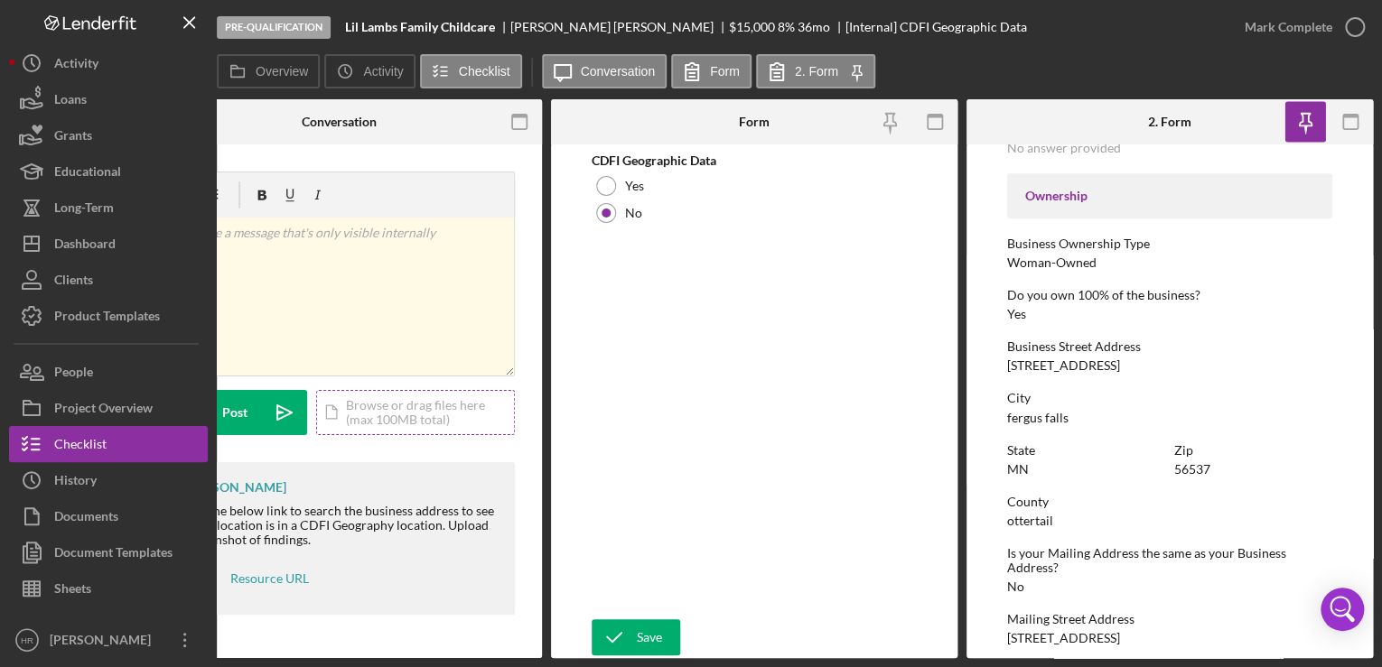
click at [408, 408] on div "Icon/Document Browse or drag files here (max 100MB total) Tap to choose files o…" at bounding box center [415, 412] width 199 height 45
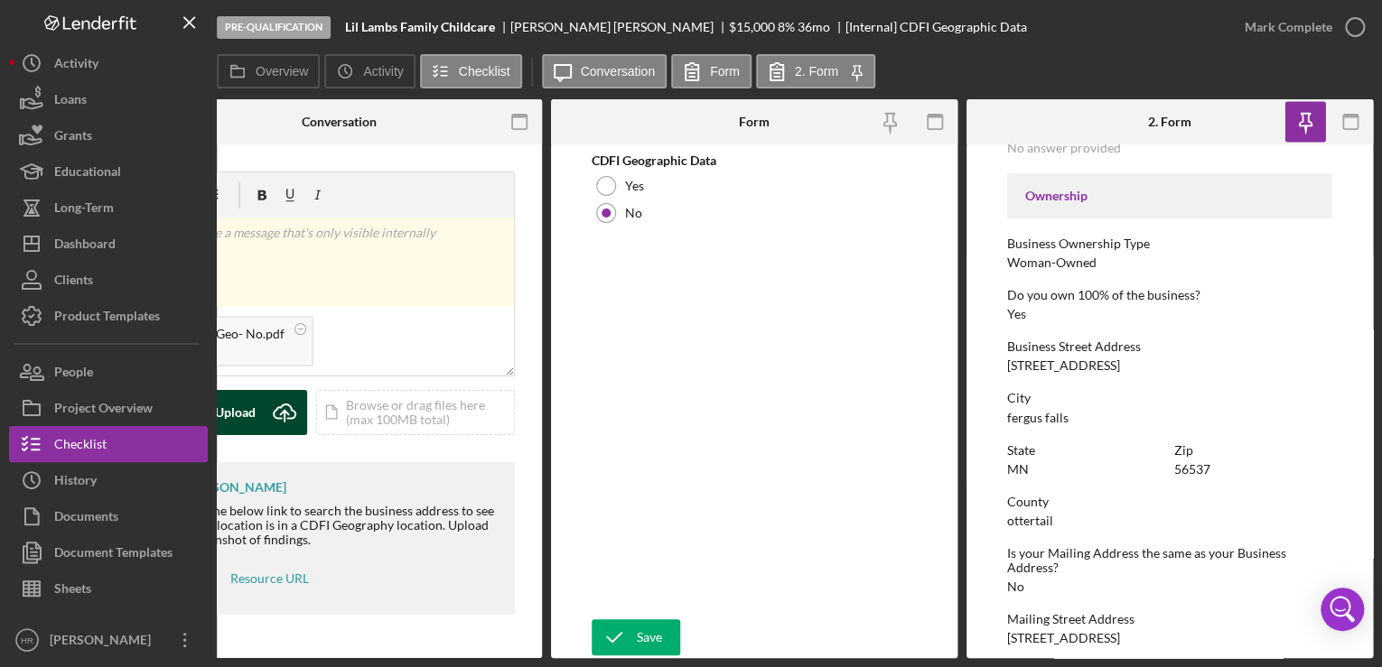
click at [252, 399] on div "Upload" at bounding box center [235, 412] width 41 height 45
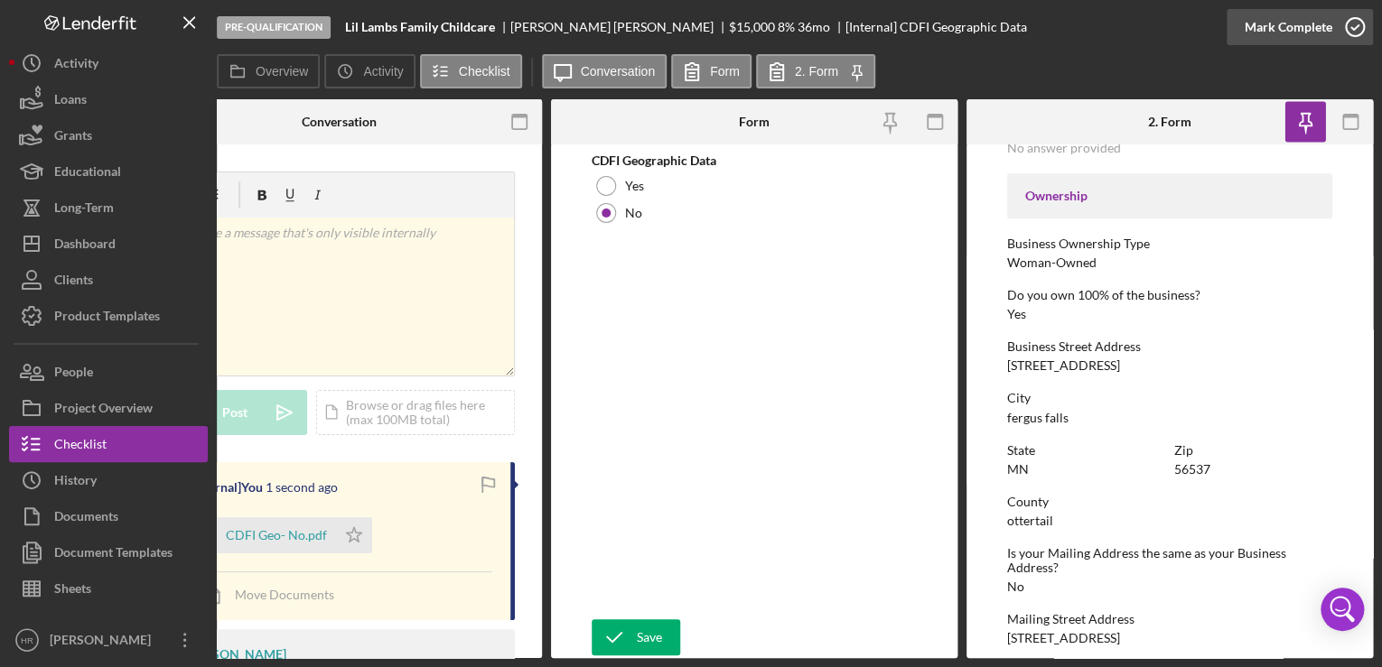
click at [1356, 29] on icon "button" at bounding box center [1354, 27] width 45 height 45
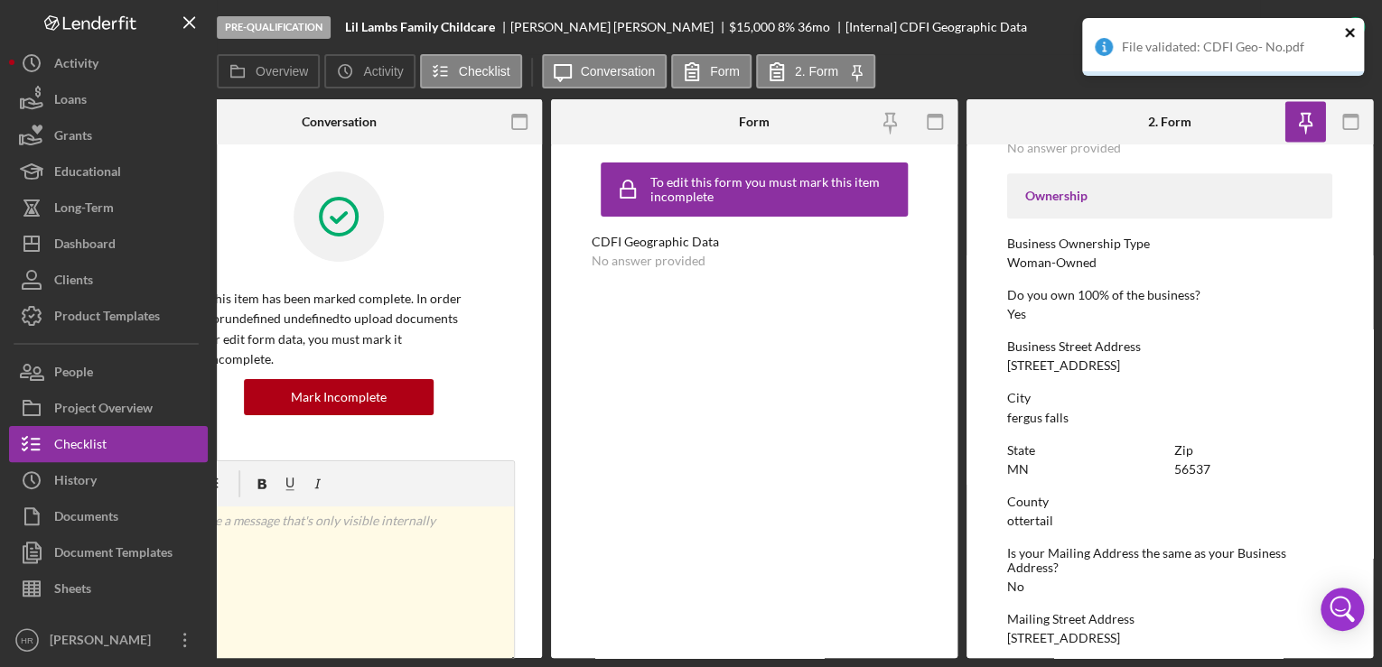
click at [1348, 33] on icon "close" at bounding box center [1349, 32] width 9 height 9
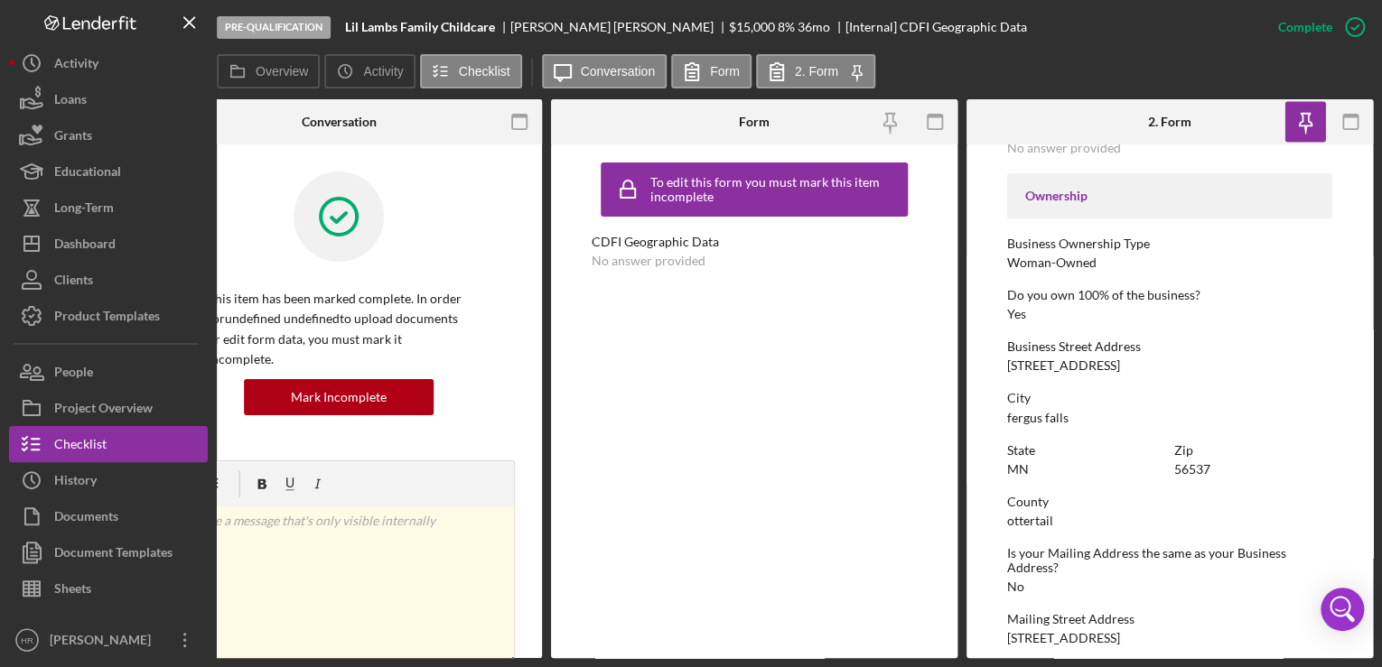
click at [1348, 33] on div "Pre-Qualification Lil Lambs Family Childcare [PERSON_NAME] $15,000 $3,750 8 % 3…" at bounding box center [691, 333] width 1382 height 667
click at [0, 0] on icon "button" at bounding box center [0, 0] width 0 height 0
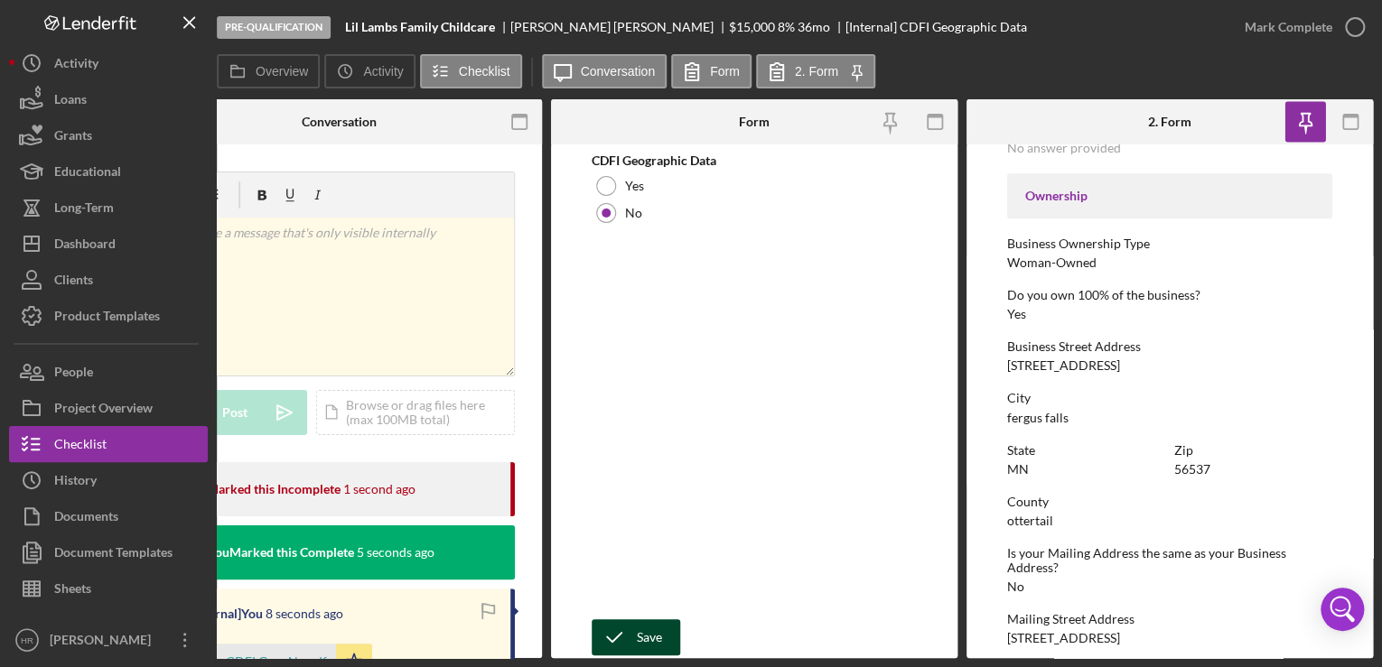
click at [649, 637] on div "Save" at bounding box center [649, 638] width 25 height 36
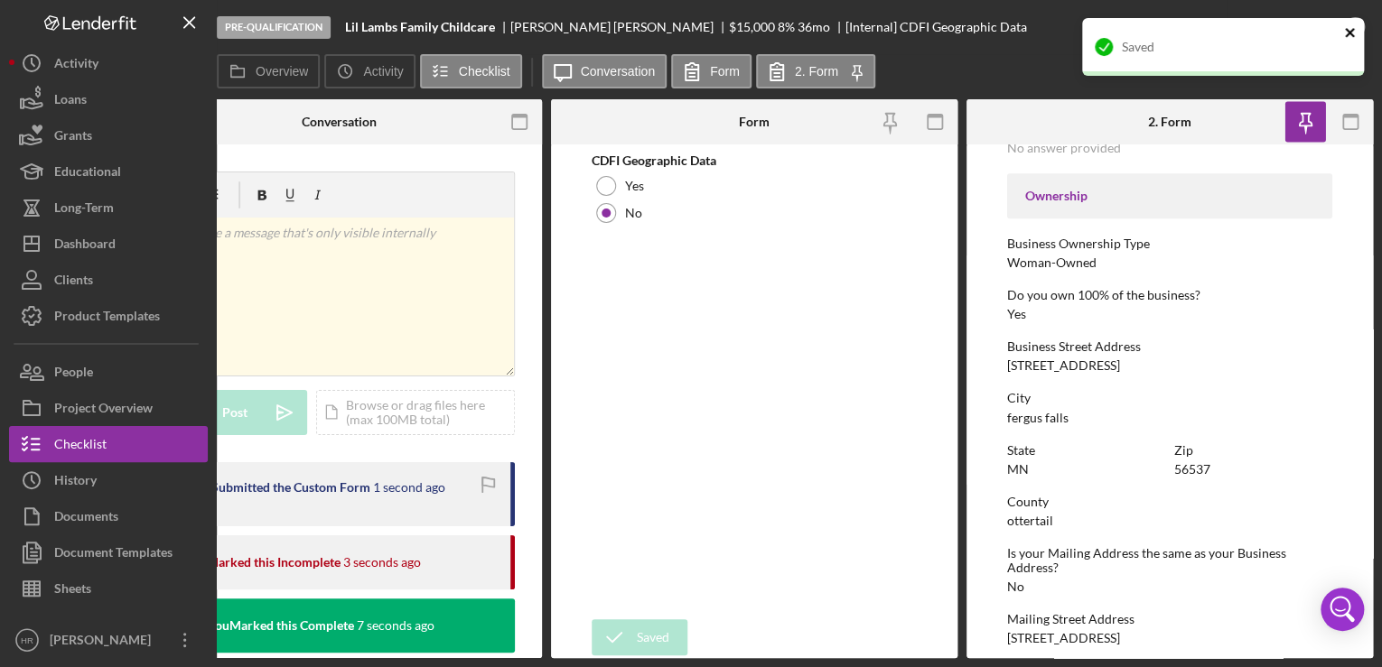
click at [1348, 30] on icon "close" at bounding box center [1350, 32] width 13 height 14
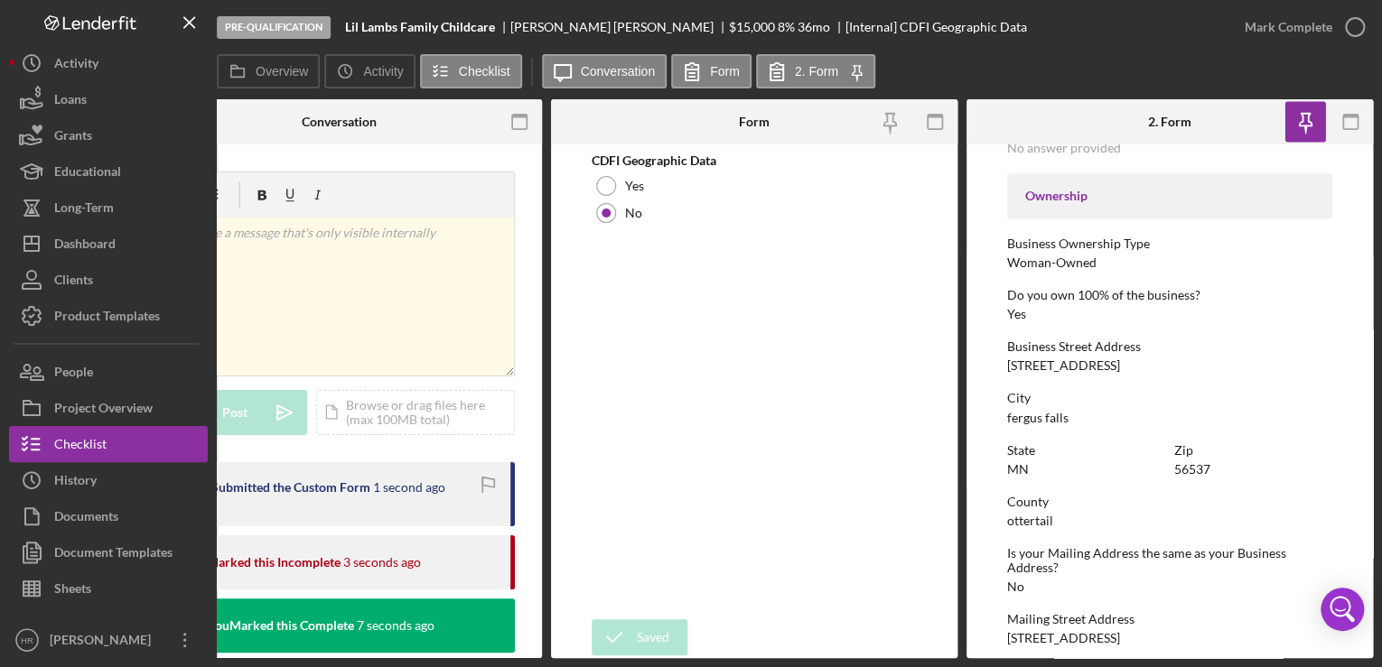
click at [1349, 27] on div "Saved" at bounding box center [1222, 53] width 289 height 79
click at [1349, 27] on div "Pre-Qualification Lil Lambs Family Childcare [PERSON_NAME] $15,000 $3,750 8 % 3…" at bounding box center [691, 333] width 1382 height 667
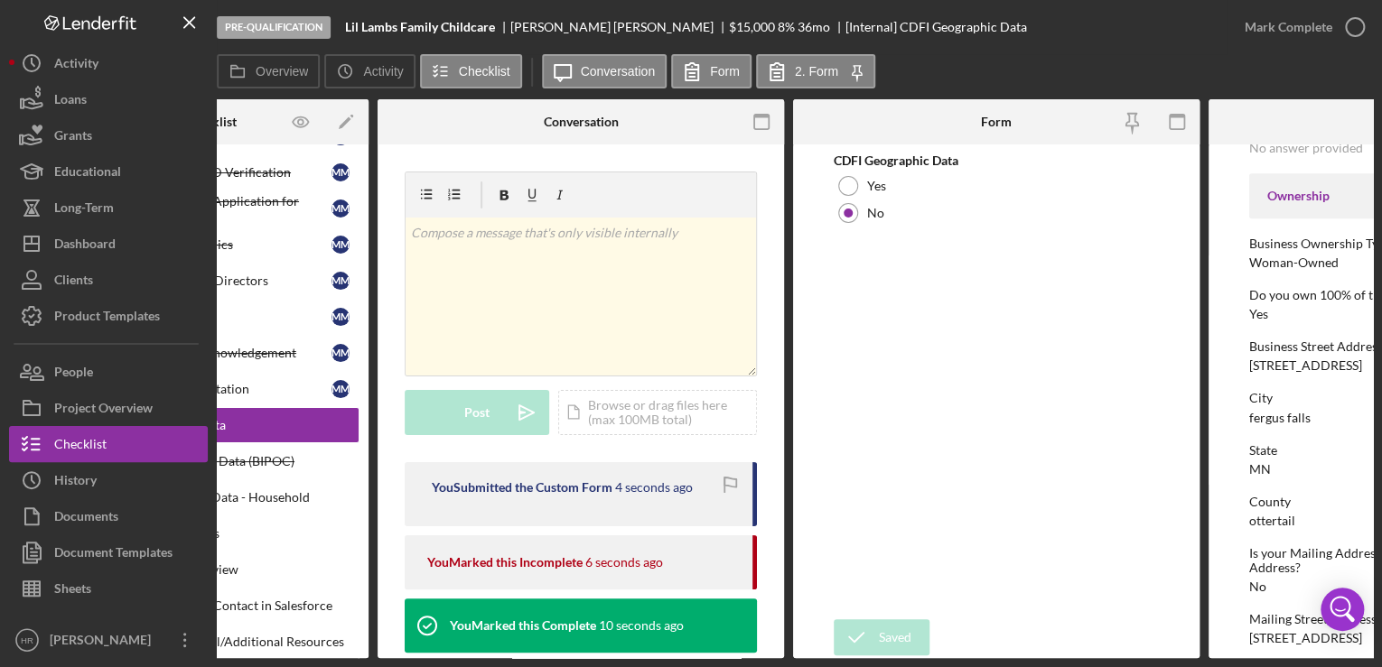
scroll to position [0, 0]
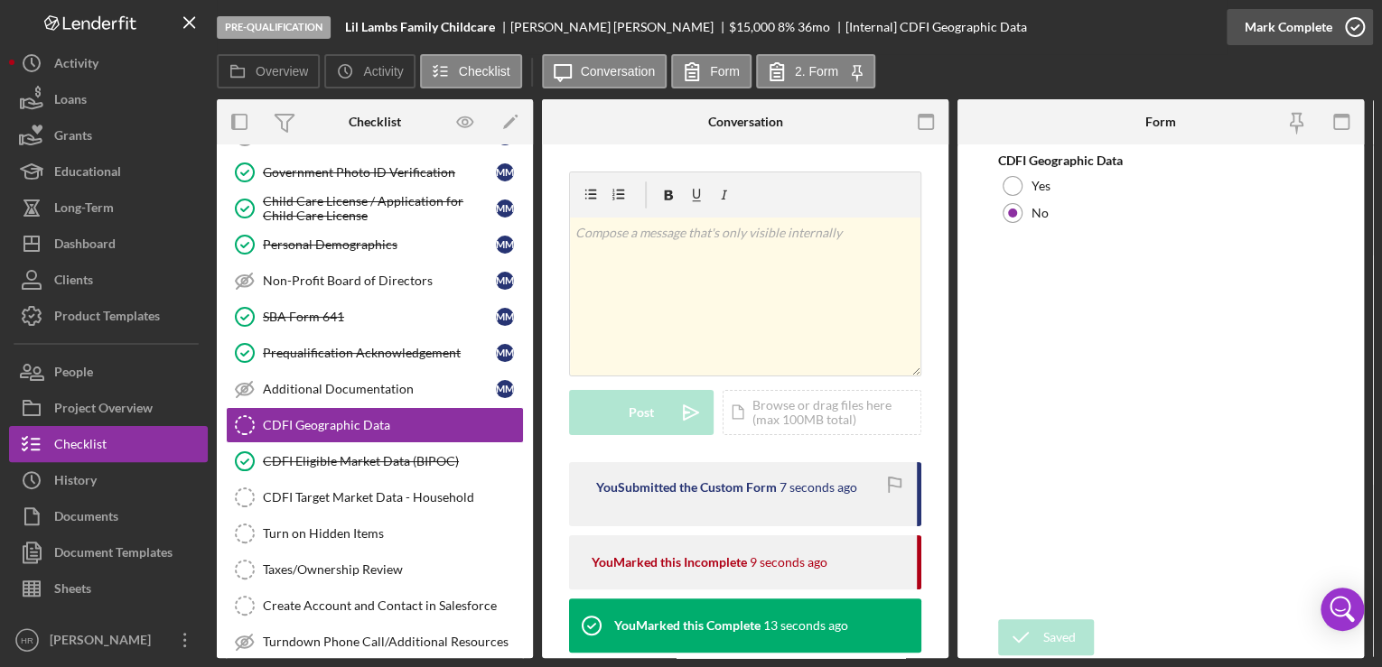
click at [1360, 29] on icon "button" at bounding box center [1354, 27] width 45 height 45
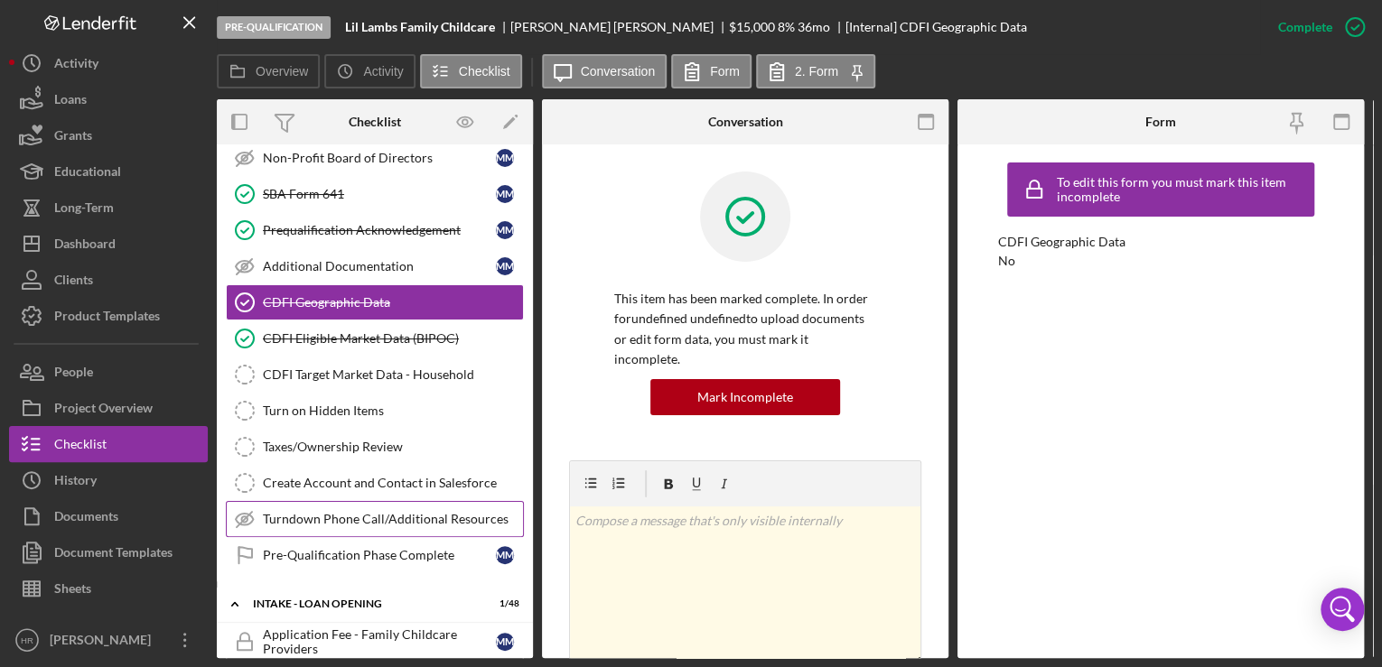
scroll to position [361, 0]
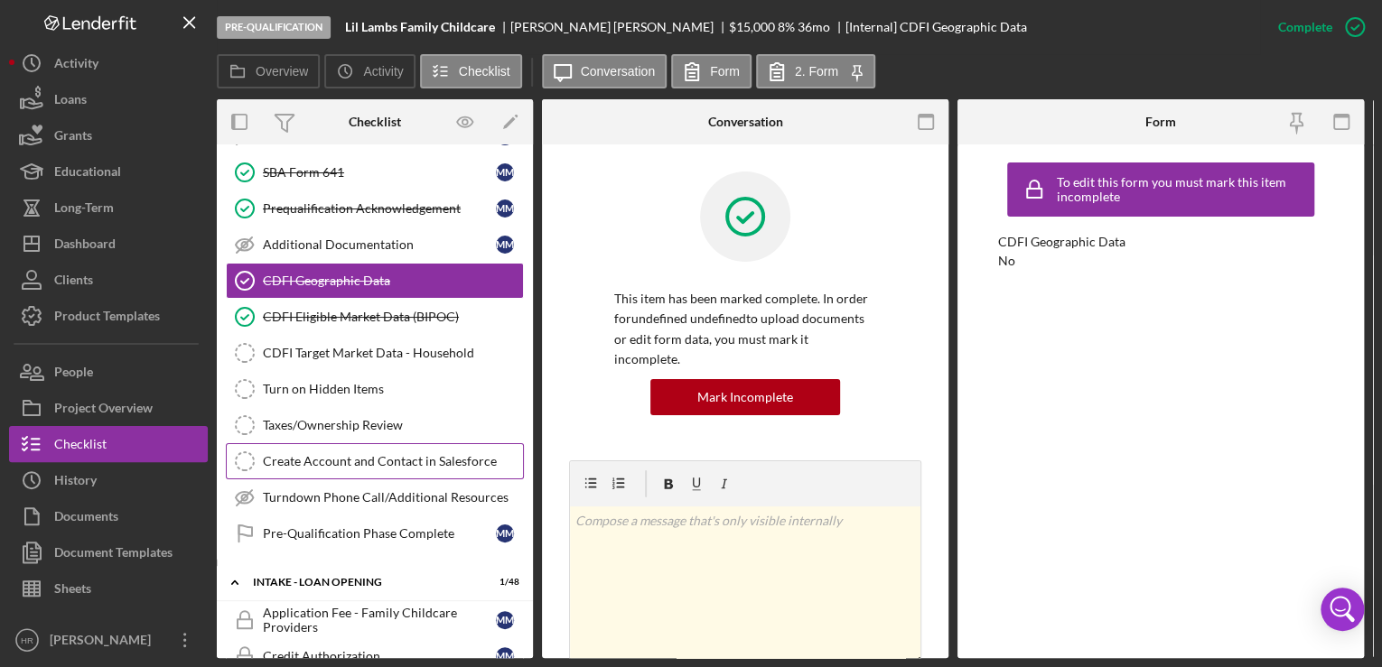
drag, startPoint x: 354, startPoint y: 463, endPoint x: 376, endPoint y: 457, distance: 22.6
click at [354, 463] on link "Create Account and Contact in Salesforce Create Account and Contact in Salesfor…" at bounding box center [375, 461] width 298 height 36
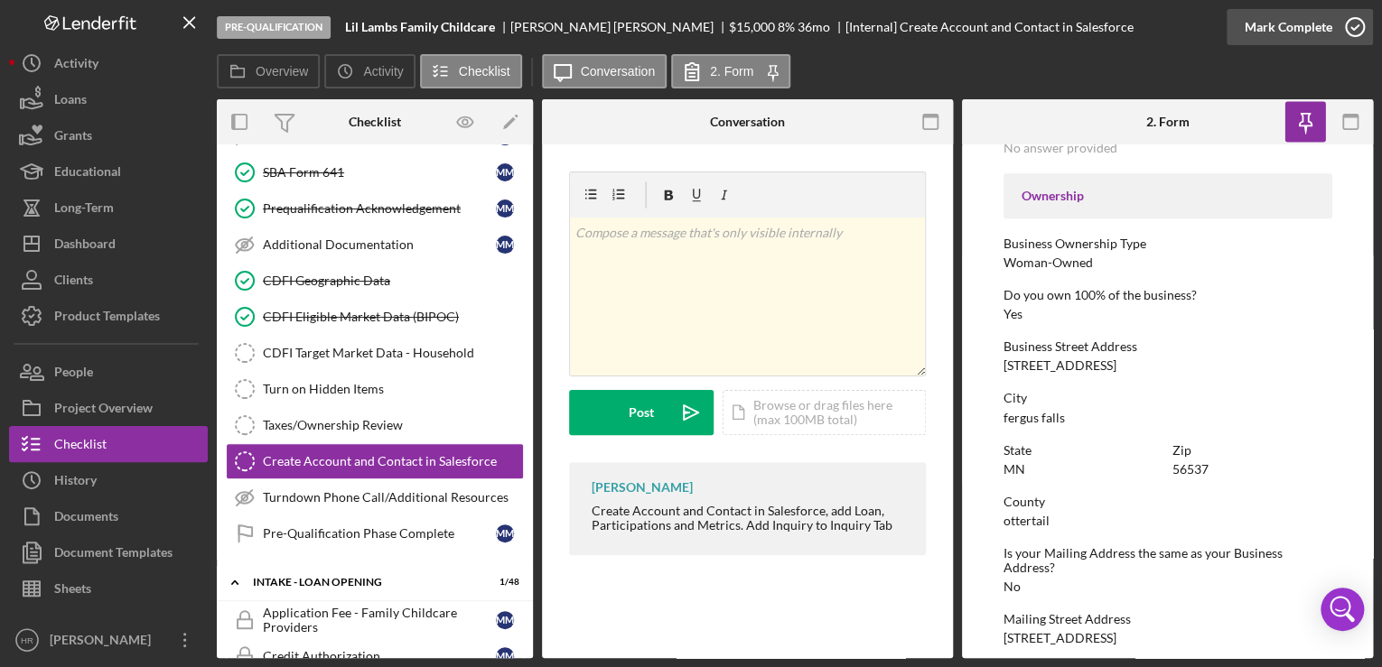
click at [1353, 26] on icon "button" at bounding box center [1354, 27] width 45 height 45
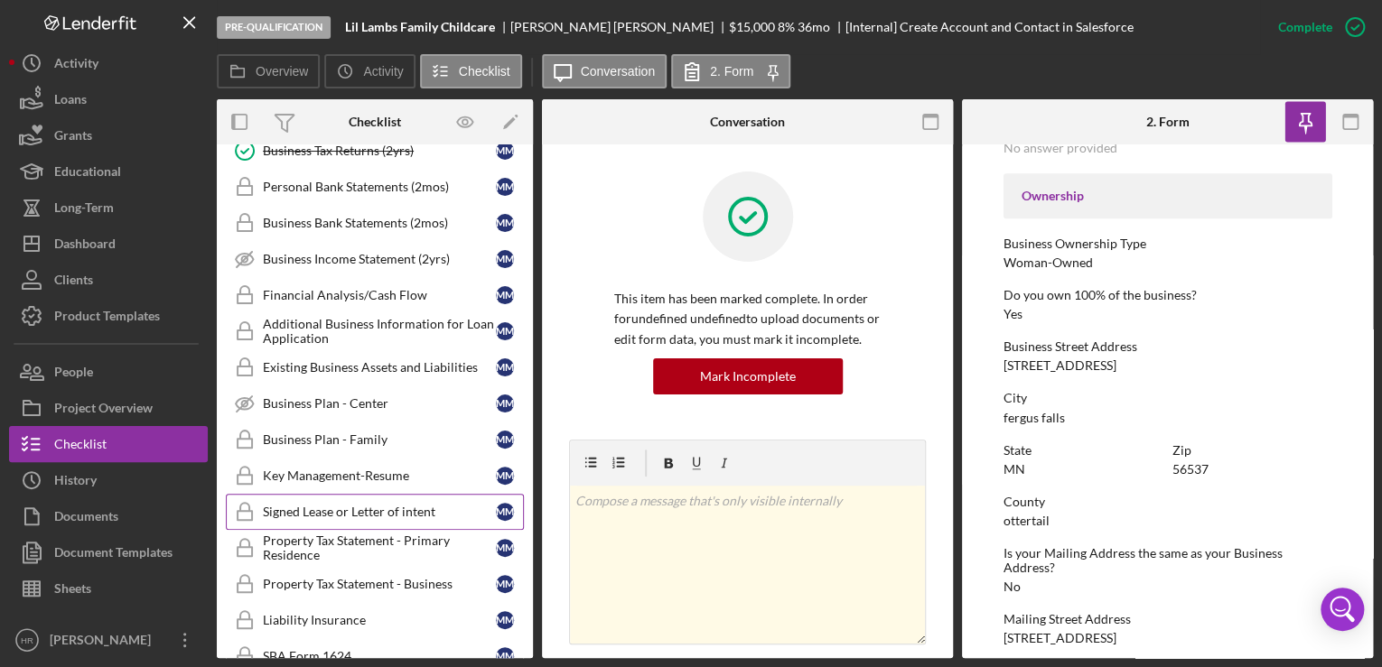
scroll to position [1012, 0]
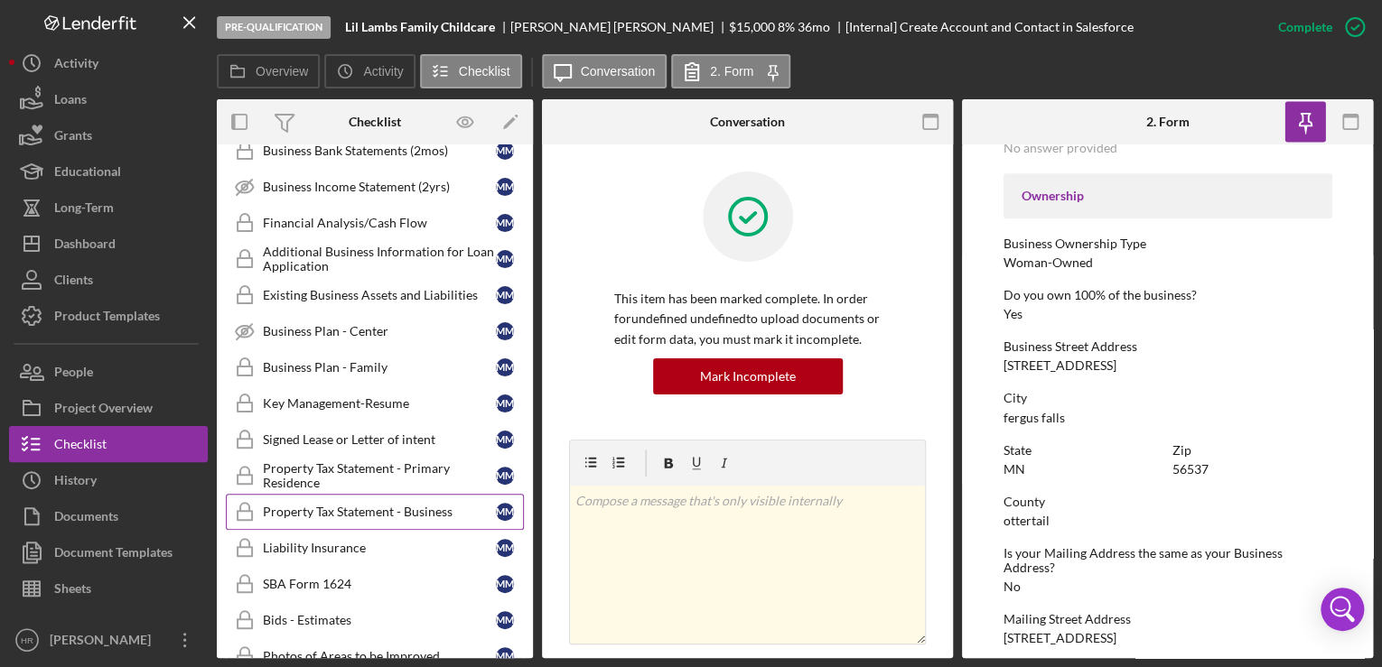
click at [300, 505] on div "Property Tax Statement - Business" at bounding box center [379, 512] width 233 height 14
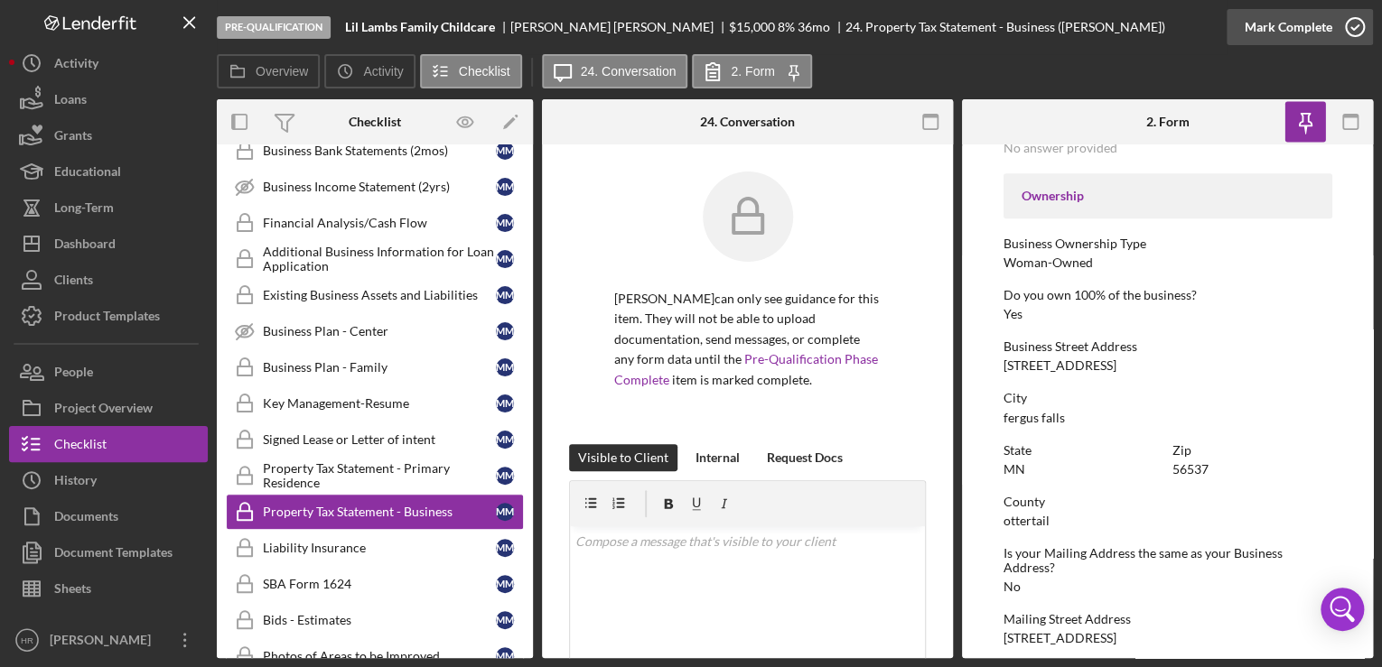
click at [1348, 30] on icon "button" at bounding box center [1354, 27] width 45 height 45
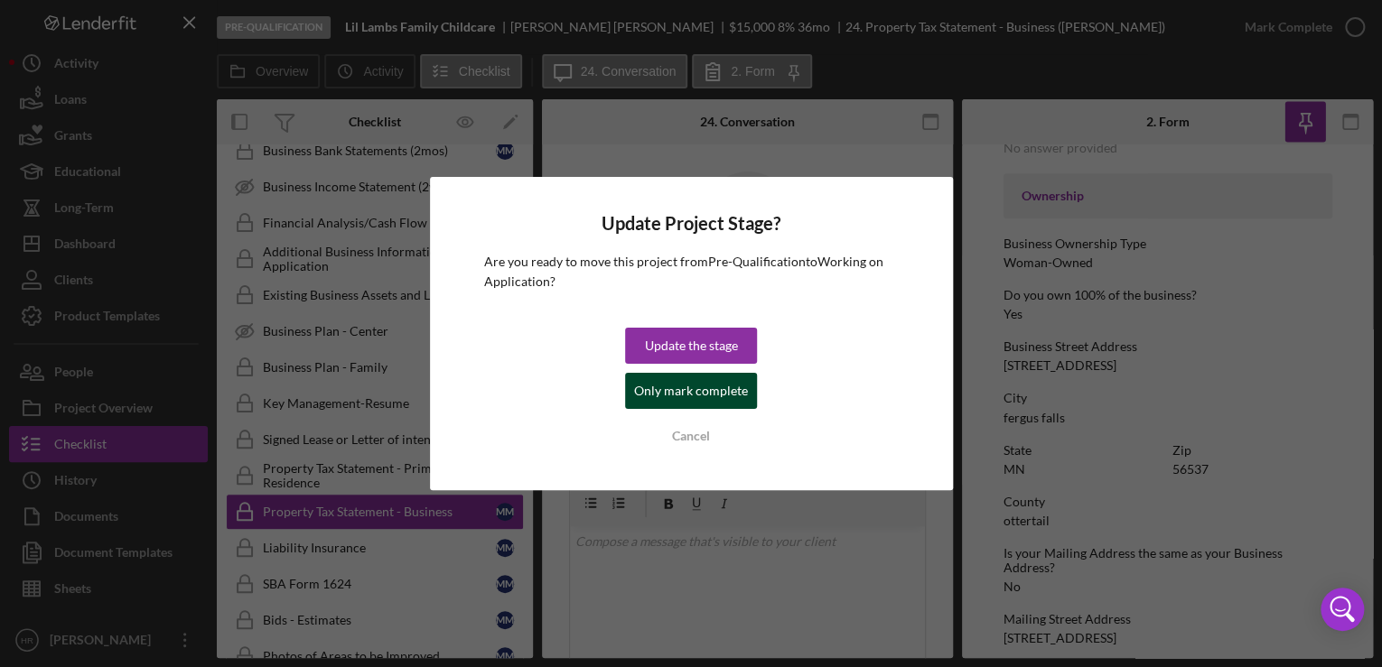
click at [698, 393] on div "Only mark complete" at bounding box center [691, 391] width 114 height 36
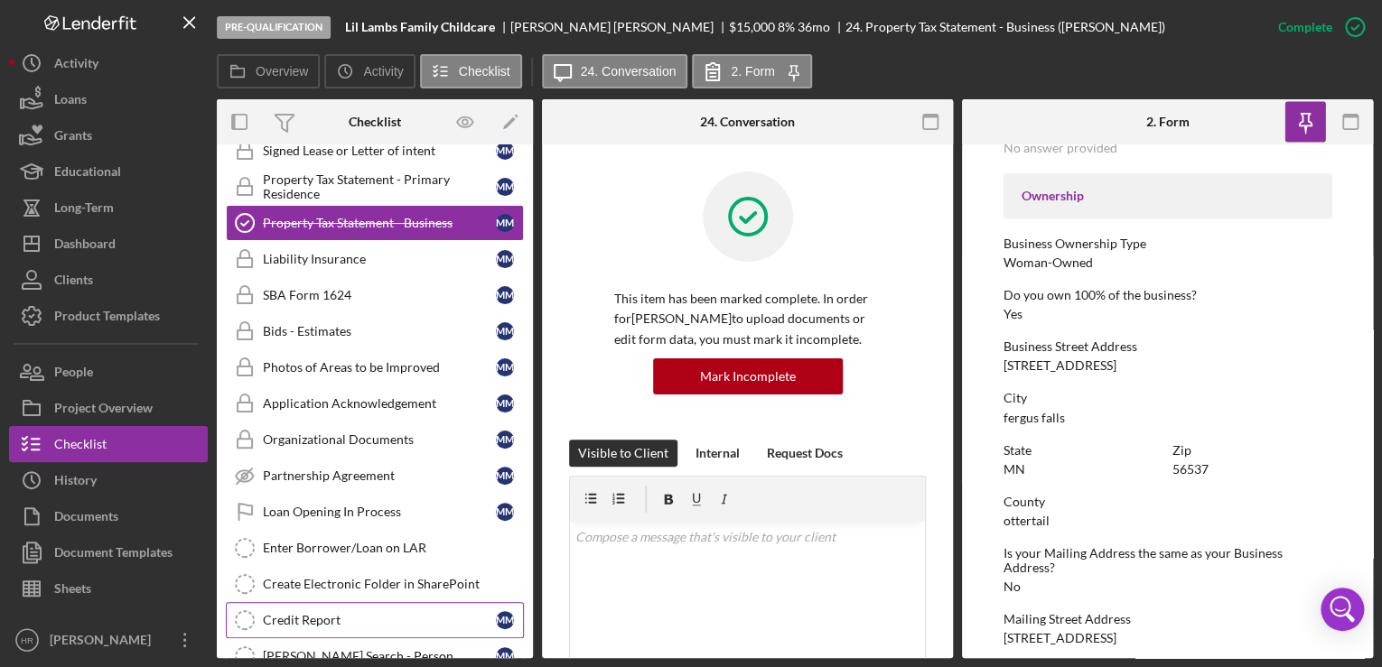
scroll to position [1373, 0]
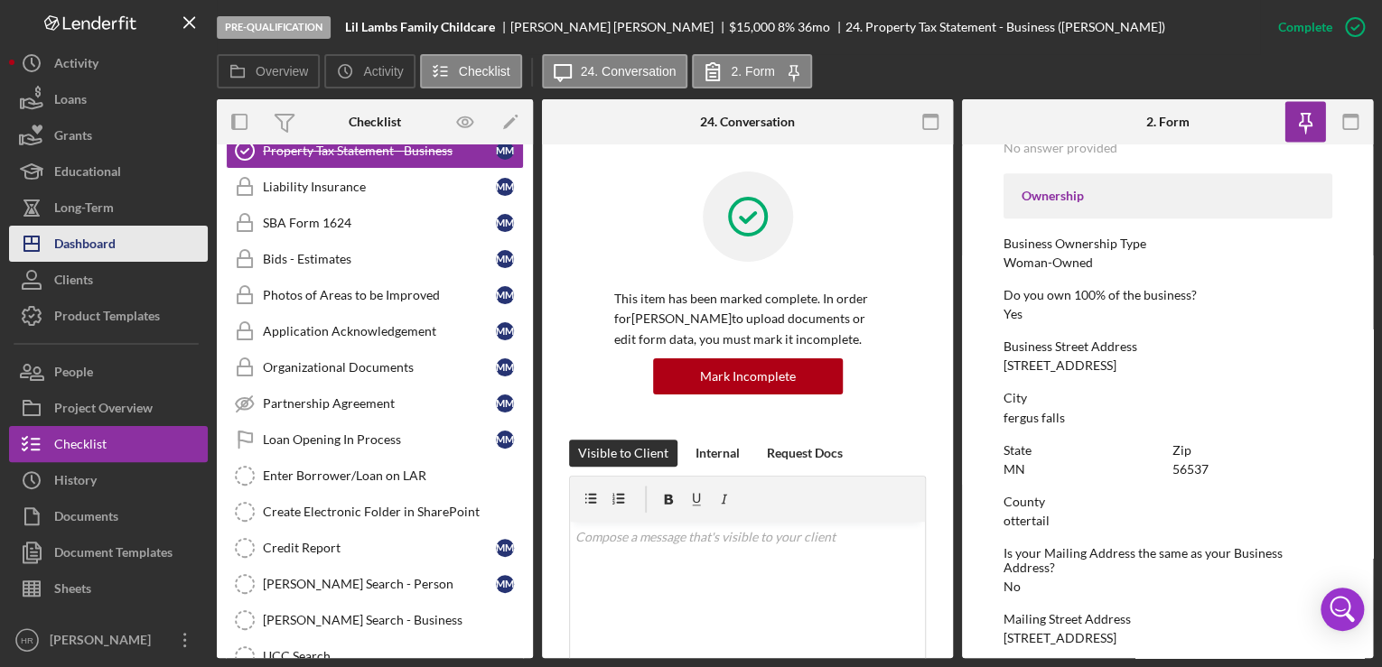
click at [82, 253] on div "Dashboard" at bounding box center [84, 246] width 61 height 41
